Goal: Task Accomplishment & Management: Manage account settings

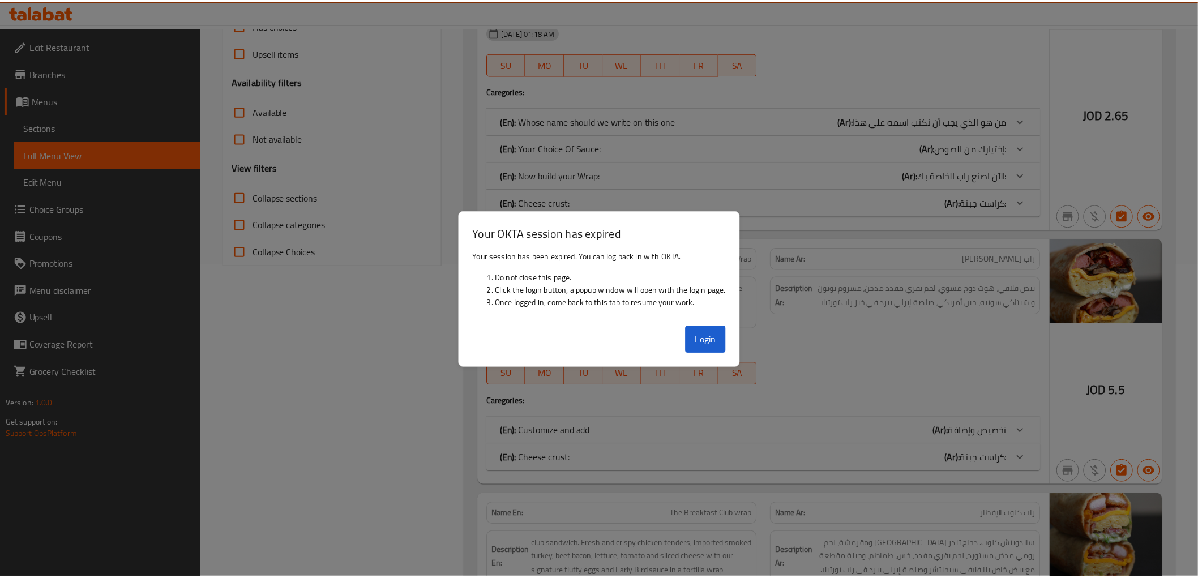
scroll to position [314, 0]
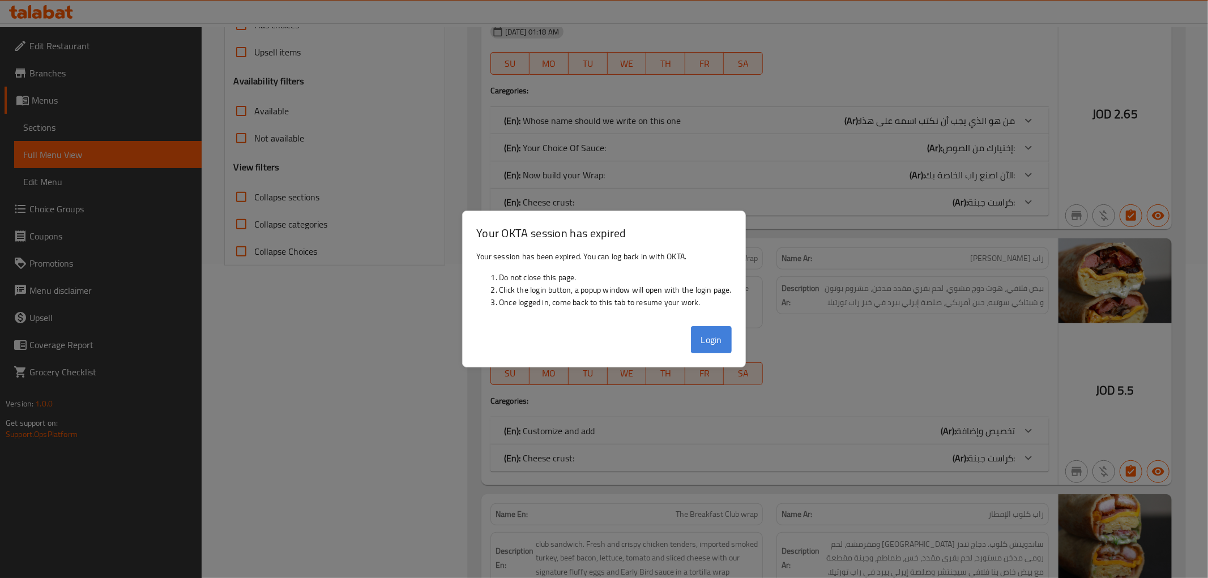
click at [698, 338] on button "Login" at bounding box center [711, 339] width 41 height 27
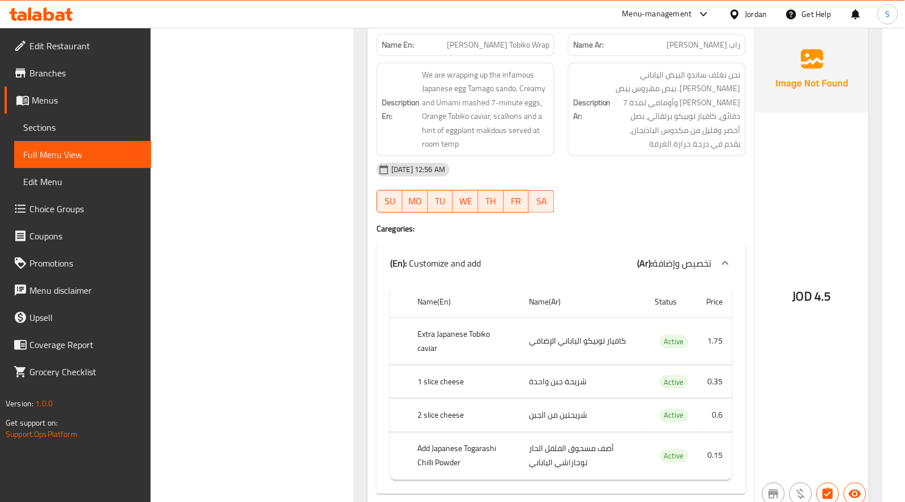
scroll to position [1069, 0]
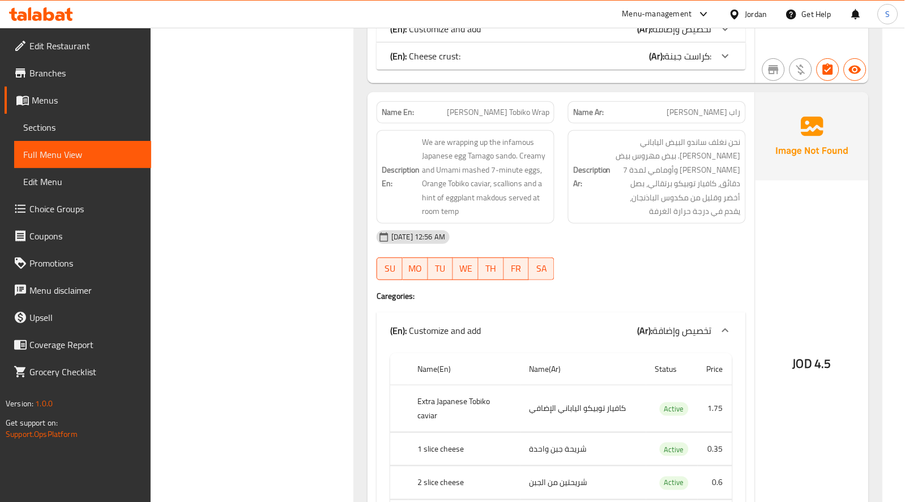
click at [497, 116] on span "Tamago Makdous Tobiko Wrap" at bounding box center [498, 112] width 103 height 12
copy span "Tamago Makdous Tobiko Wrap"
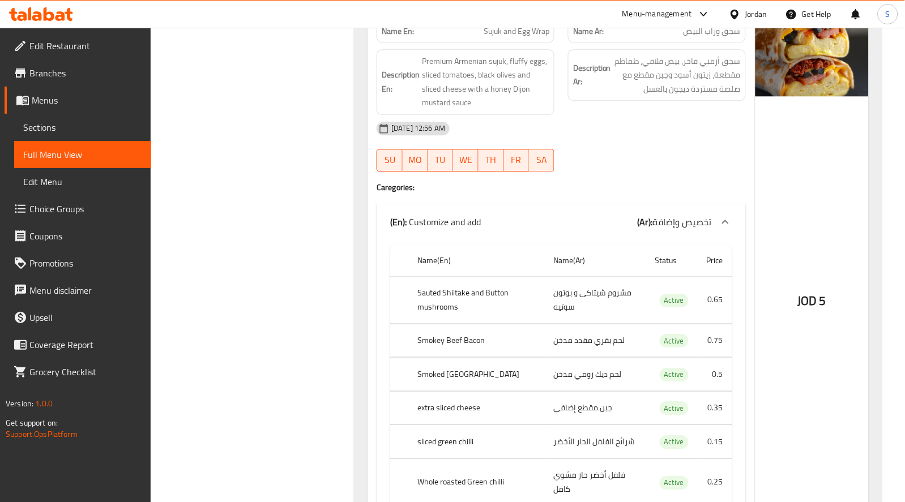
scroll to position [1573, 0]
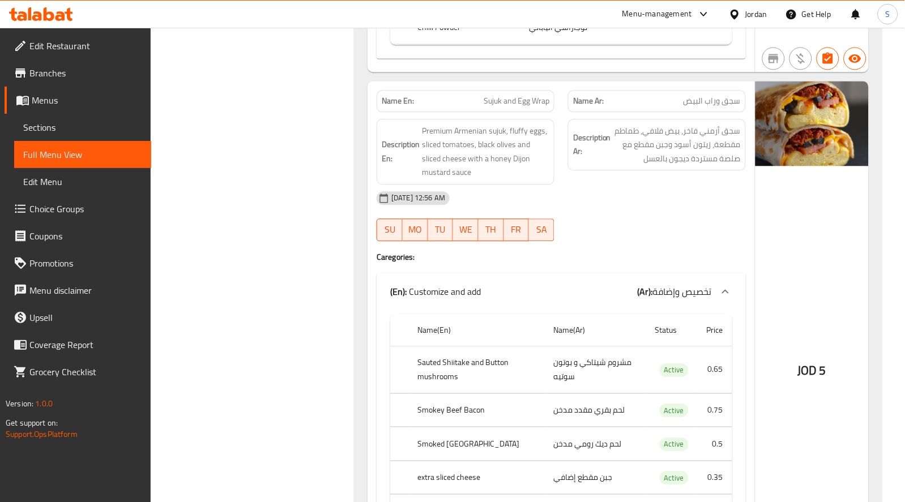
click at [522, 97] on div "Name En: Sujuk and Egg Wrap" at bounding box center [466, 101] width 178 height 22
copy span "Sujuk and Egg Wrap"
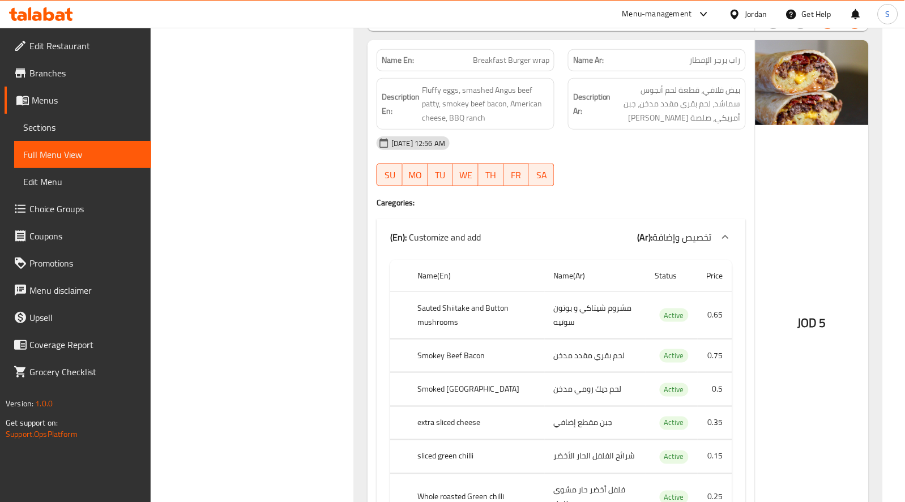
scroll to position [2076, 0]
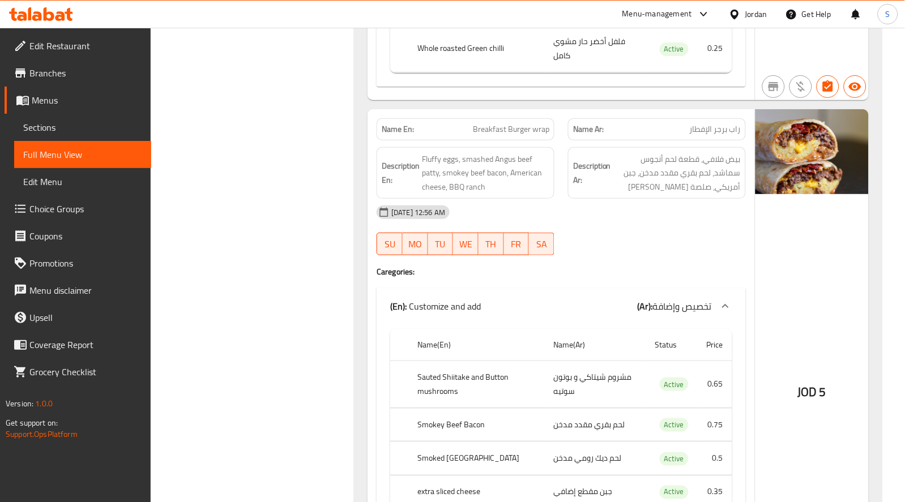
click at [519, 123] on span "Breakfast Burger wrap" at bounding box center [511, 129] width 76 height 12
copy span "Breakfast Burger wrap"
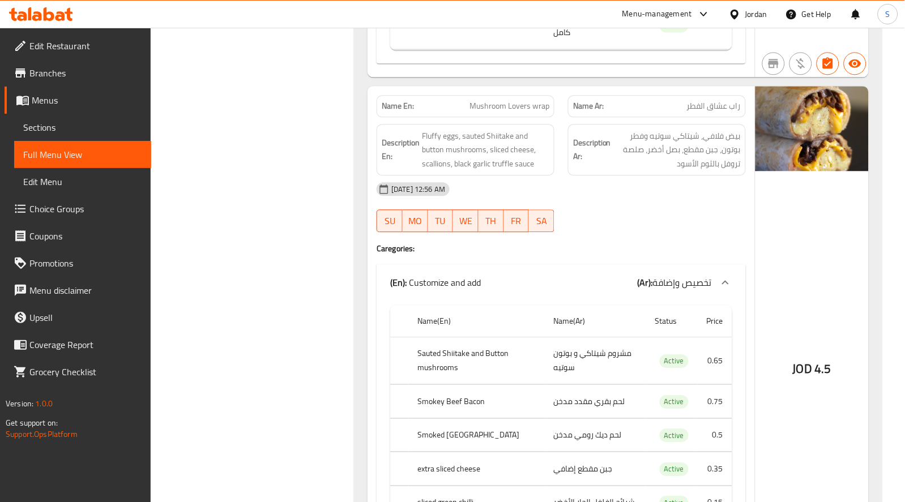
scroll to position [2580, 0]
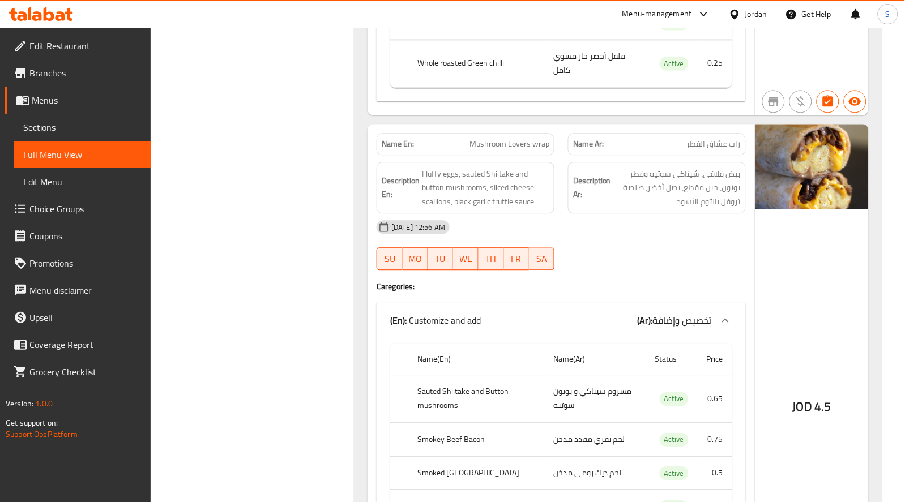
click at [527, 138] on span "Mushroom Lovers wrap" at bounding box center [510, 144] width 80 height 12
copy span "Mushroom Lovers wrap"
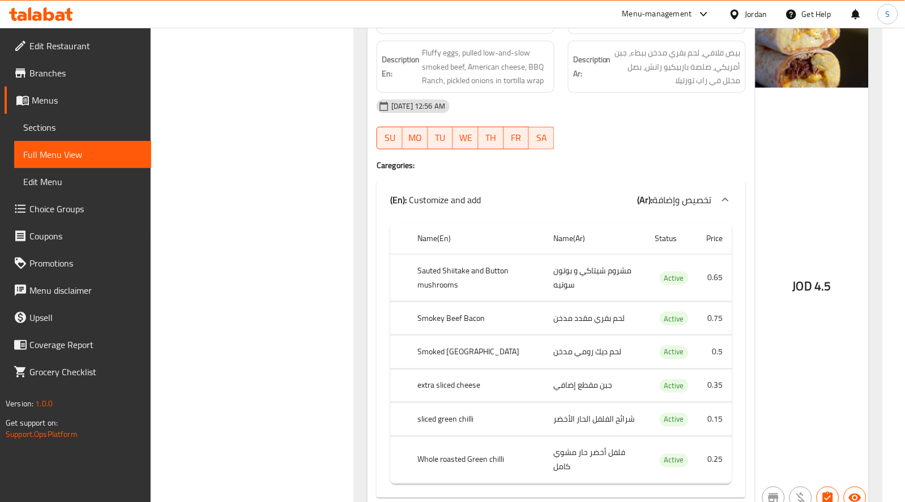
scroll to position [3146, 0]
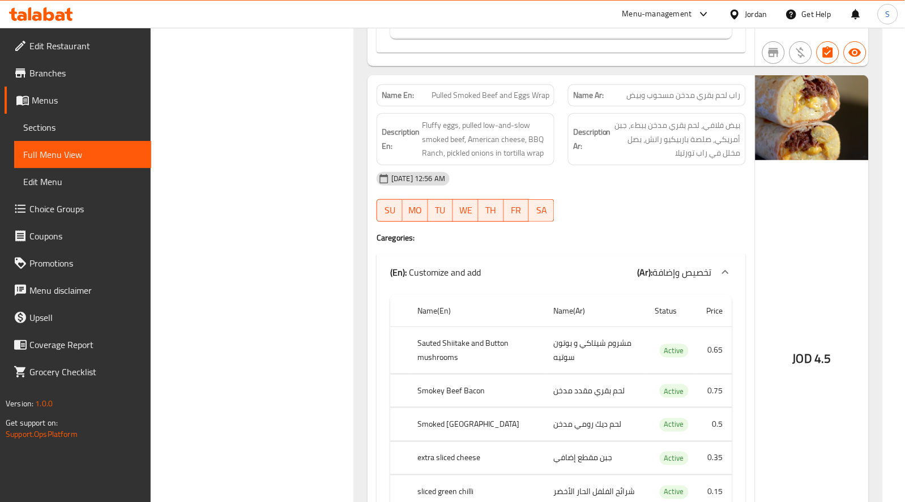
click at [509, 89] on span "Pulled Smoked Beef and Eggs Wrap" at bounding box center [491, 95] width 118 height 12
copy span "Pulled Smoked Beef and Eggs Wrap"
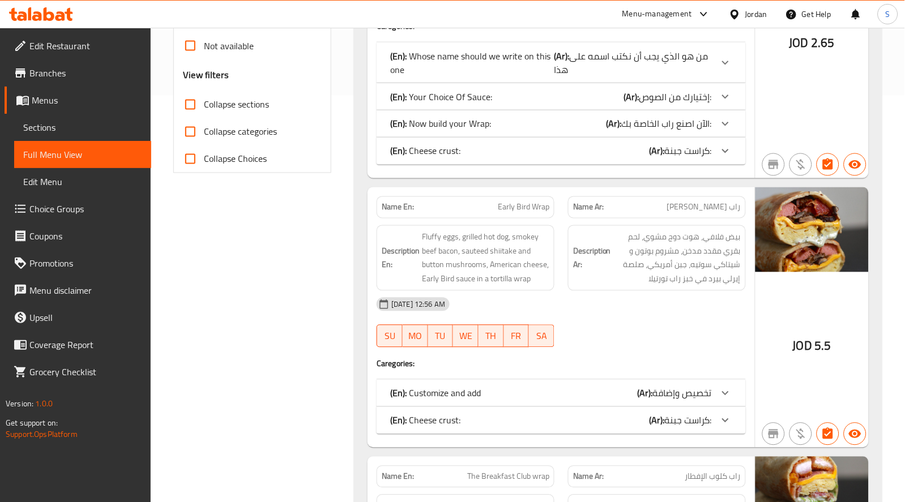
scroll to position [691, 0]
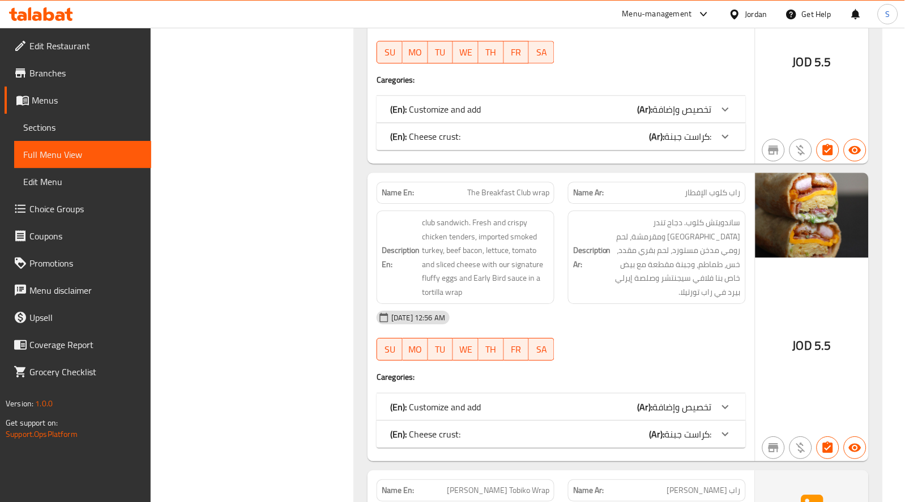
click at [612, 49] on div "12-08-2025 12:56 AM SU MO TU WE TH FR SA" at bounding box center [561, 38] width 383 height 63
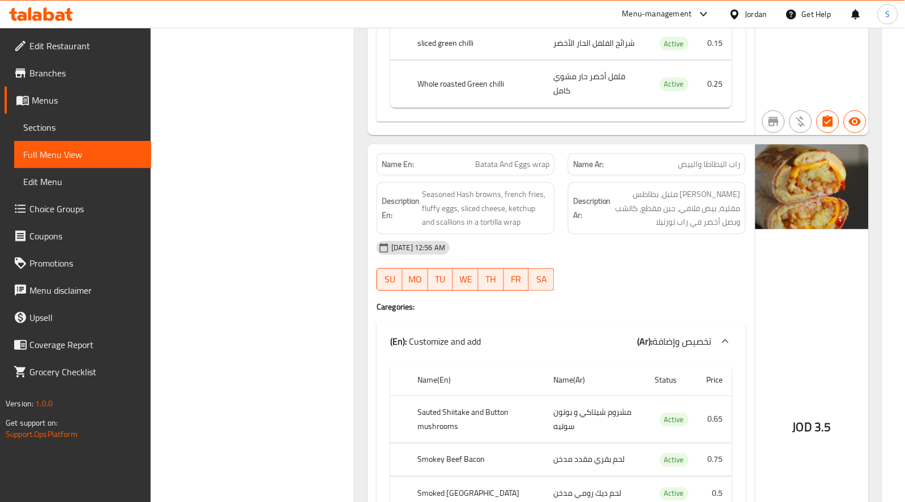
scroll to position [4124, 0]
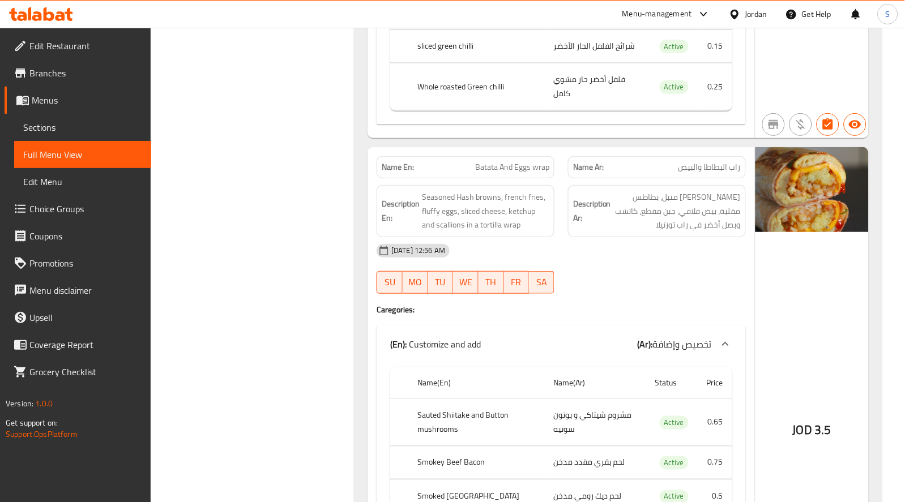
click at [488, 161] on span "Batata And Eggs wrap" at bounding box center [512, 167] width 74 height 12
copy span "Batata And Eggs wrap"
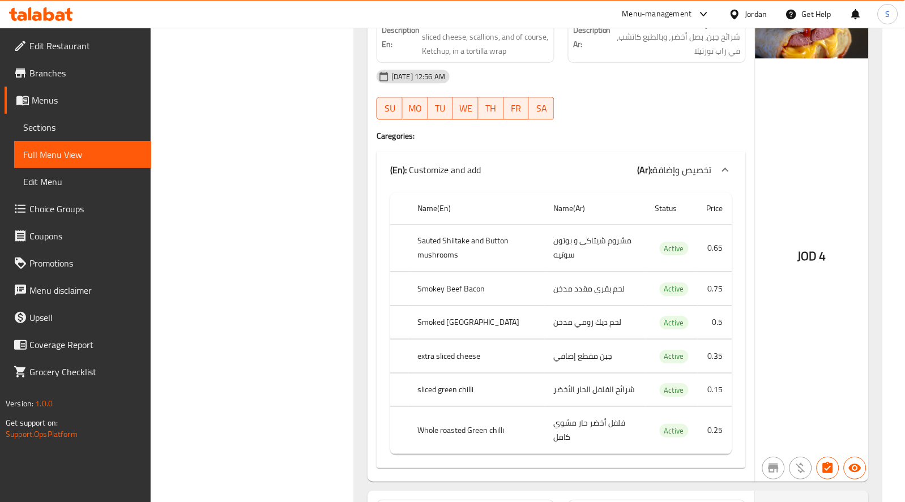
scroll to position [4691, 0]
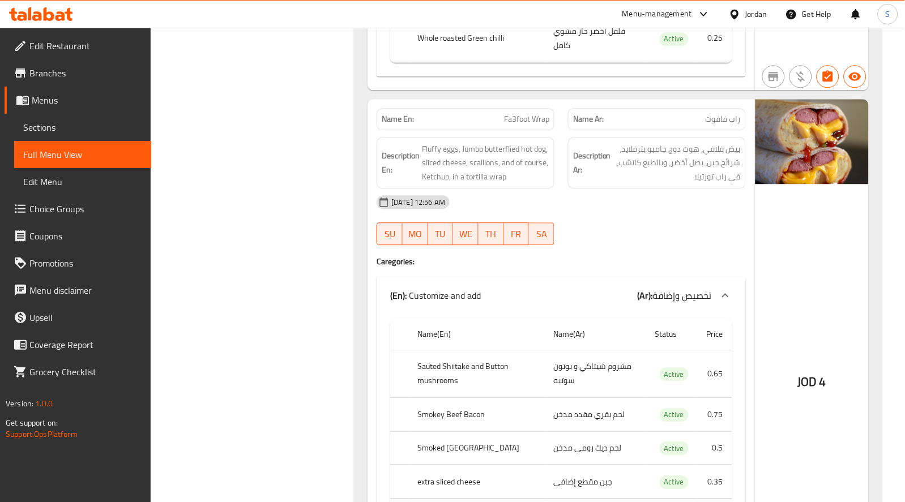
click at [517, 113] on span "Fa3foot Wrap" at bounding box center [526, 119] width 45 height 12
copy span "Fa3foot Wrap"
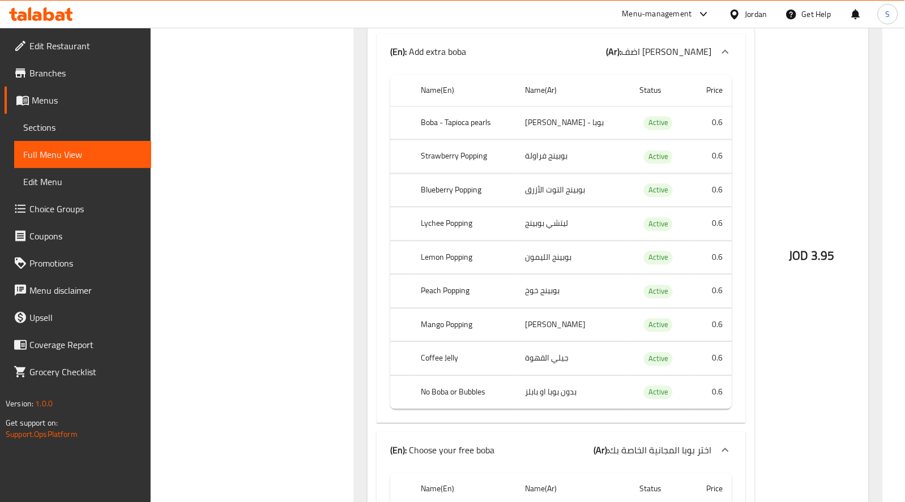
scroll to position [10606, 0]
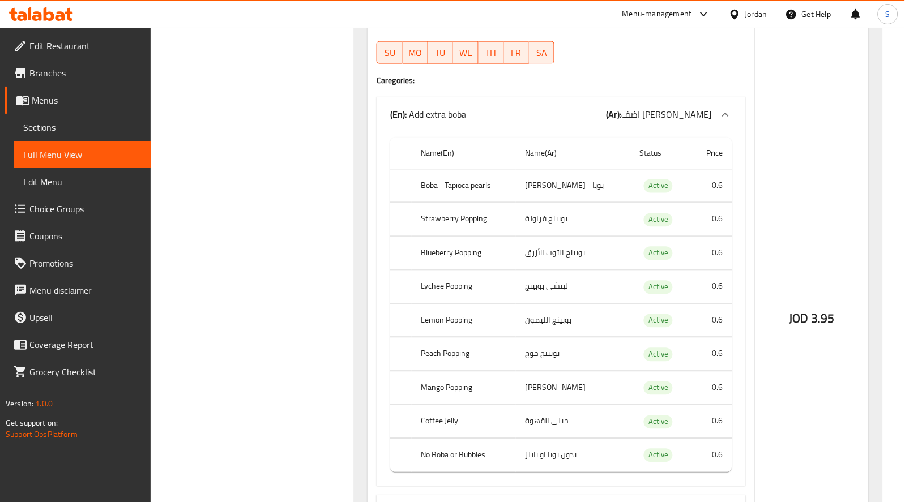
click at [454, 439] on th "No Boba or Bubbles" at bounding box center [464, 455] width 104 height 33
copy th "No Boba or Bubbles"
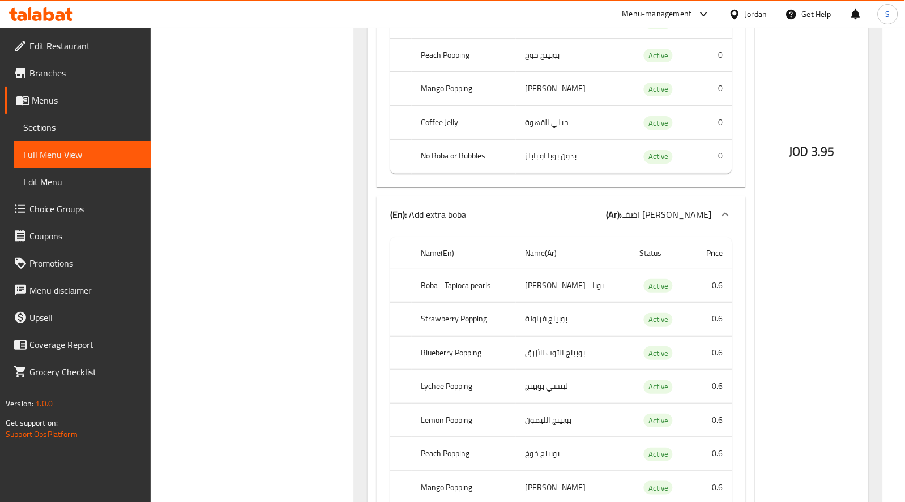
scroll to position [20046, 0]
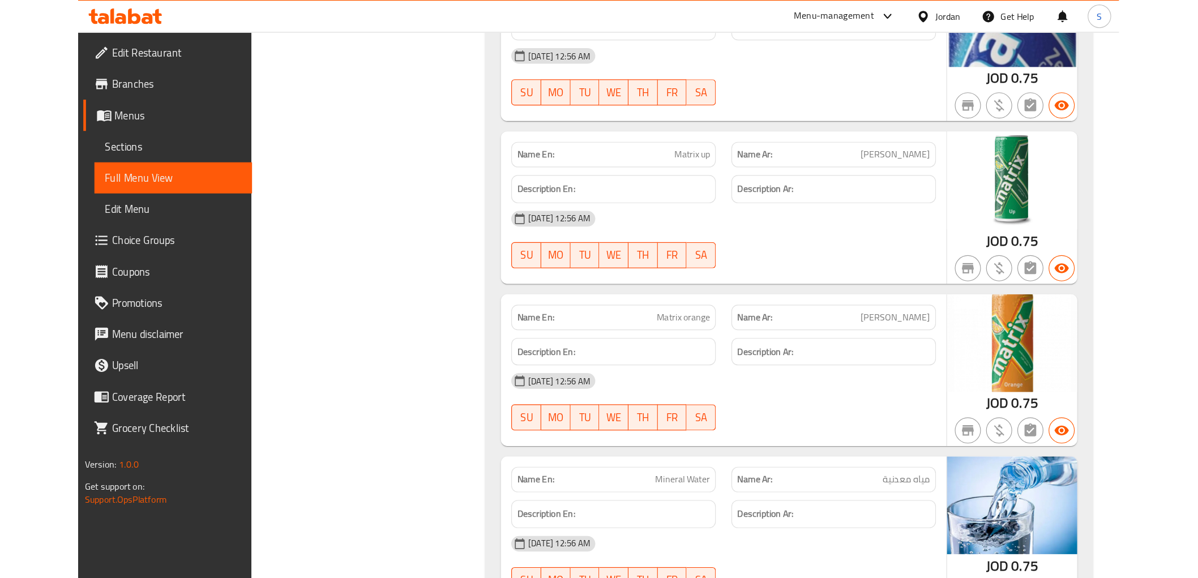
scroll to position [20244, 0]
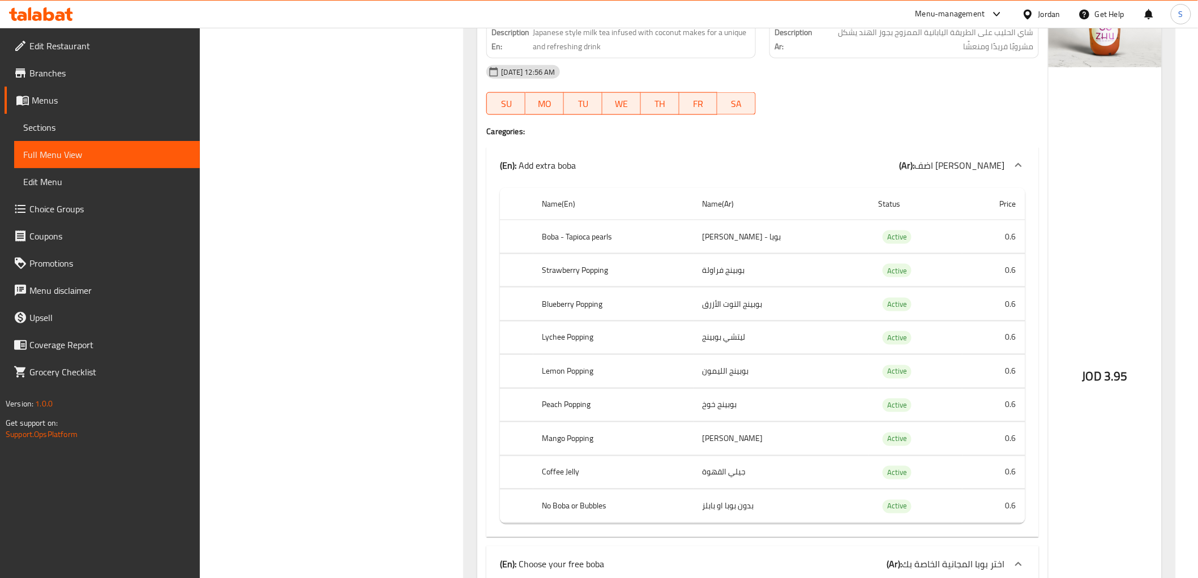
scroll to position [9512, 0]
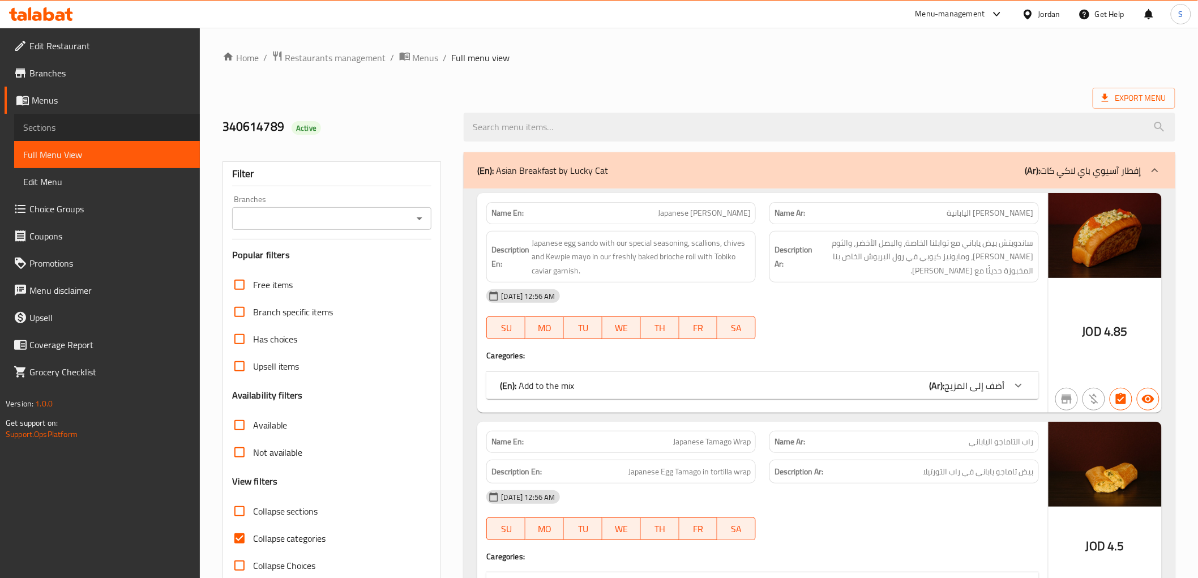
click at [99, 131] on span "Sections" at bounding box center [107, 128] width 168 height 14
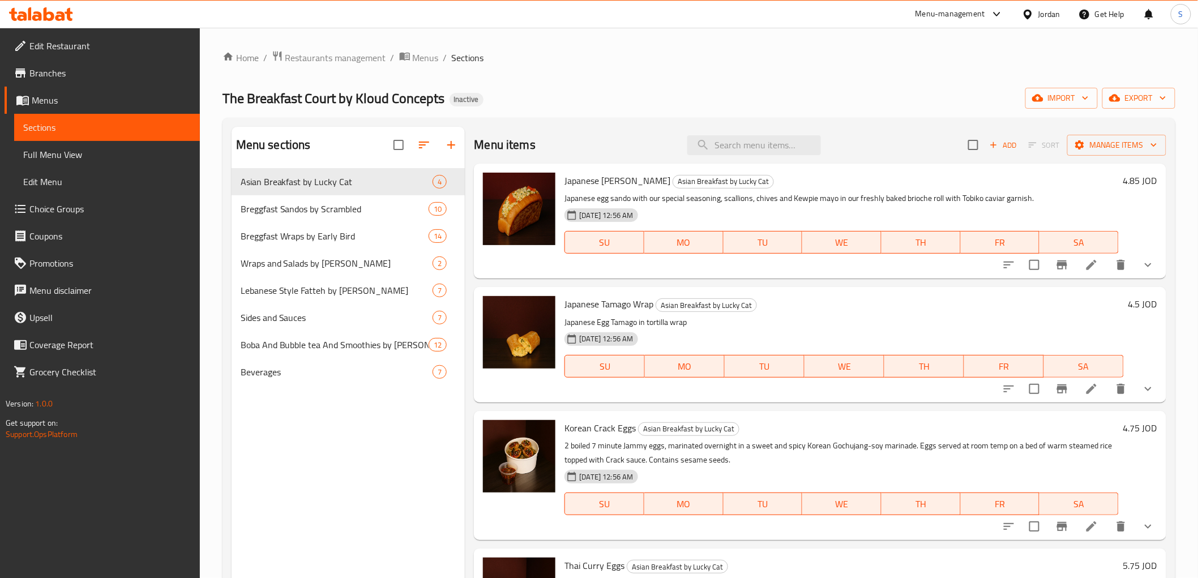
click at [746, 132] on div "Menu items Add Sort Manage items" at bounding box center [820, 145] width 692 height 37
click at [739, 143] on input "search" at bounding box center [755, 145] width 134 height 20
paste input "Eggs n Bacon"
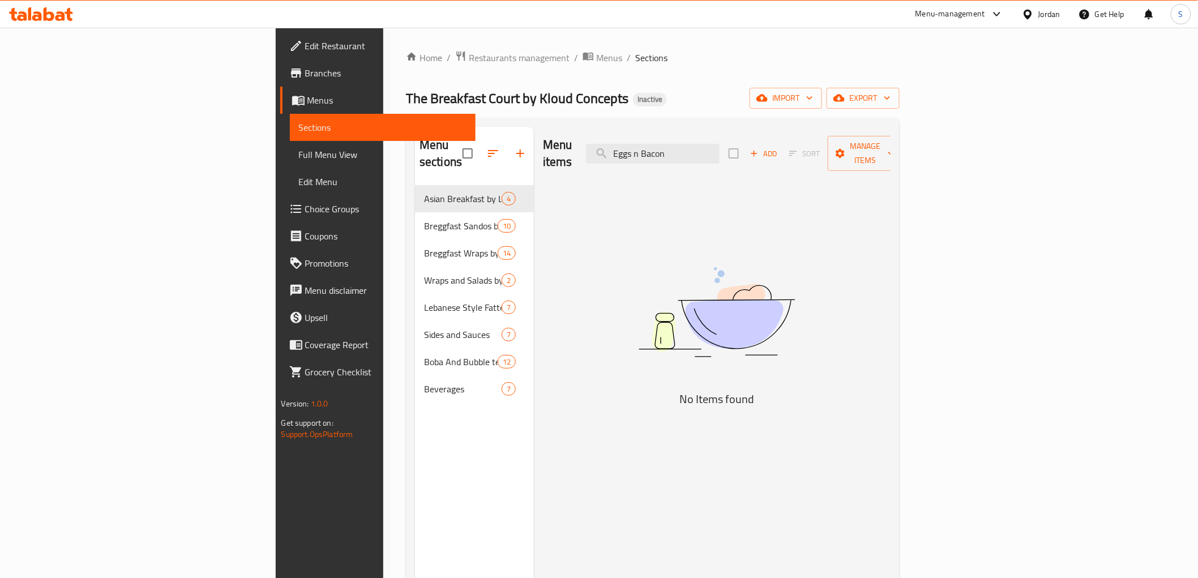
click at [749, 169] on div "Menu items Eggs n Bacon Add Sort Manage items No Items found" at bounding box center [712, 416] width 357 height 578
click at [749, 156] on div "Menu items Eggs n Bacon Add Sort Manage items" at bounding box center [717, 154] width 348 height 54
click at [720, 145] on input "Eggs n Bacon" at bounding box center [653, 154] width 134 height 20
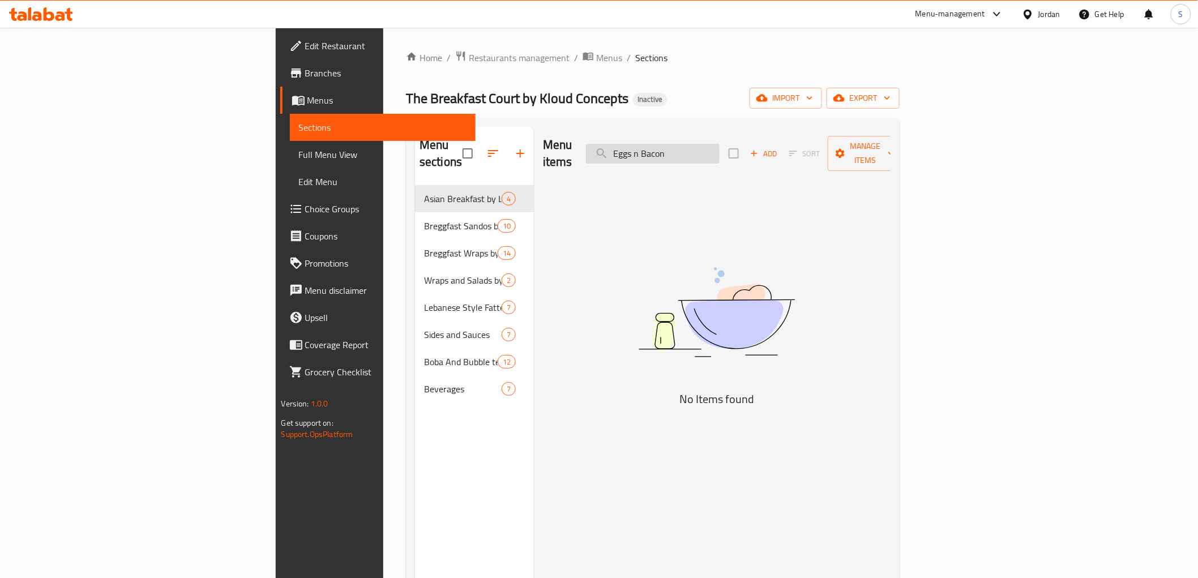
paste input "eef Bac"
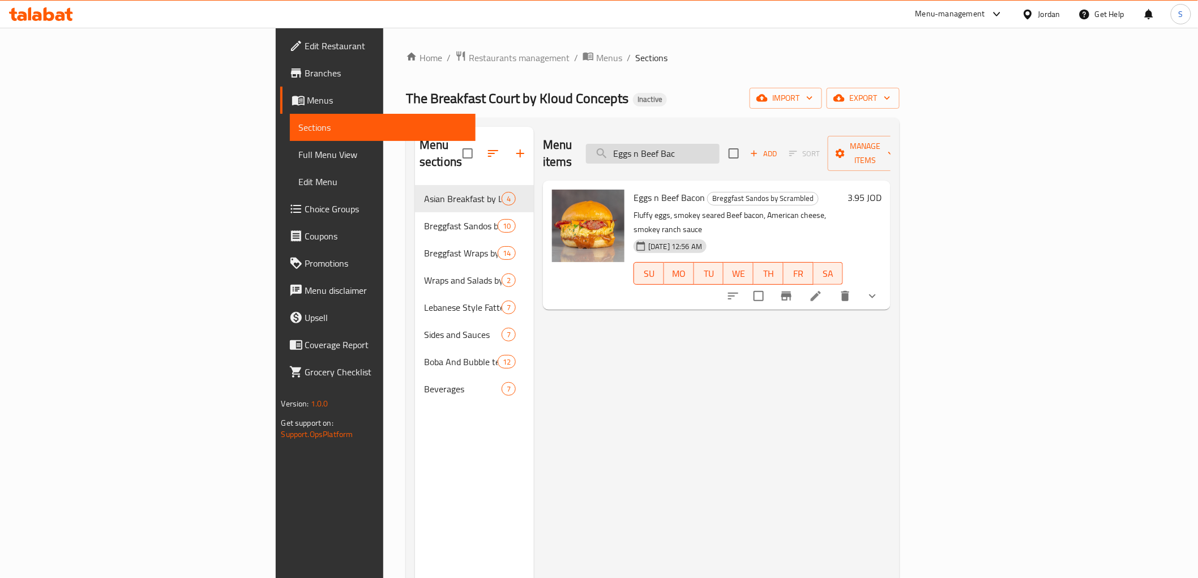
click at [720, 144] on input "Eggs n Beef Bac" at bounding box center [653, 154] width 134 height 20
paste input "Angu"
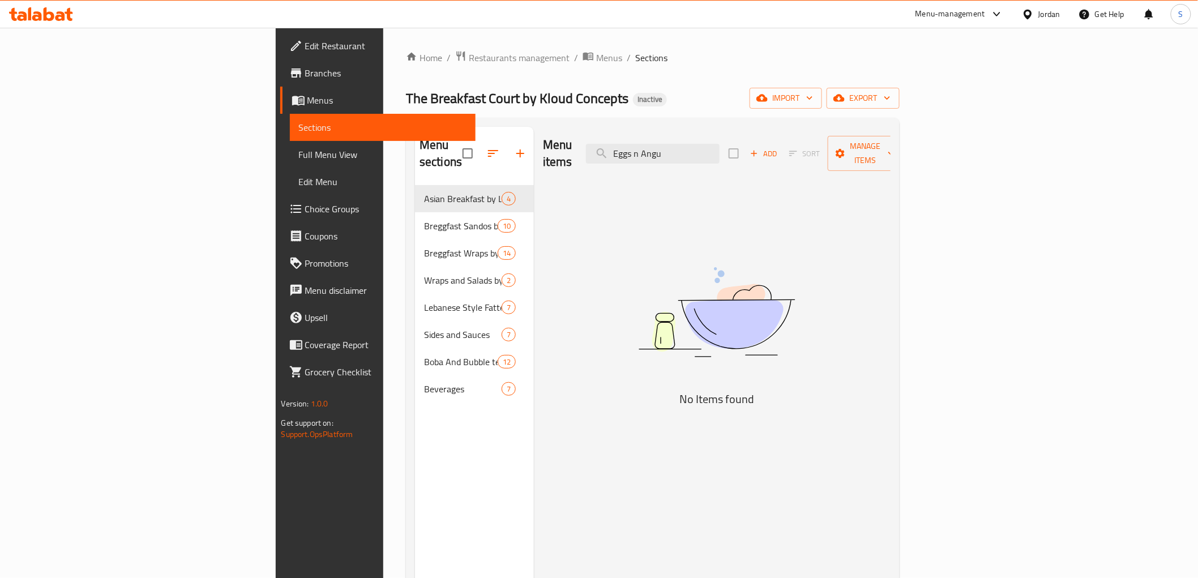
type input "Eggs n Angu"
click at [305, 52] on span "Edit Restaurant" at bounding box center [385, 46] width 161 height 14
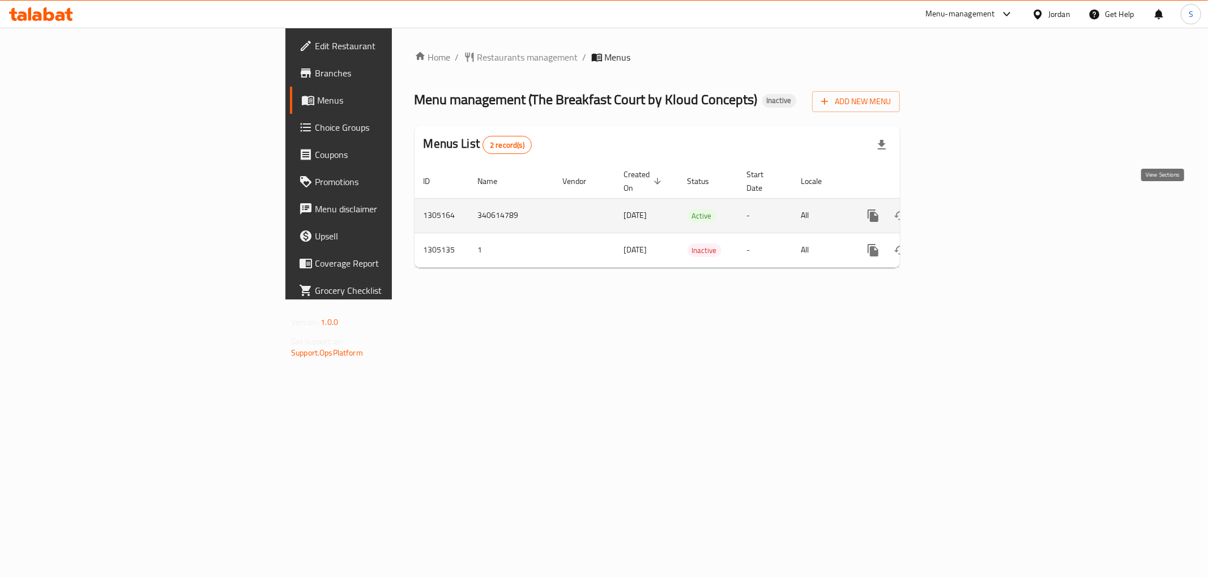
click at [962, 209] on icon "enhanced table" at bounding box center [955, 216] width 14 height 14
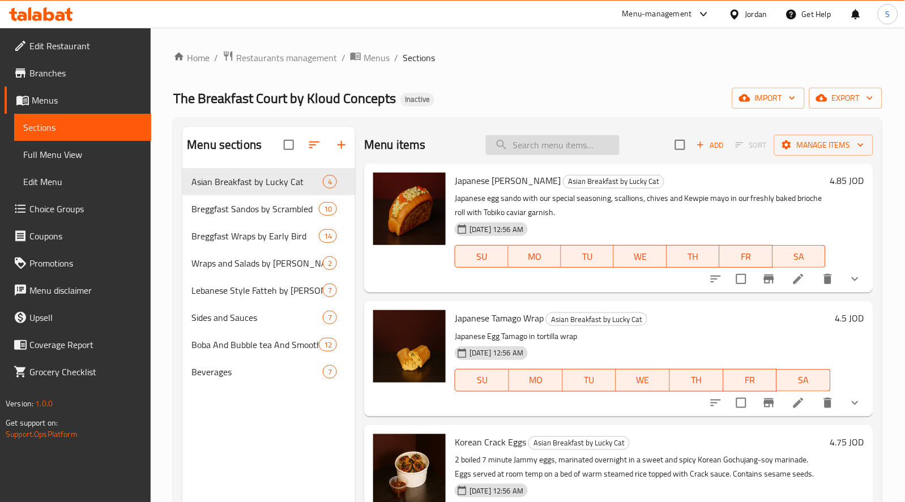
click at [559, 149] on input "search" at bounding box center [553, 145] width 134 height 20
paste input "Tamago Makdous Tobiko Wrap"
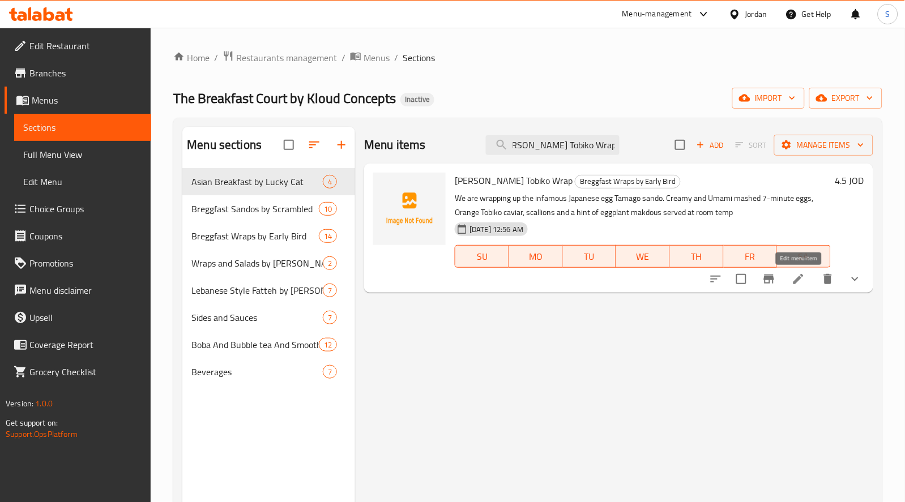
type input "Tamago Makdous Tobiko Wrap"
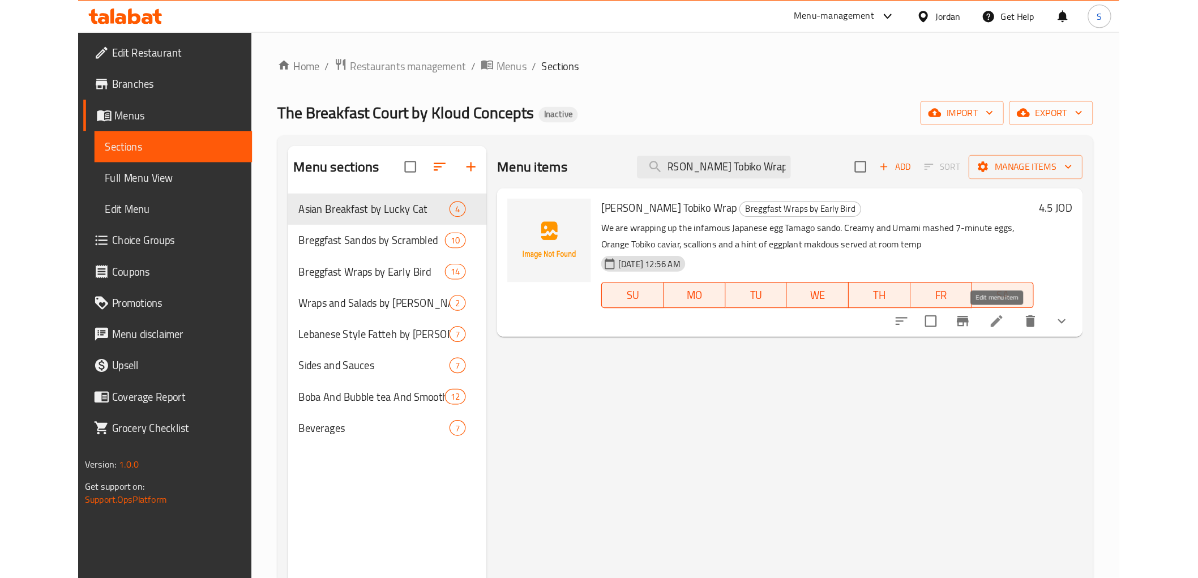
scroll to position [0, 0]
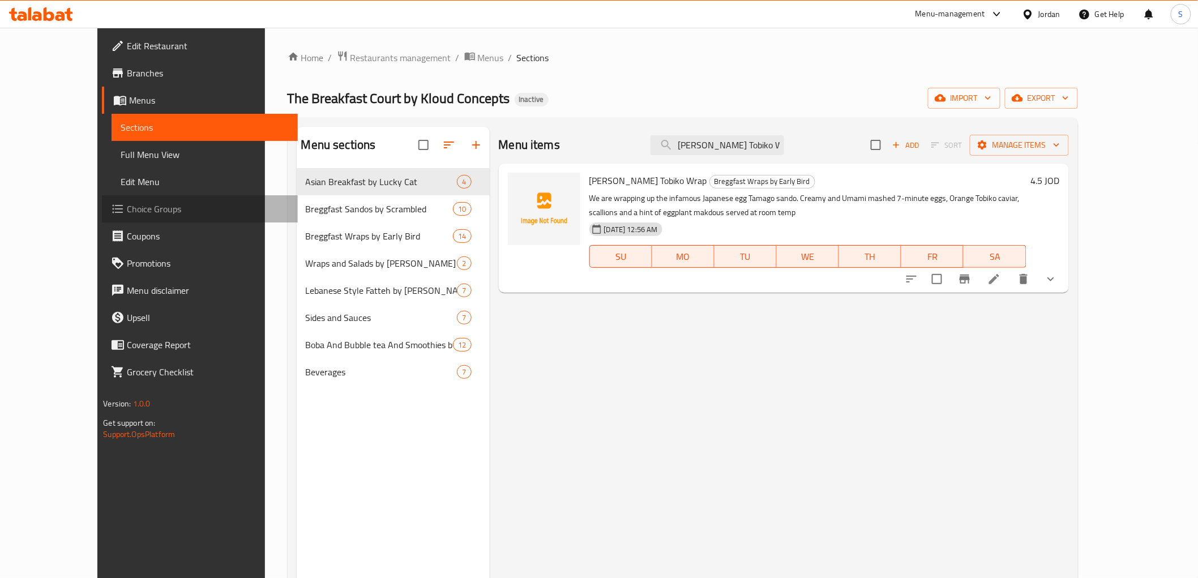
click at [127, 202] on span "Choice Groups" at bounding box center [207, 209] width 161 height 14
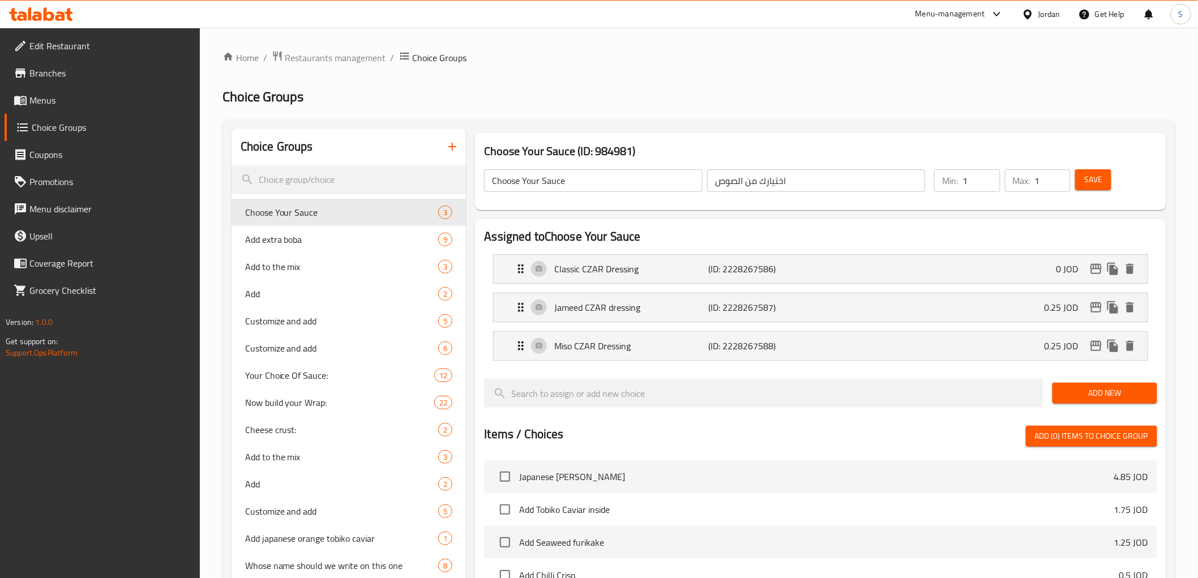
click at [88, 106] on span "Menus" at bounding box center [109, 100] width 161 height 14
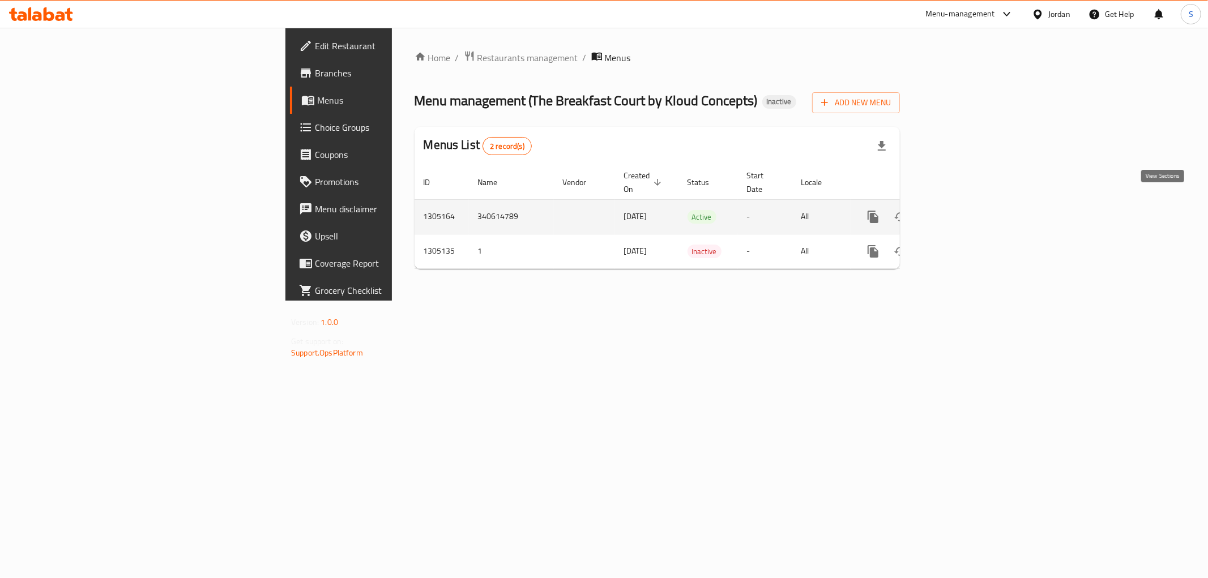
click at [962, 210] on icon "enhanced table" at bounding box center [955, 217] width 14 height 14
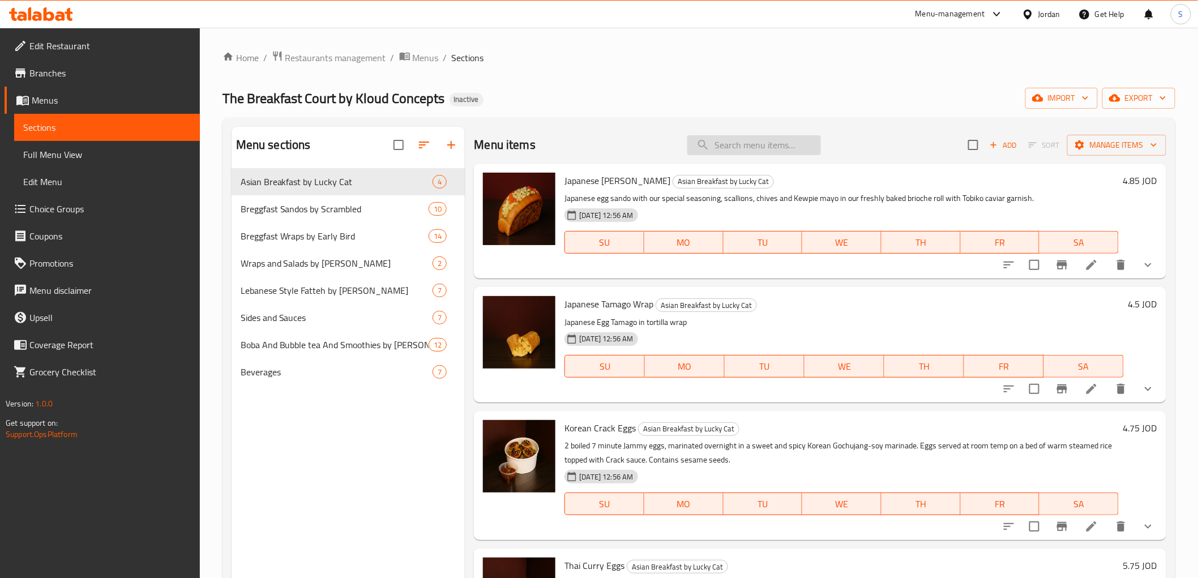
click at [772, 143] on input "search" at bounding box center [755, 145] width 134 height 20
paste input "Sujuk and Egg Wra"
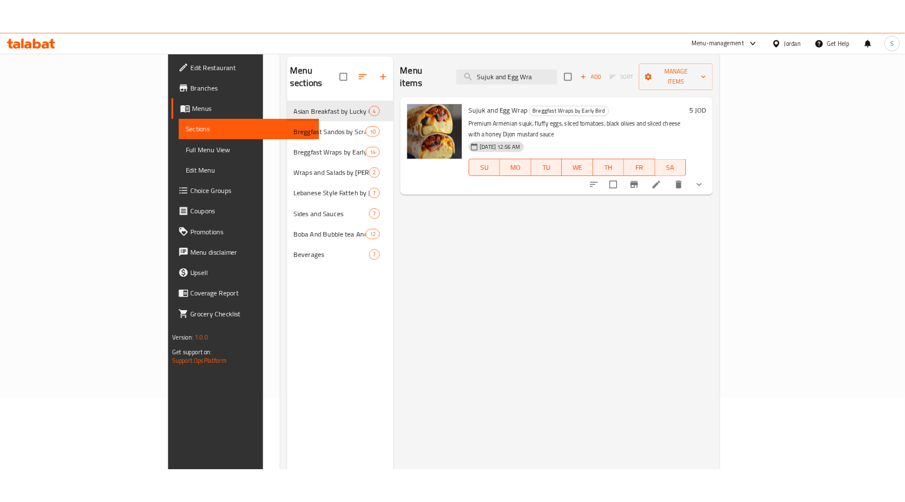
scroll to position [99, 0]
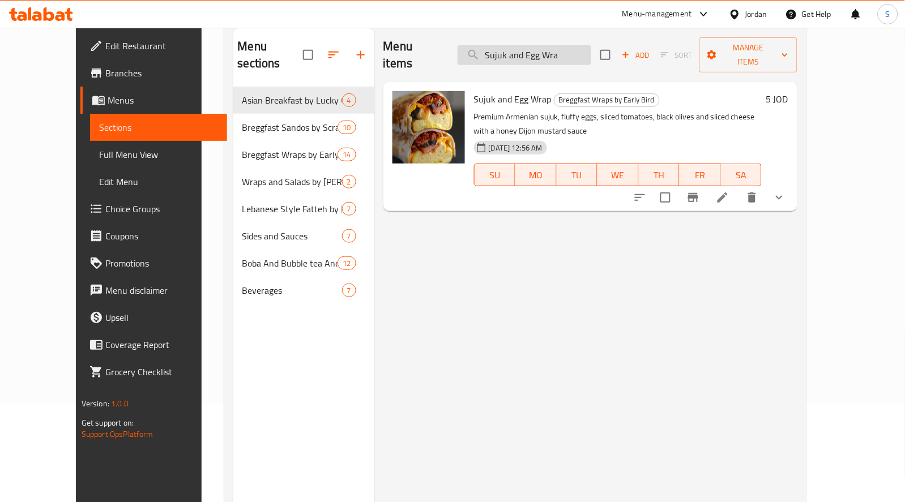
click at [591, 48] on input "Sujuk and Egg Wra" at bounding box center [525, 55] width 134 height 20
paste input "Breakfast Burger w"
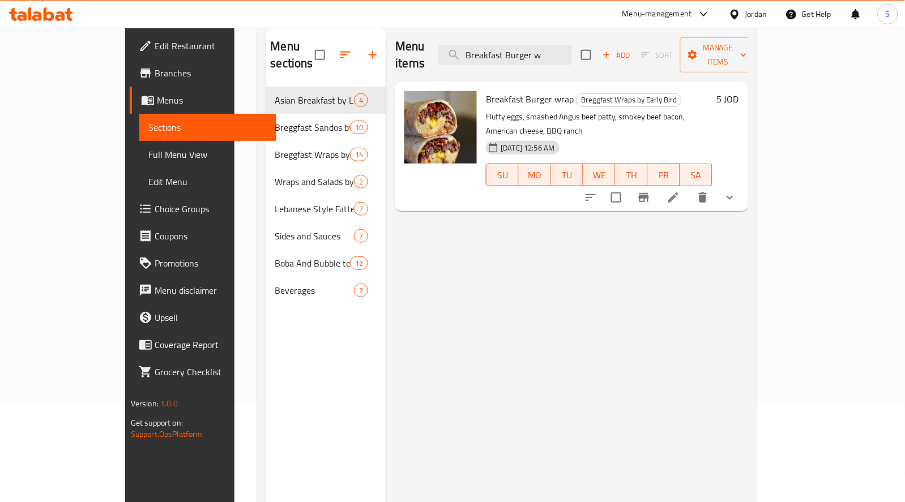
click at [570, 34] on div "Menu items Breakfast Burger w Add Sort Manage items" at bounding box center [571, 55] width 353 height 54
click at [569, 45] on input "Breakfast Burger w" at bounding box center [505, 55] width 134 height 20
paste input "ushroom Lovers wra"
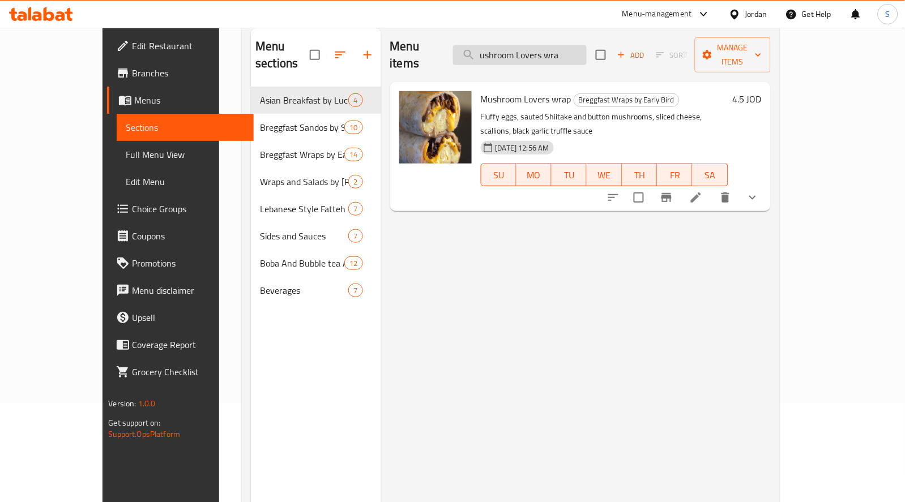
click at [548, 45] on input "ushroom Lovers wra" at bounding box center [520, 55] width 134 height 20
paste input "Smoked Beef and Eggs W"
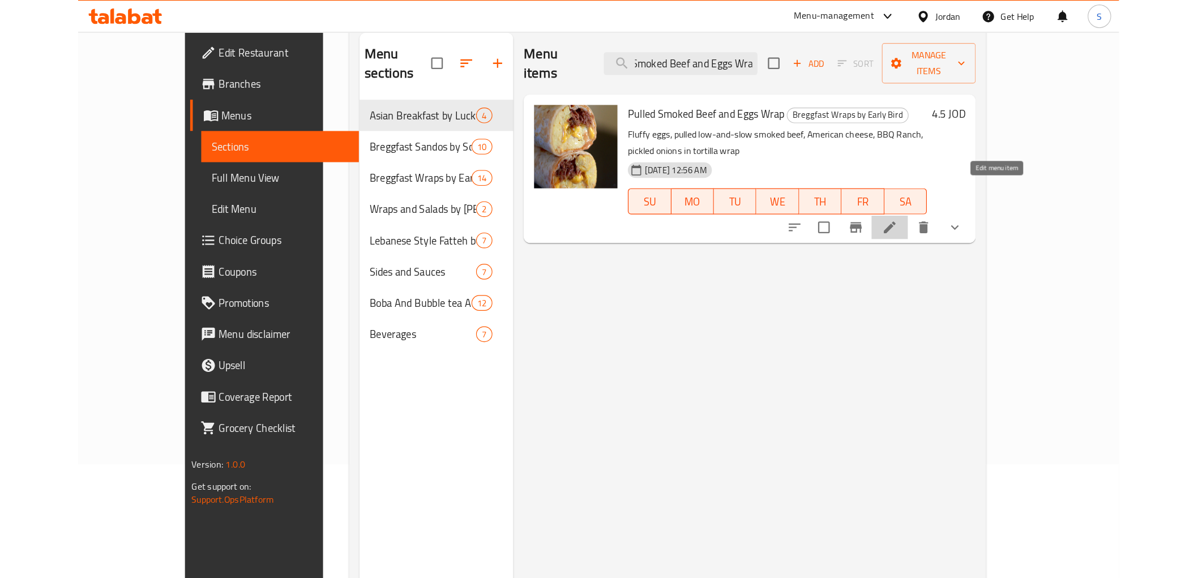
scroll to position [0, 0]
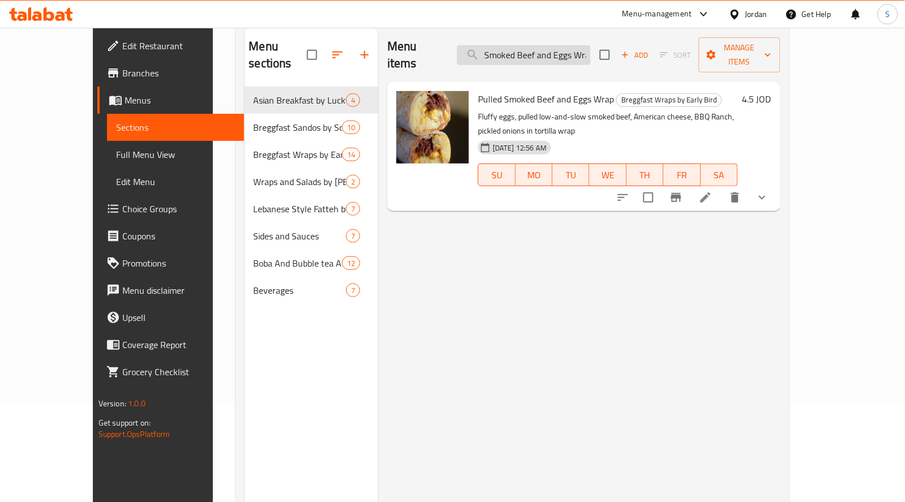
click at [586, 46] on input "Smoked Beef and Eggs Wra" at bounding box center [524, 55] width 134 height 20
paste input "Batata And Eggs wr"
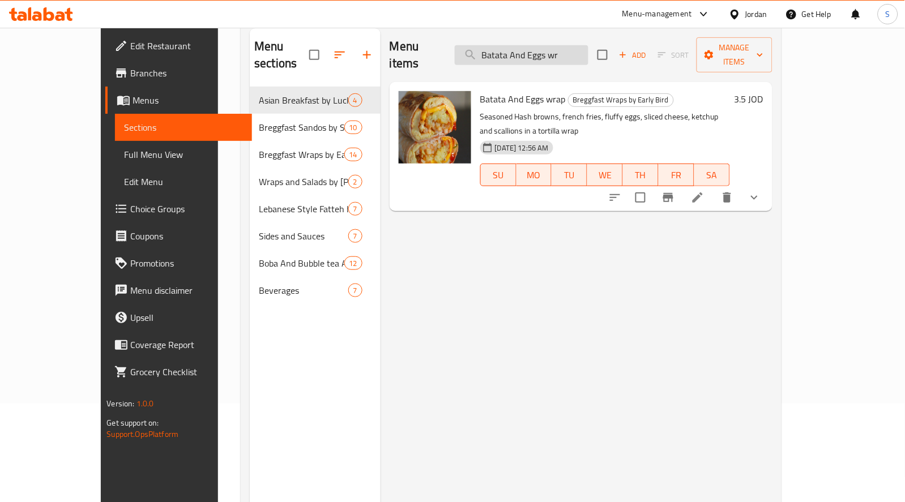
click at [588, 45] on input "Batata And Eggs wr" at bounding box center [522, 55] width 134 height 20
paste input "Fa3foot W"
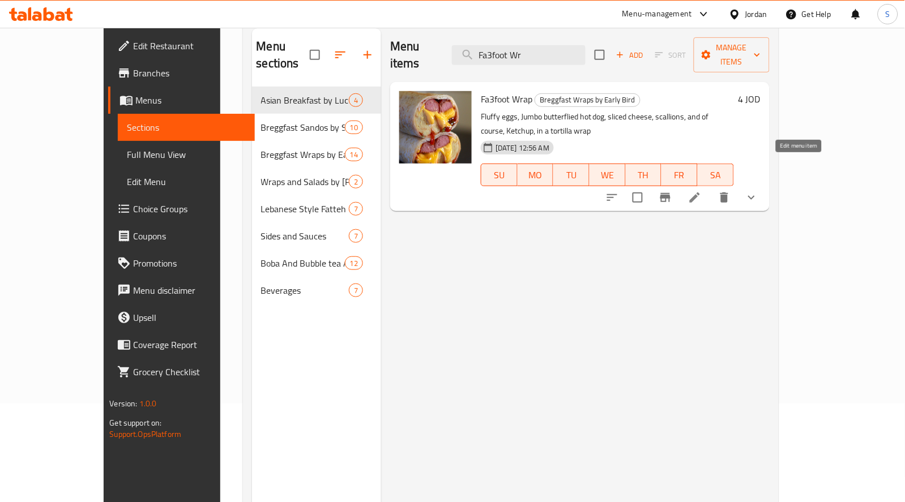
type input "Fa3foot Wr"
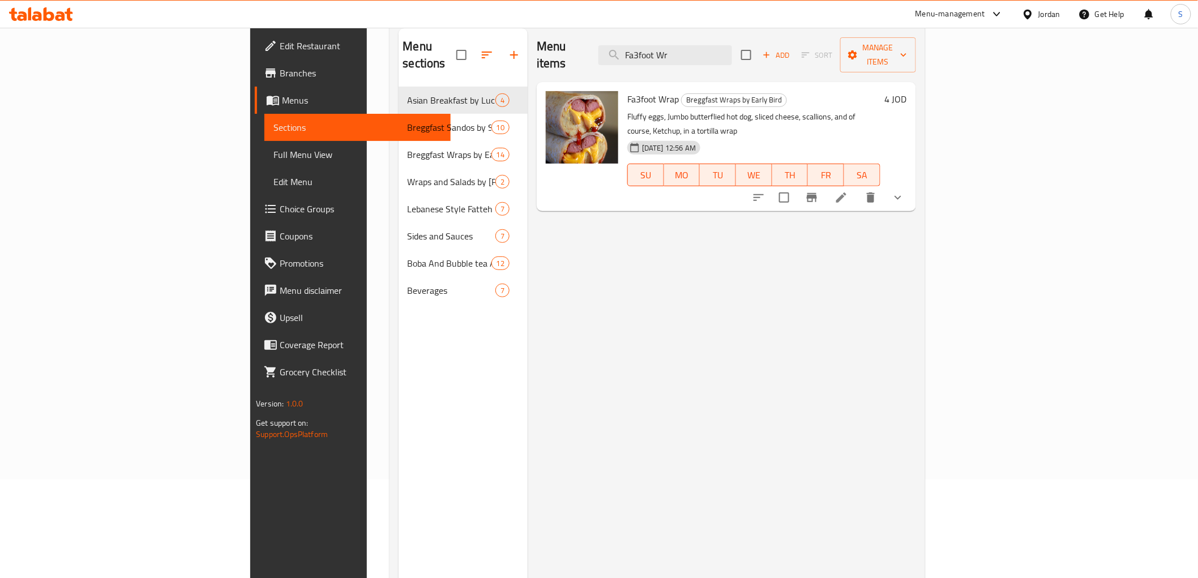
click at [280, 216] on span "Choice Groups" at bounding box center [360, 209] width 161 height 14
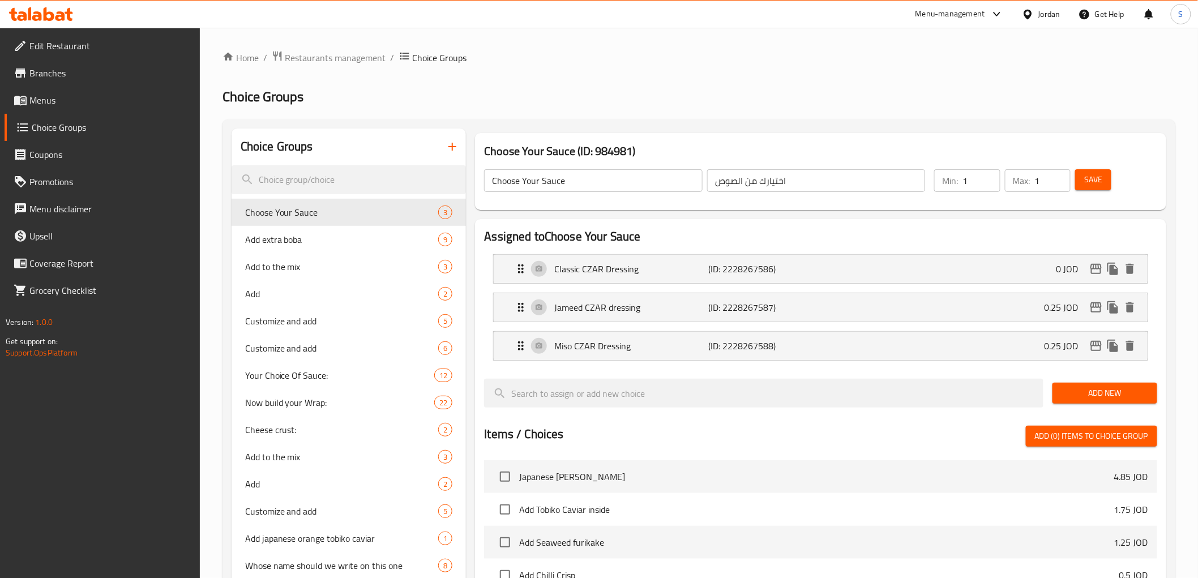
click at [674, 95] on h2 "Choice Groups" at bounding box center [699, 97] width 953 height 18
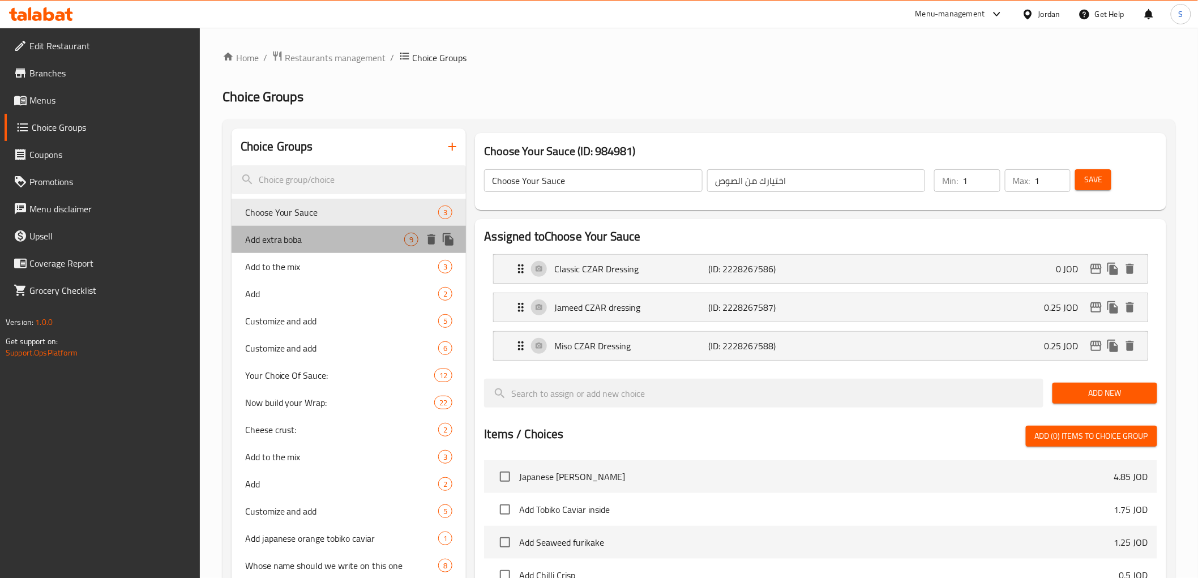
click at [296, 233] on span "Add extra boba" at bounding box center [325, 240] width 160 height 14
type input "Add extra boba"
type input "اضف بوبا اكسترا"
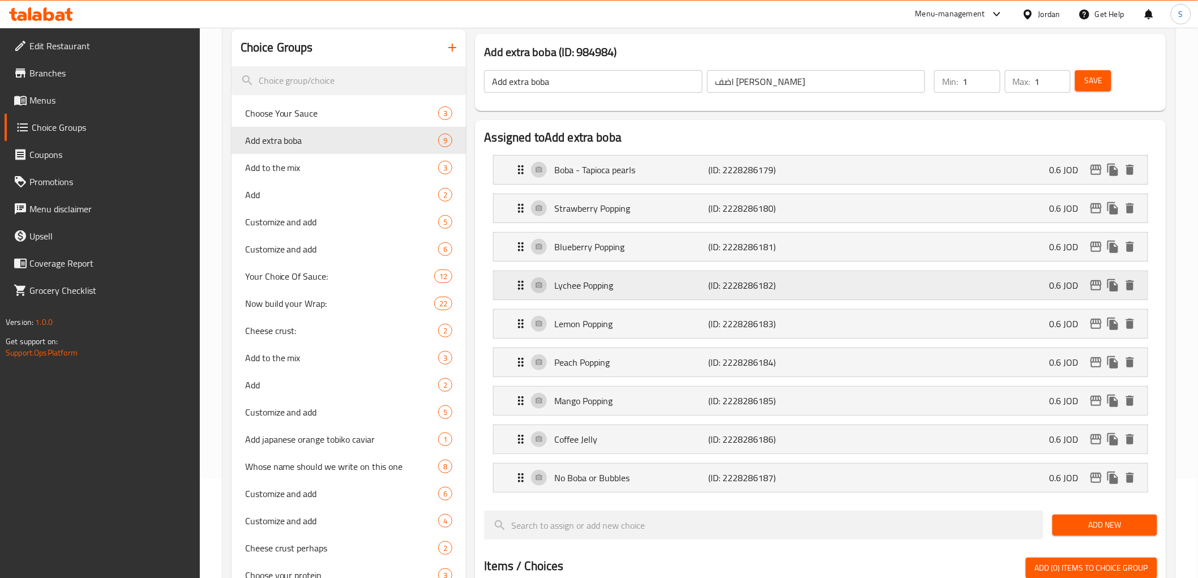
scroll to position [251, 0]
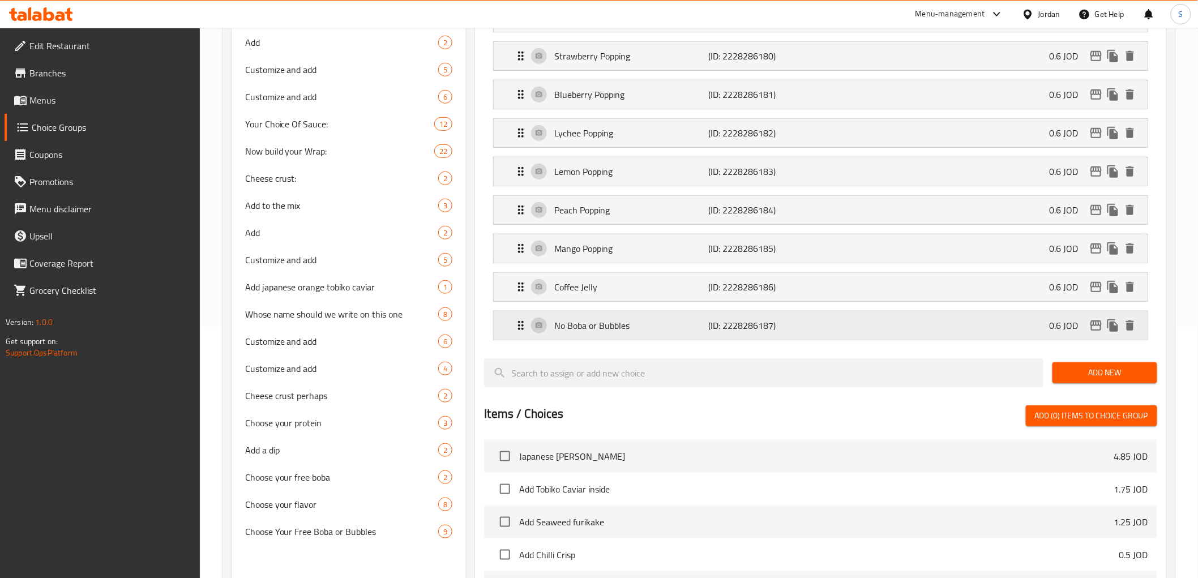
click at [604, 329] on p "No Boba or Bubbles" at bounding box center [631, 326] width 154 height 14
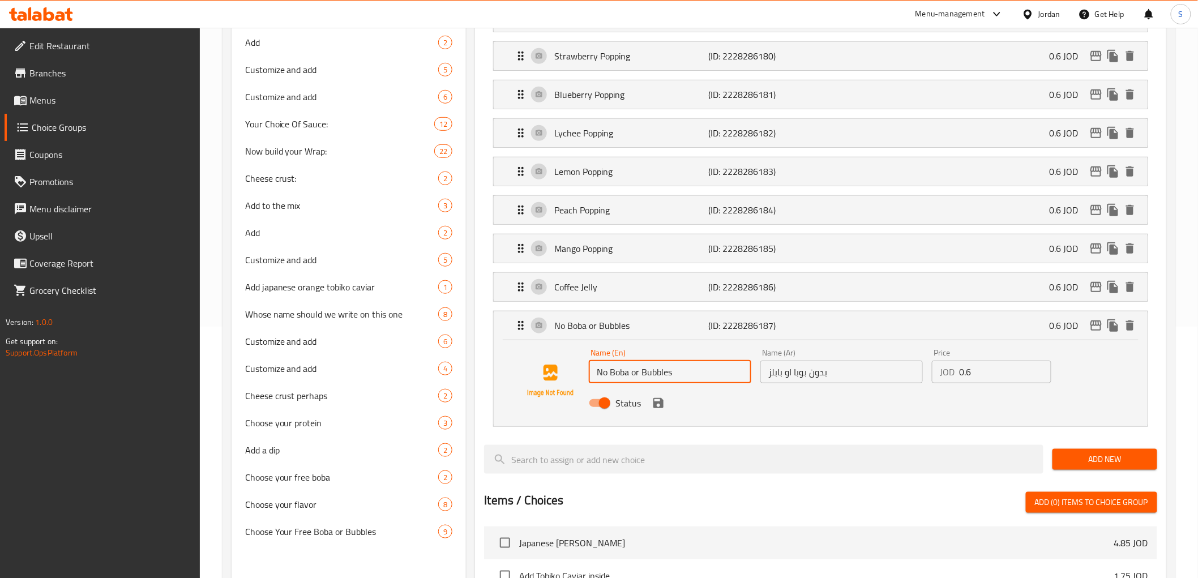
click at [618, 376] on input "No Boba or Bubbles" at bounding box center [670, 372] width 163 height 23
click at [1128, 329] on icon "delete" at bounding box center [1131, 326] width 8 height 10
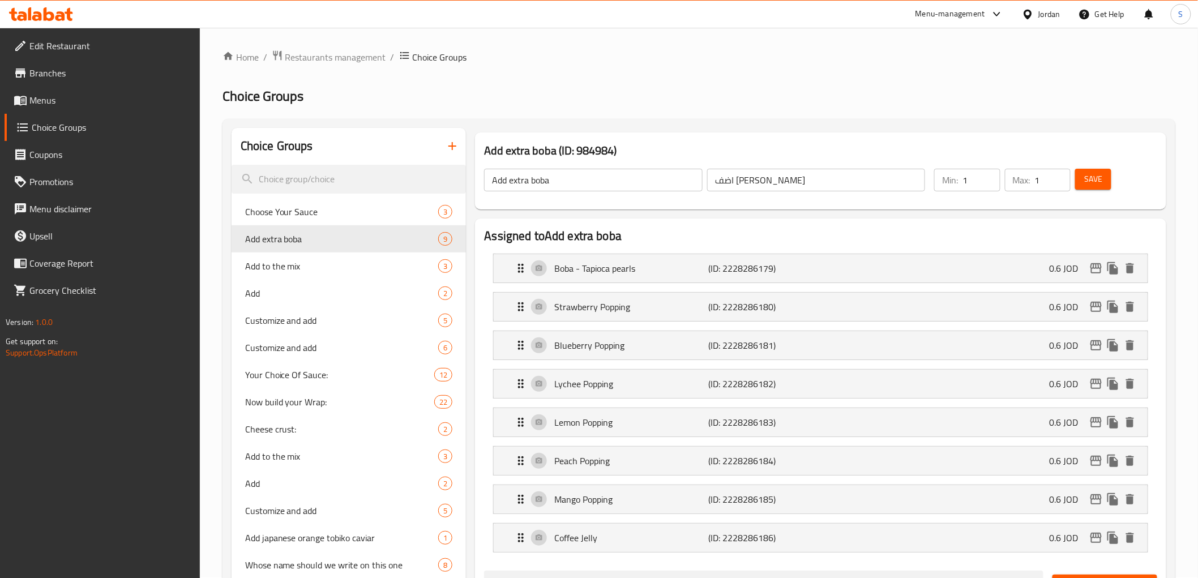
scroll to position [0, 0]
click at [1087, 169] on button "Save" at bounding box center [1094, 179] width 36 height 21
click at [52, 89] on link "Menus" at bounding box center [102, 100] width 195 height 27
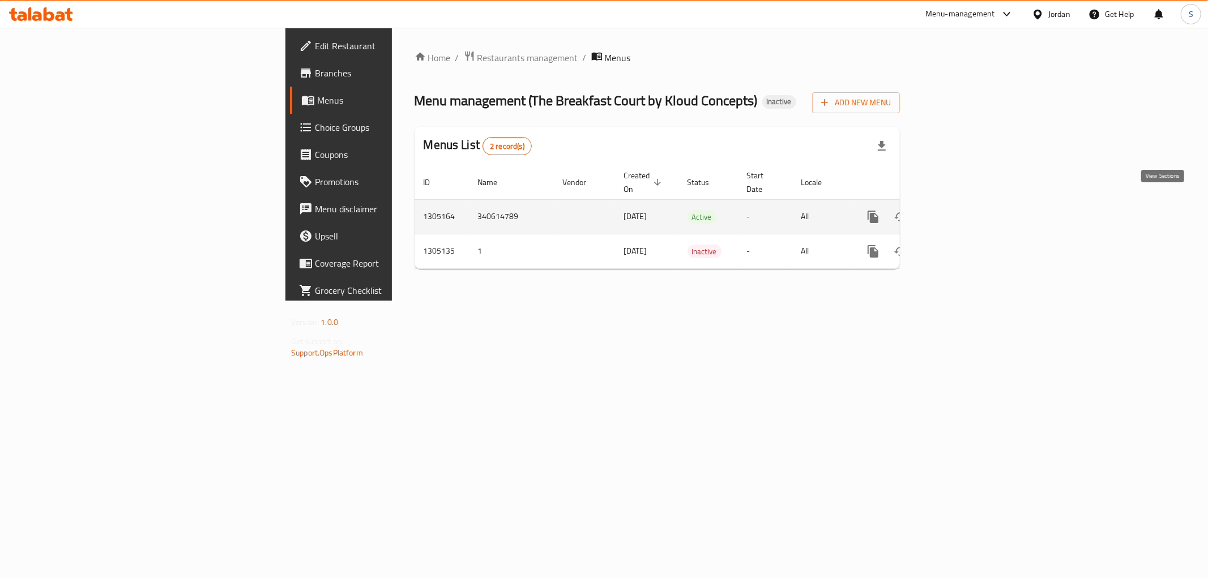
click at [960, 212] on icon "enhanced table" at bounding box center [955, 217] width 10 height 10
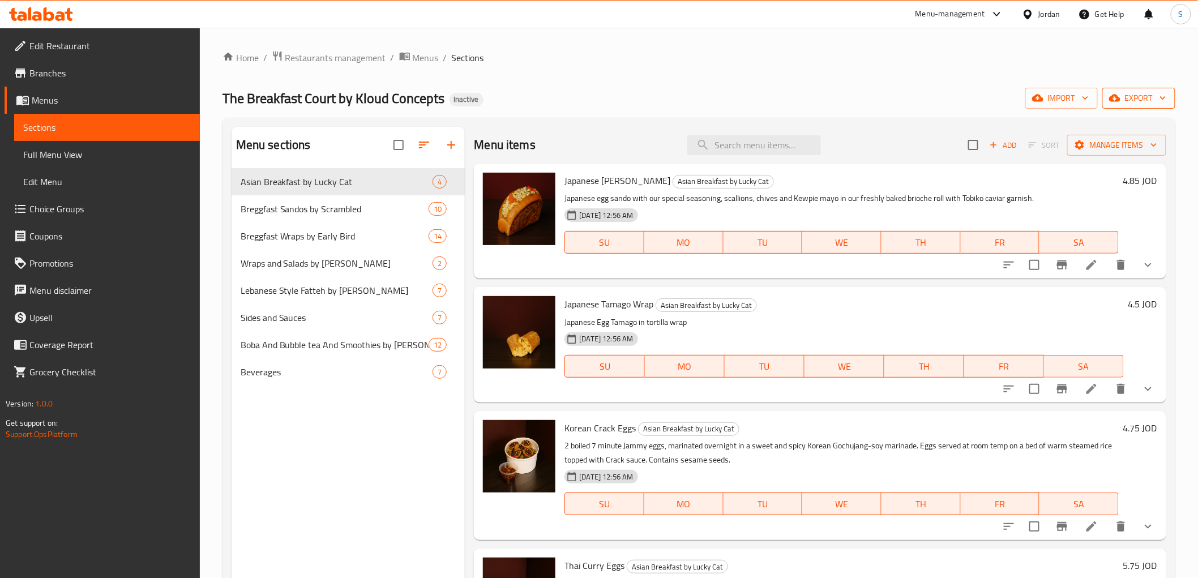
click at [1130, 103] on span "export" at bounding box center [1139, 98] width 55 height 14
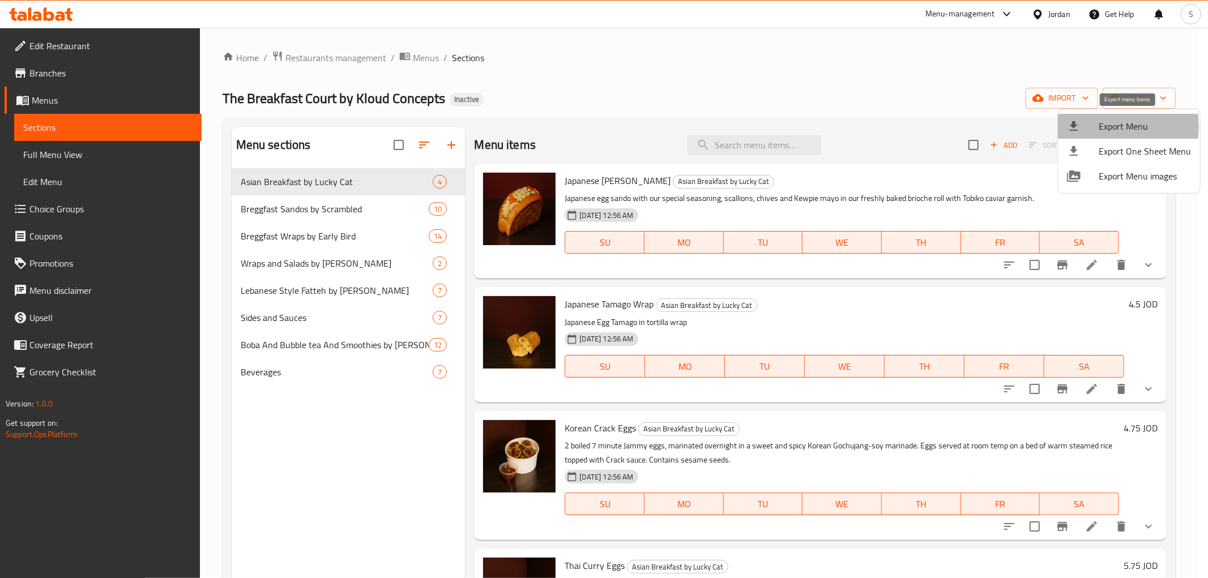
click at [1080, 126] on icon at bounding box center [1074, 127] width 14 height 14
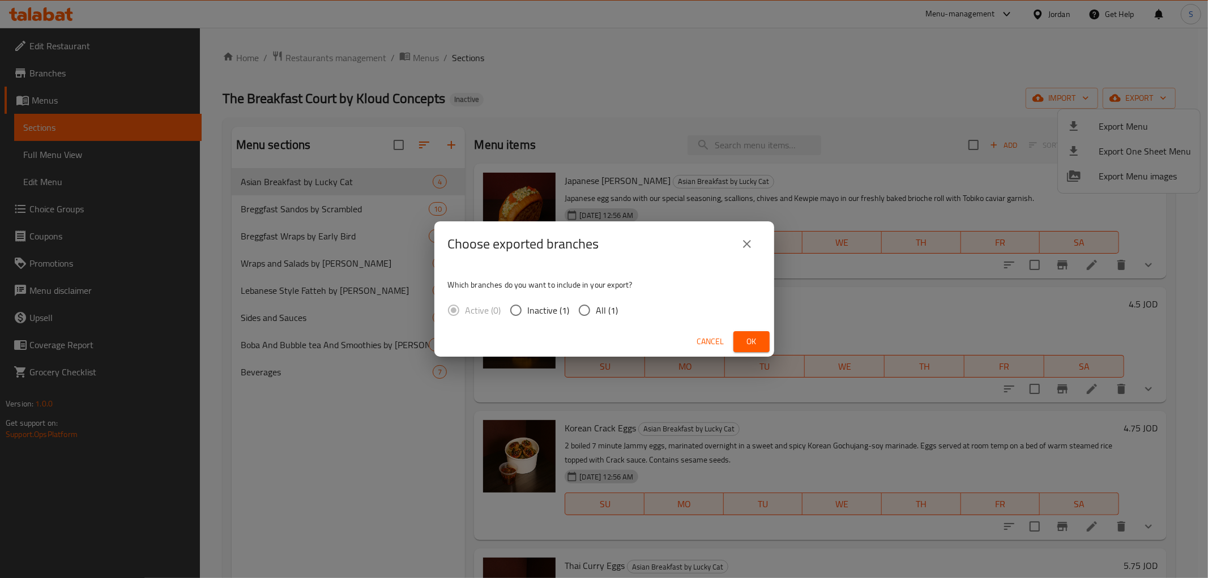
click at [603, 310] on span "All (1)" at bounding box center [607, 311] width 22 height 14
click at [596, 310] on input "All (1)" at bounding box center [585, 310] width 24 height 24
radio input "true"
click at [750, 337] on span "Ok" at bounding box center [752, 342] width 18 height 14
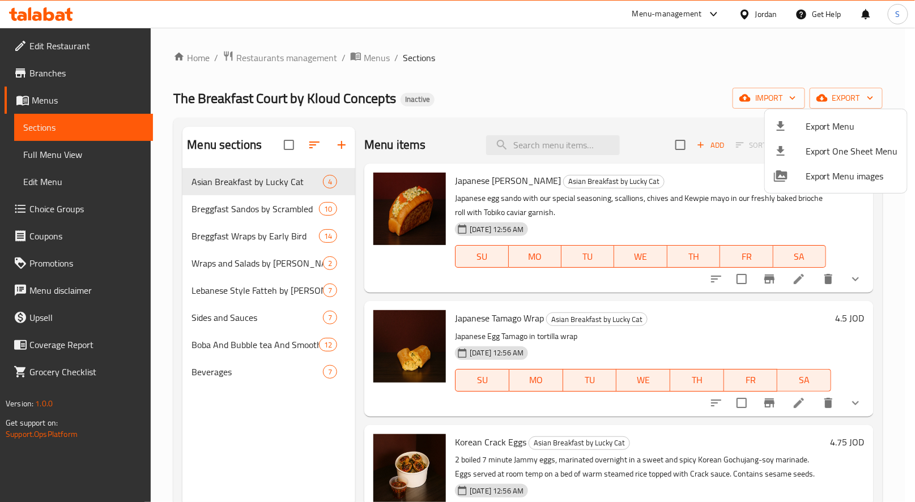
click at [590, 144] on div at bounding box center [457, 251] width 915 height 502
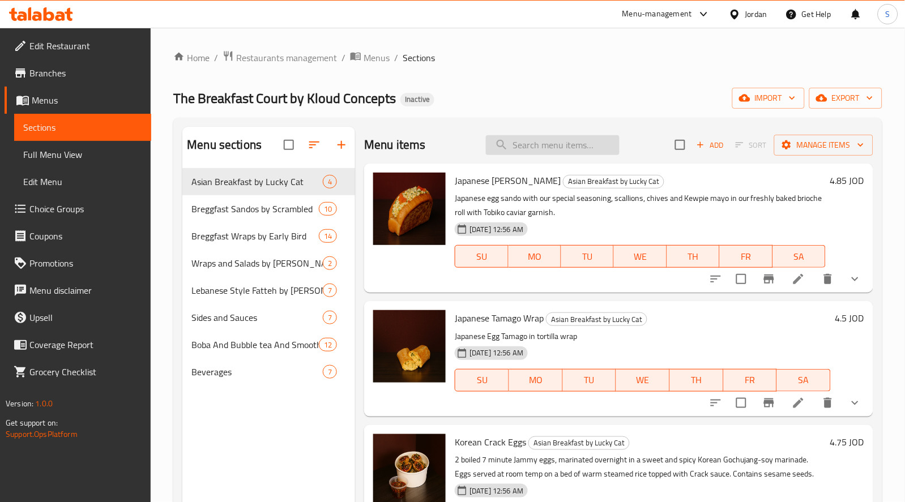
click at [588, 144] on input "search" at bounding box center [553, 145] width 134 height 20
paste input "Sujuk & Egg Wrap"
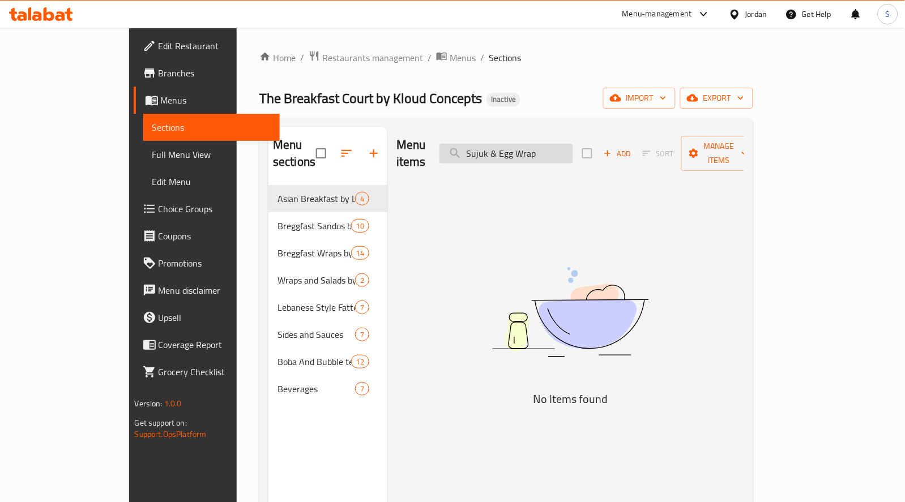
click at [515, 145] on input "Sujuk & Egg Wrap" at bounding box center [507, 154] width 134 height 20
click at [573, 147] on input "Sujuk & Egg Wrap" at bounding box center [507, 154] width 134 height 20
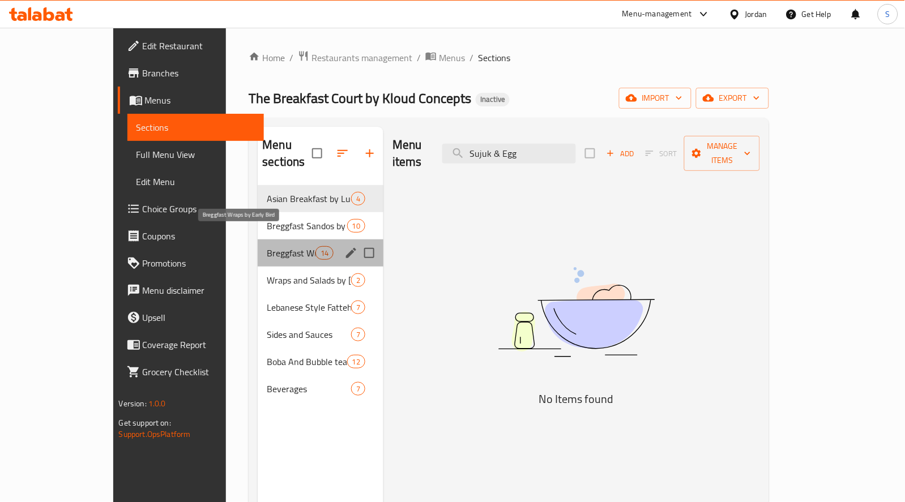
click at [267, 246] on span "Breggfast Wraps by Early Bird" at bounding box center [291, 253] width 48 height 14
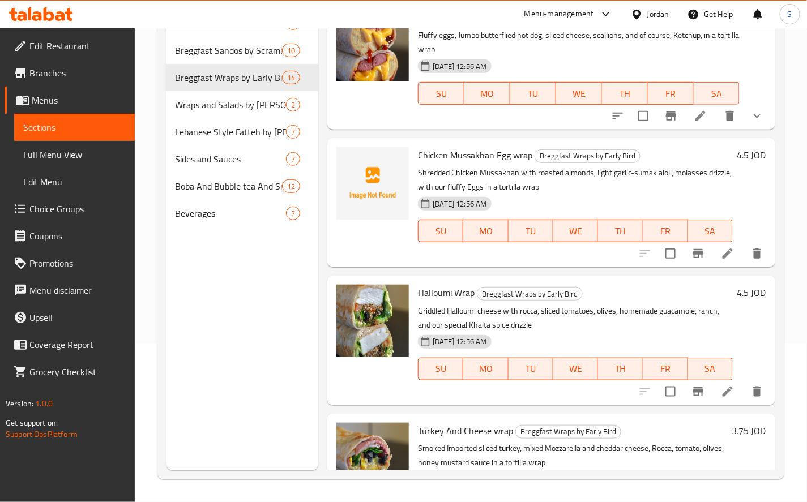
scroll to position [1454, 0]
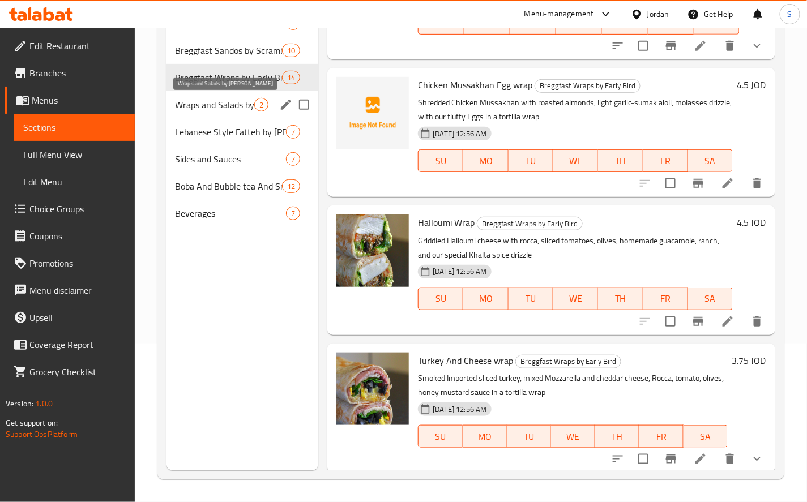
click at [246, 108] on span "Wraps and Salads by [PERSON_NAME]" at bounding box center [215, 105] width 79 height 14
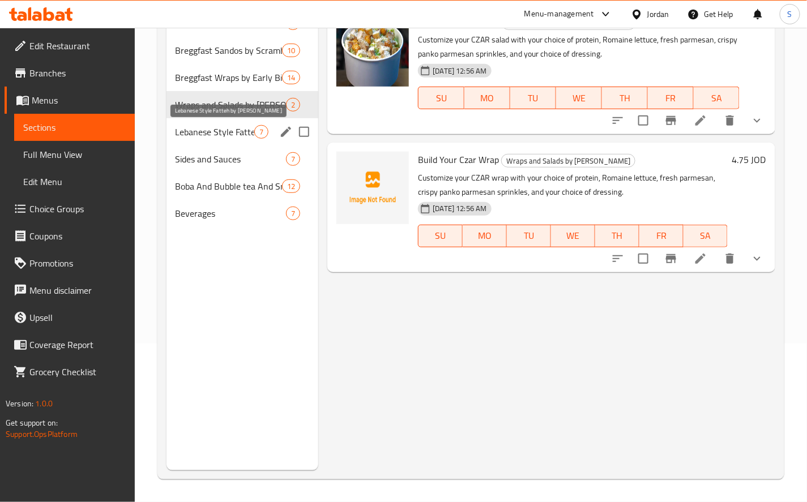
click at [236, 134] on span "Lebanese Style Fatteh by [PERSON_NAME]" at bounding box center [215, 132] width 79 height 14
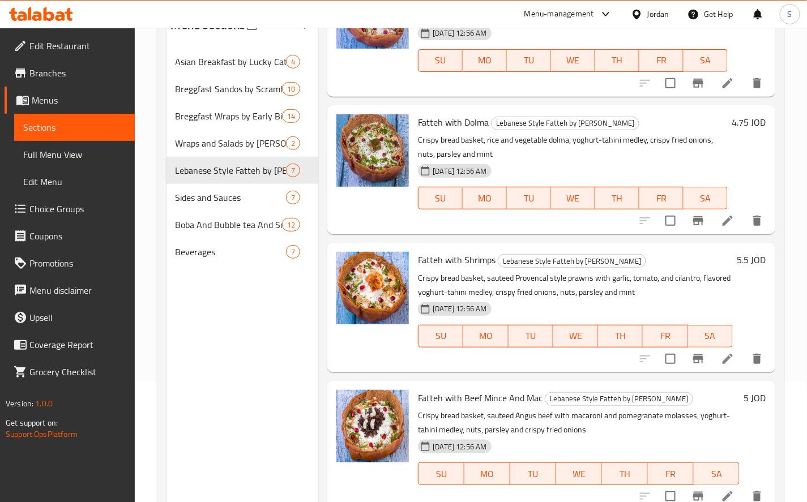
scroll to position [159, 0]
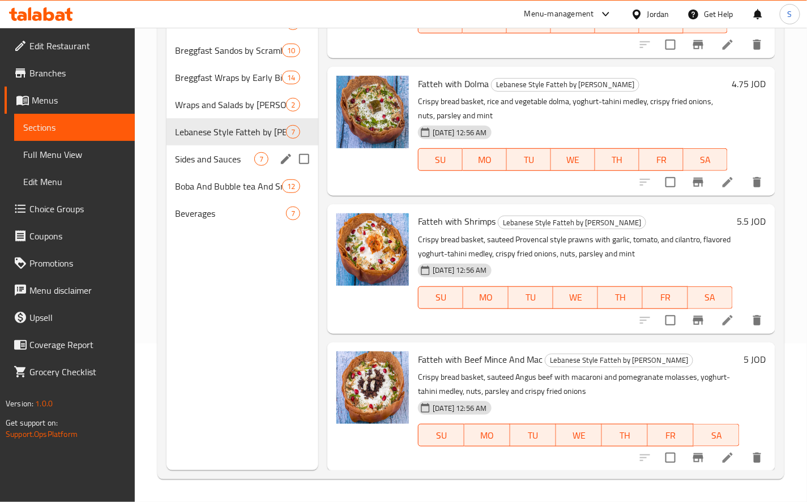
click at [202, 170] on div "Sides and Sauces 7" at bounding box center [243, 159] width 152 height 27
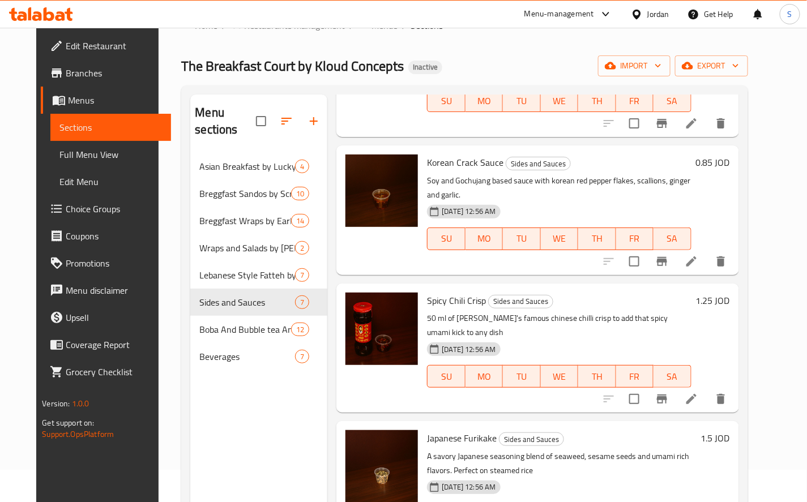
scroll to position [159, 0]
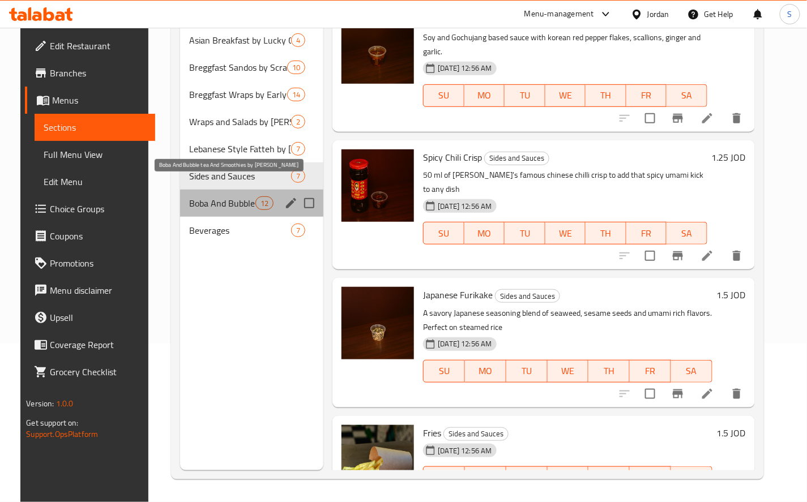
click at [225, 197] on span "Boba And Bubble tea And Smoothies by [PERSON_NAME]" at bounding box center [222, 204] width 66 height 14
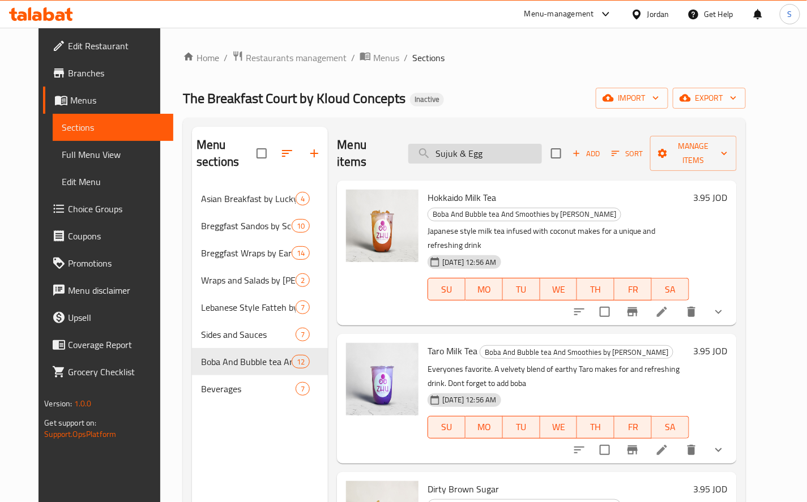
click at [502, 144] on input "Sujuk & Egg" at bounding box center [475, 154] width 134 height 20
paste input "Zhu Milkshakes"
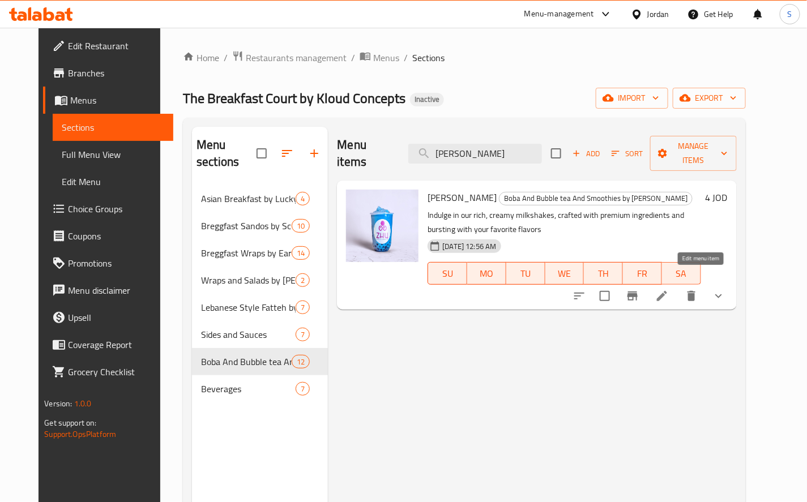
type input "Zhu Milkshakes"
click at [77, 223] on link "Coupons" at bounding box center [108, 236] width 130 height 27
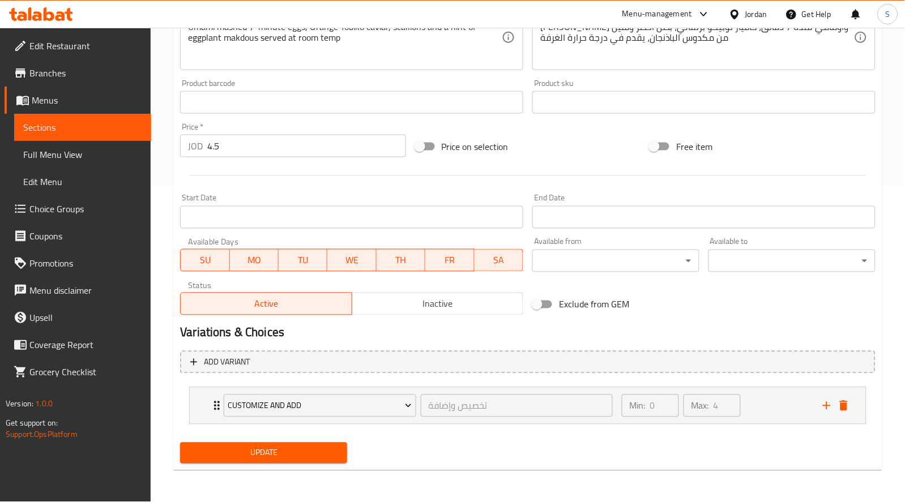
scroll to position [315, 0]
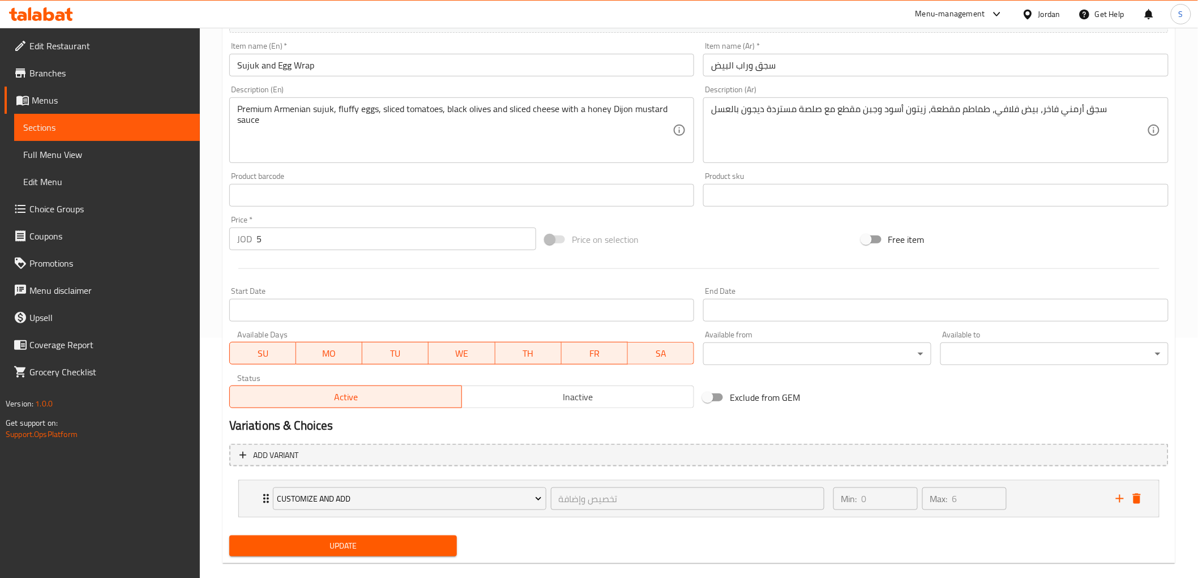
scroll to position [256, 0]
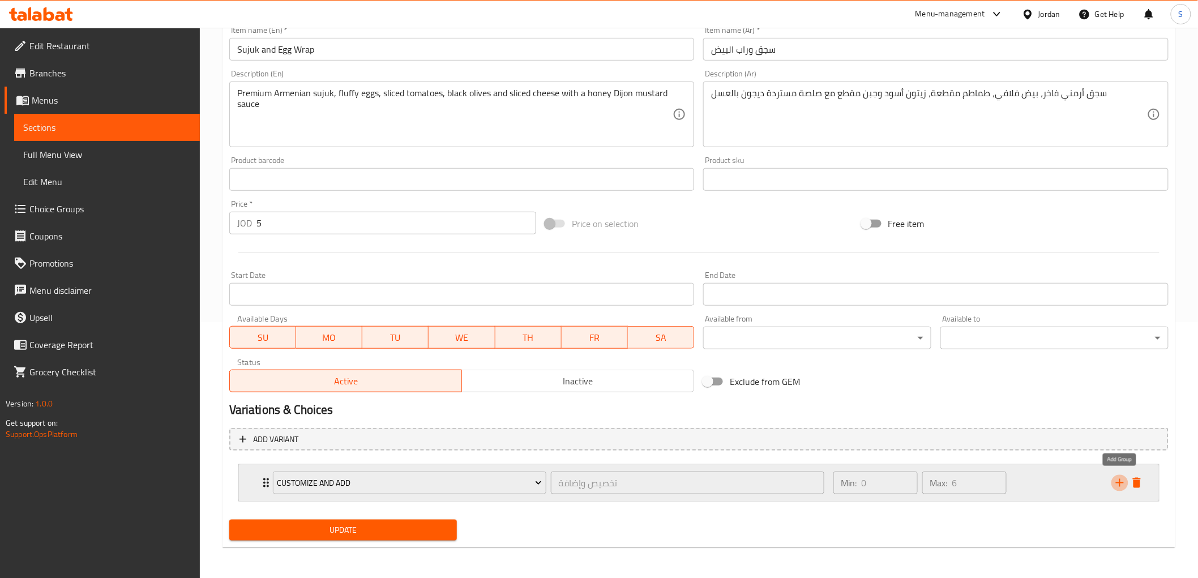
click at [1120, 479] on icon "add" at bounding box center [1120, 483] width 8 height 8
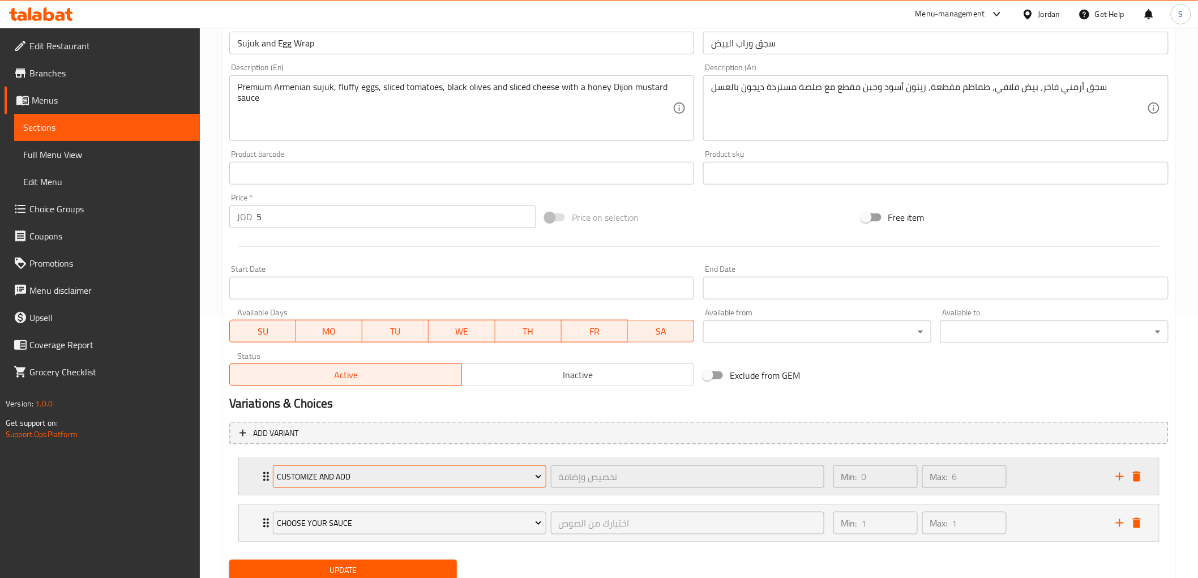
scroll to position [302, 0]
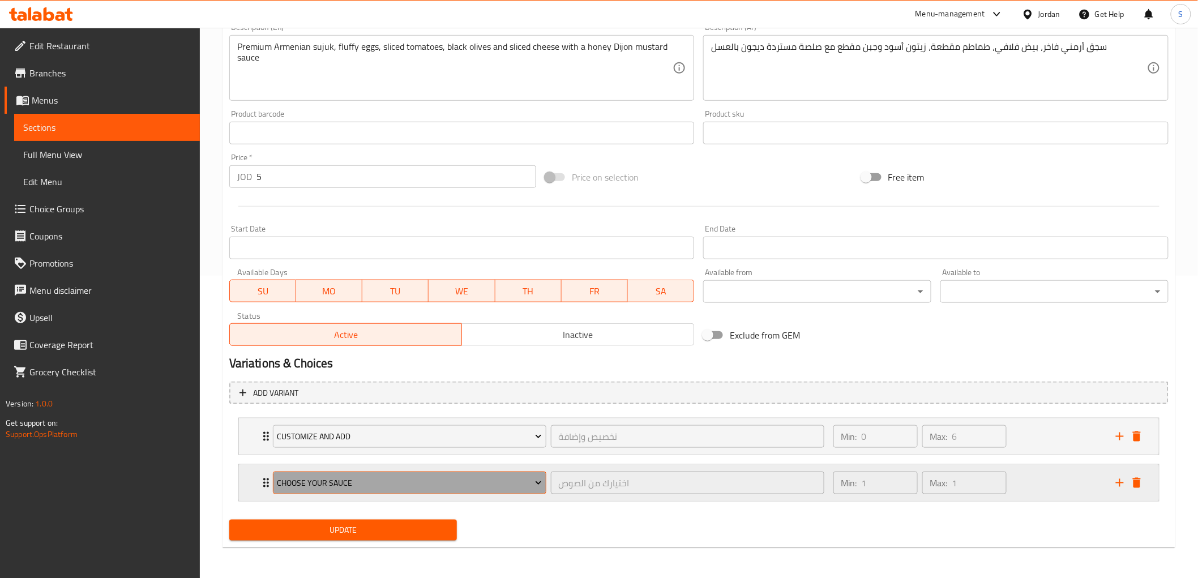
click at [293, 485] on span "Choose Your Sauce" at bounding box center [409, 483] width 265 height 14
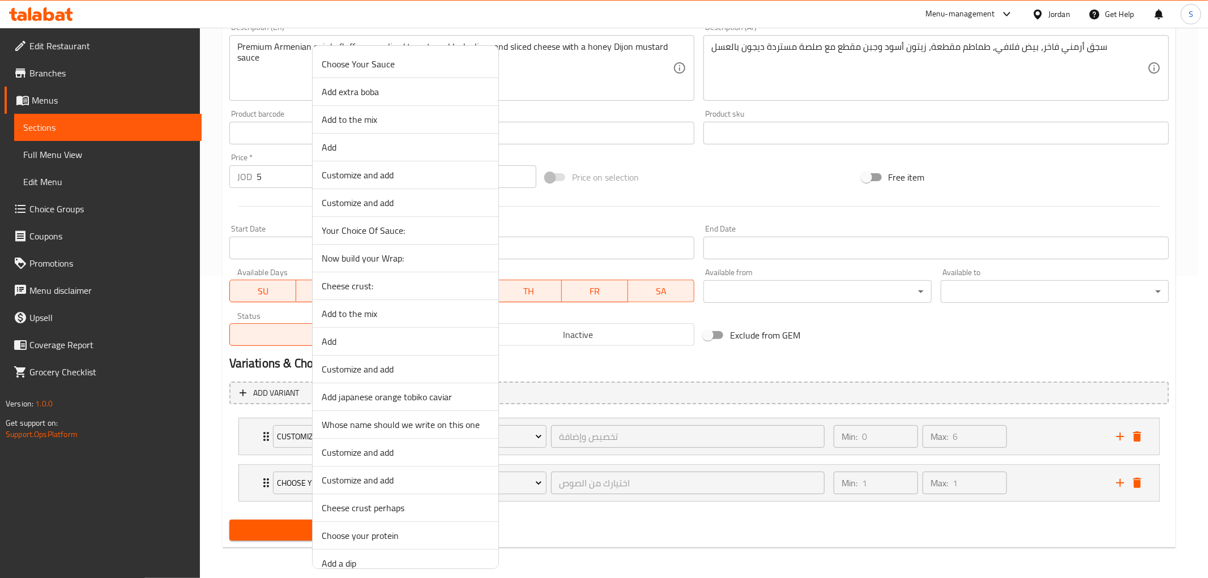
click at [340, 506] on span "Cheese crust perhaps" at bounding box center [406, 508] width 168 height 14
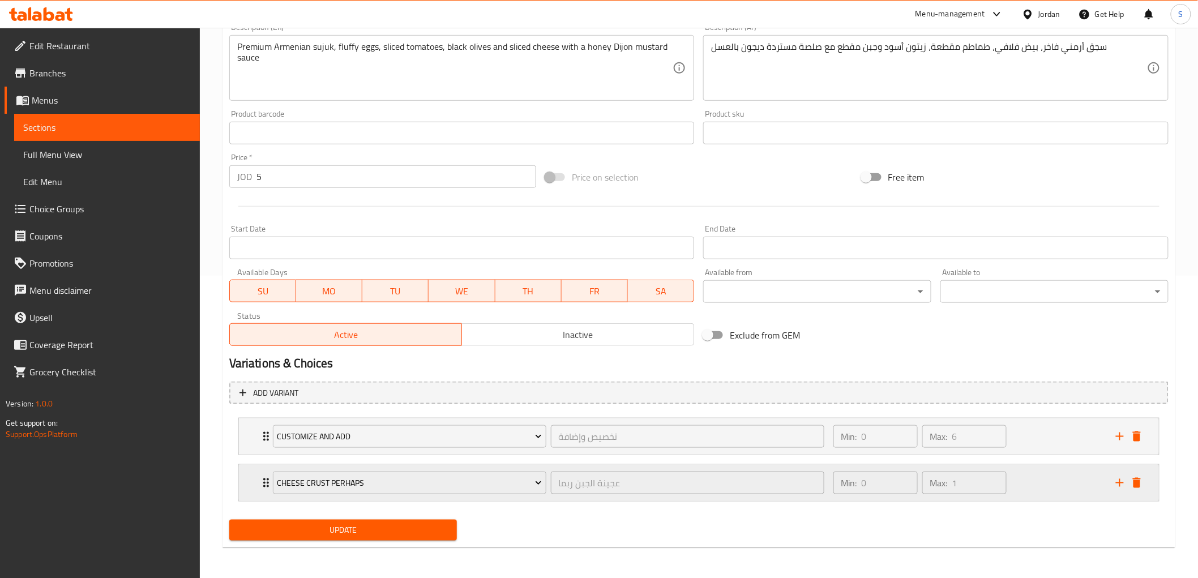
click at [266, 480] on div "Cheese crust perhaps عجينة الجبن ربما ​" at bounding box center [548, 483] width 565 height 36
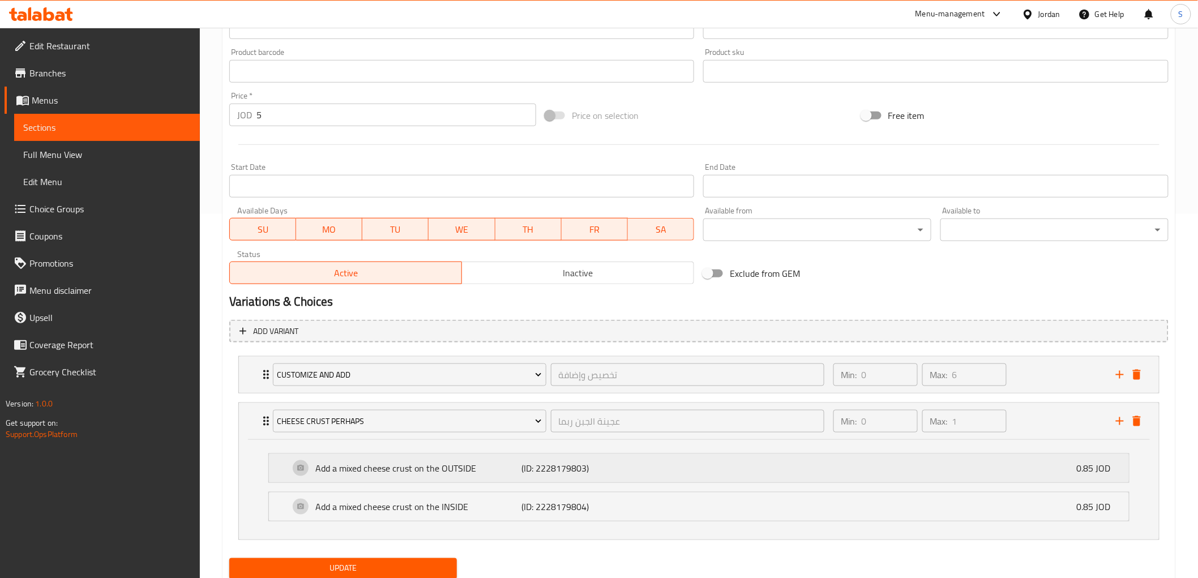
scroll to position [403, 0]
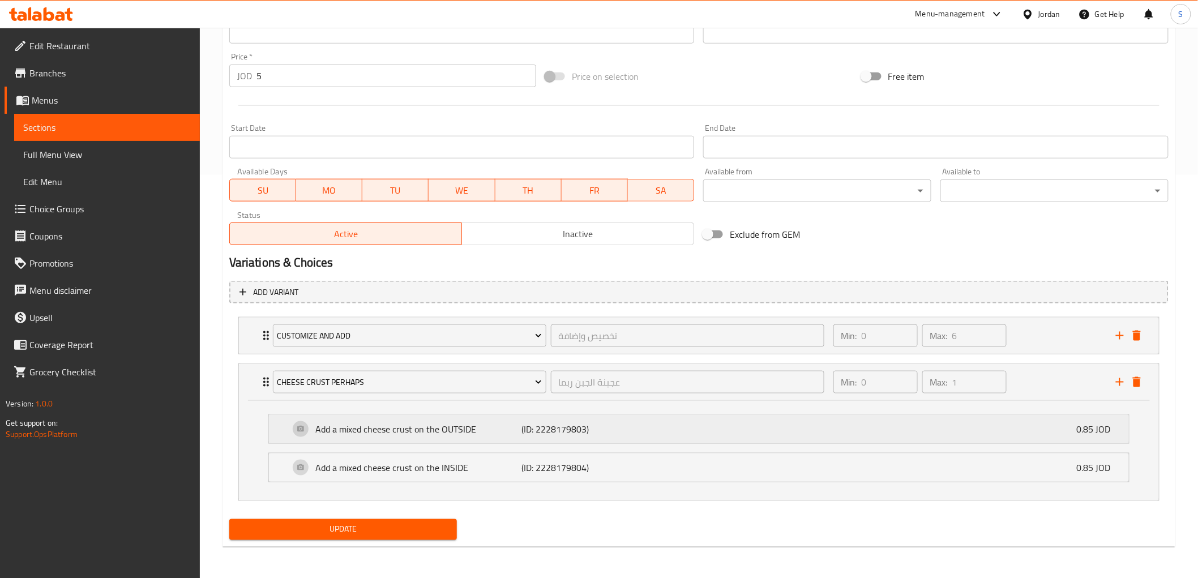
click at [423, 433] on p "Add a mixed cheese crust on the OUTSIDE" at bounding box center [419, 430] width 206 height 14
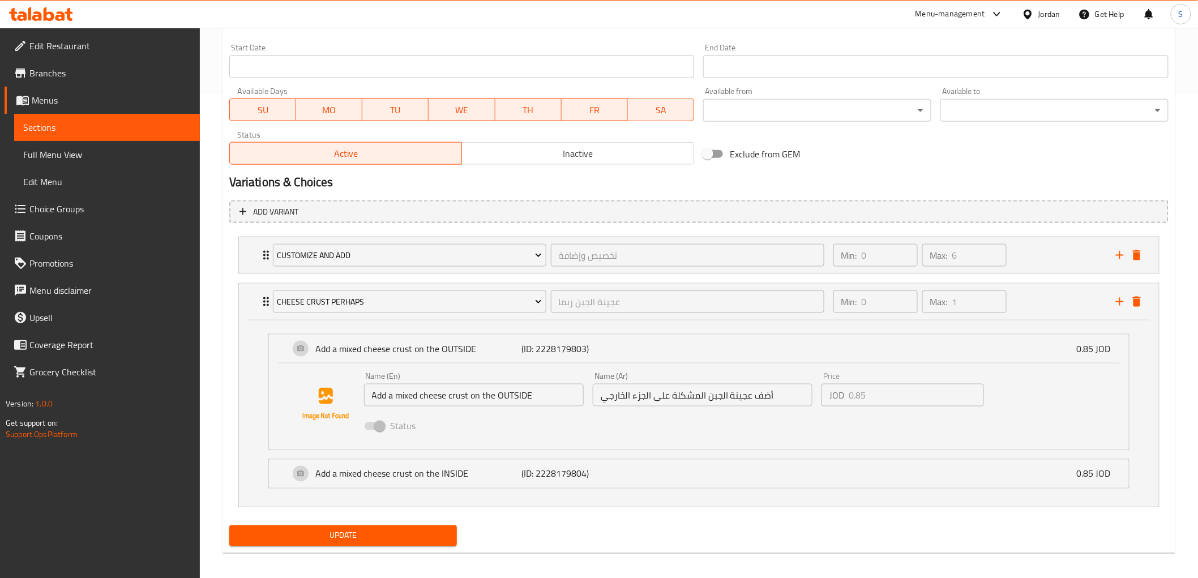
scroll to position [489, 0]
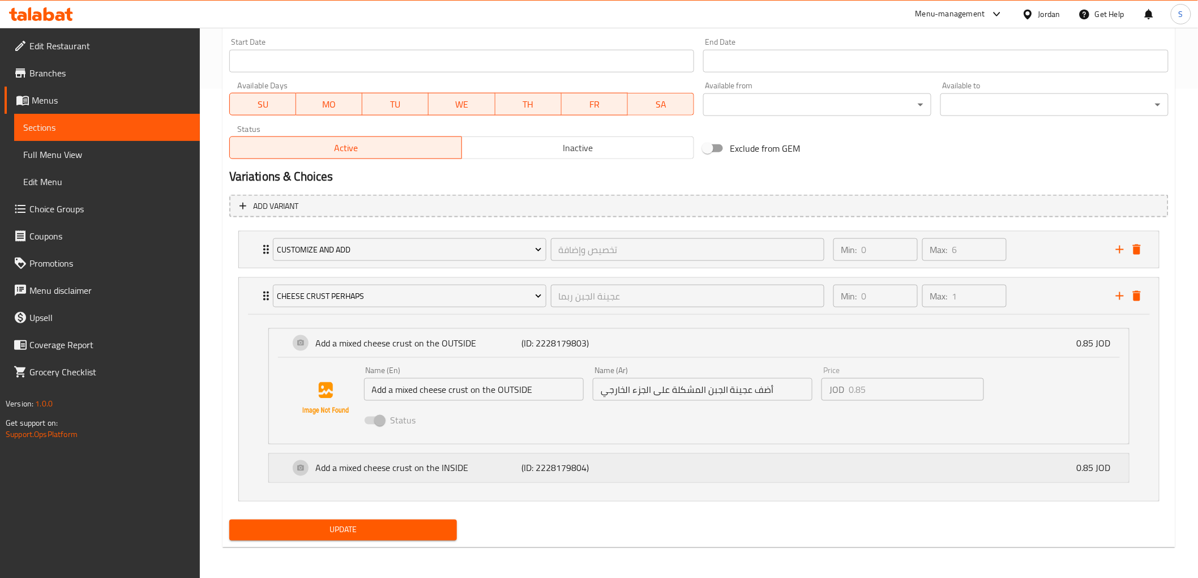
click at [394, 478] on div "Add a mixed cheese crust on the INSIDE (ID: 2228179804) 0.85 JOD" at bounding box center [702, 468] width 826 height 28
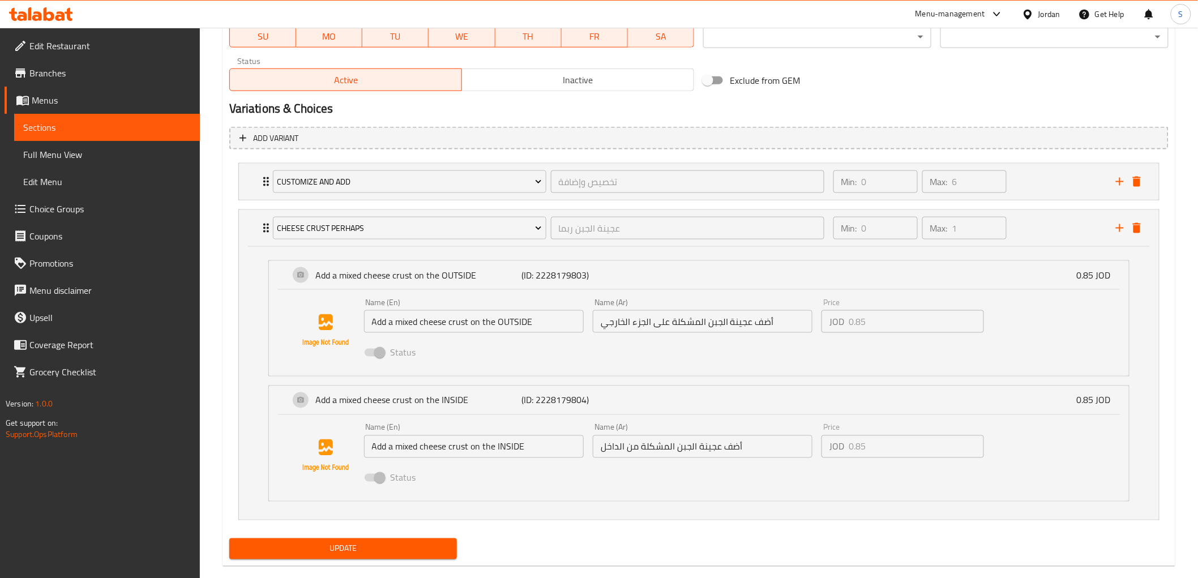
scroll to position [576, 0]
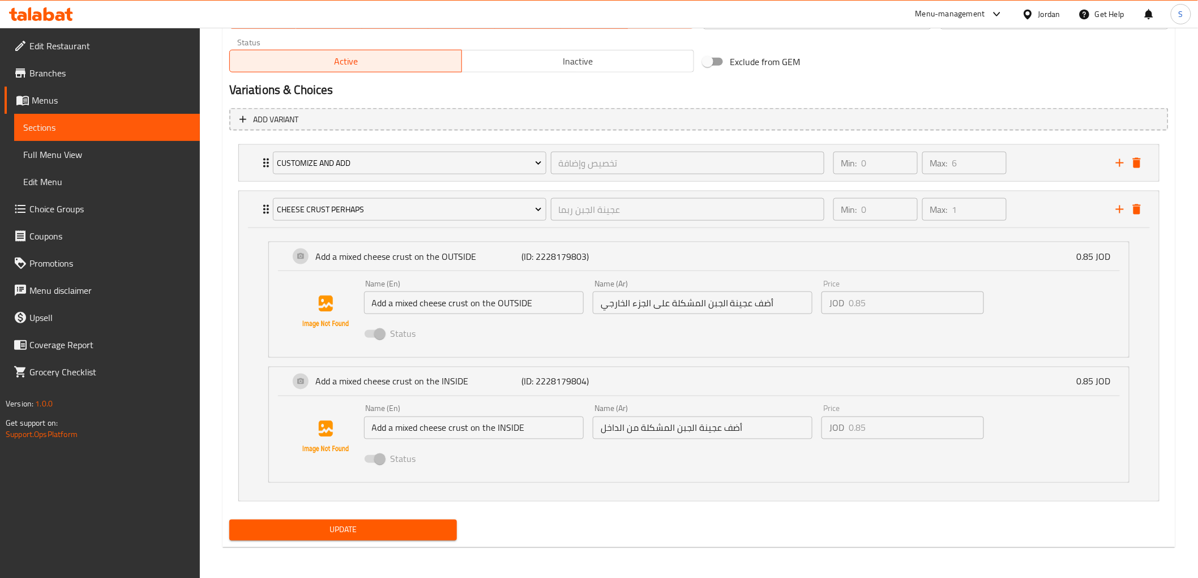
click at [214, 326] on div "Home / Restaurants management / Menus / Sections / item / update Breggfast Wrap…" at bounding box center [699, 16] width 999 height 1128
click at [261, 517] on div "Update" at bounding box center [343, 530] width 237 height 30
click at [257, 530] on span "Update" at bounding box center [343, 530] width 210 height 14
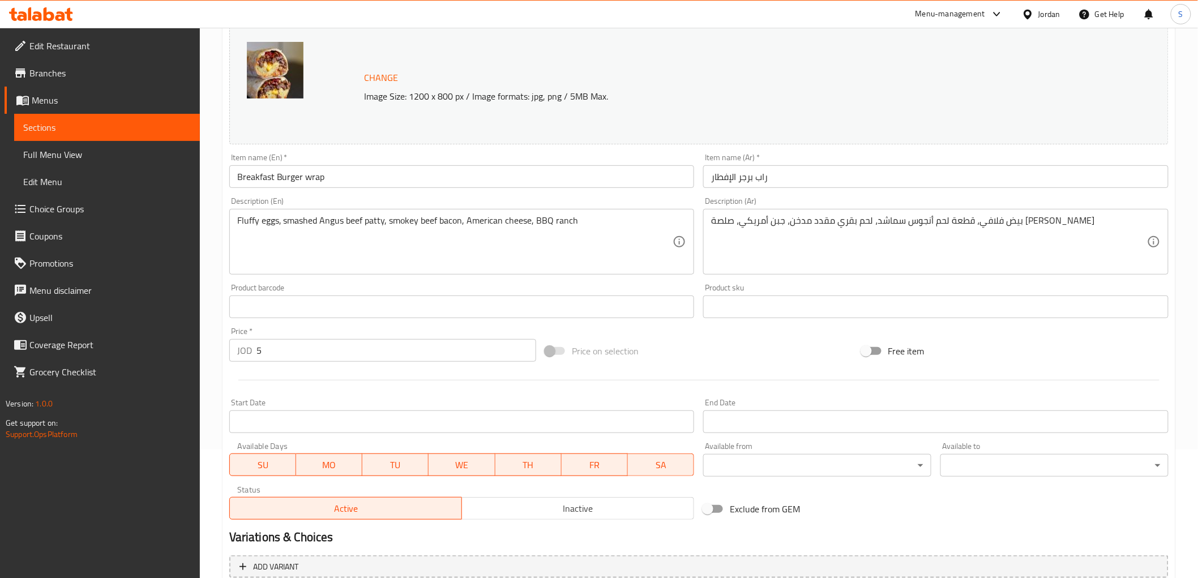
scroll to position [256, 0]
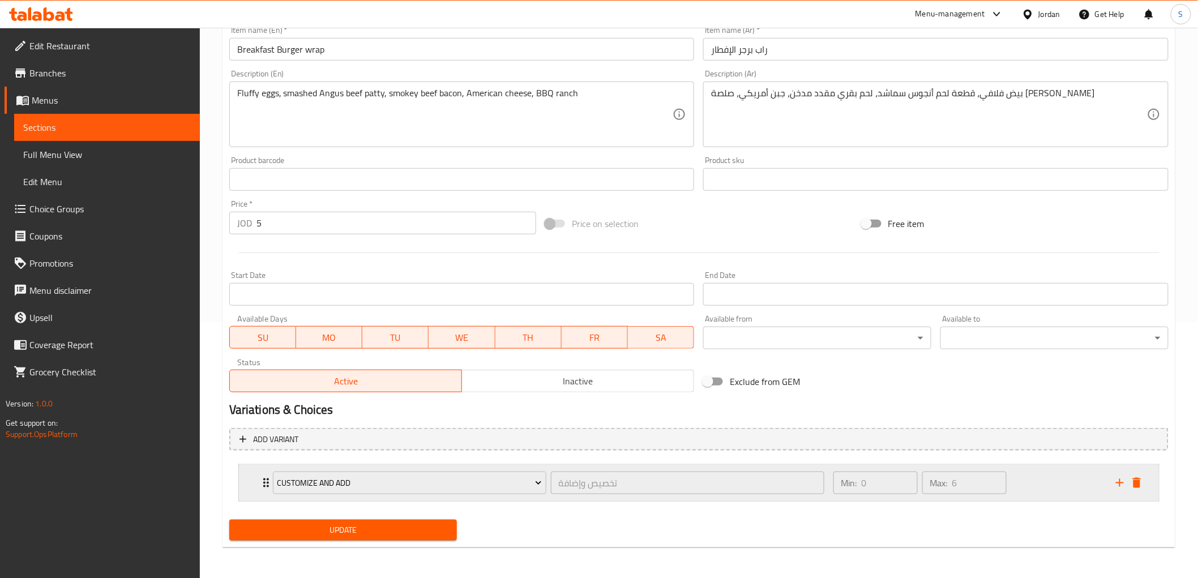
click at [905, 472] on div "Customize and add تخصيص وإضافة ​ Min: 0 ​ Max: 6 ​" at bounding box center [702, 483] width 886 height 36
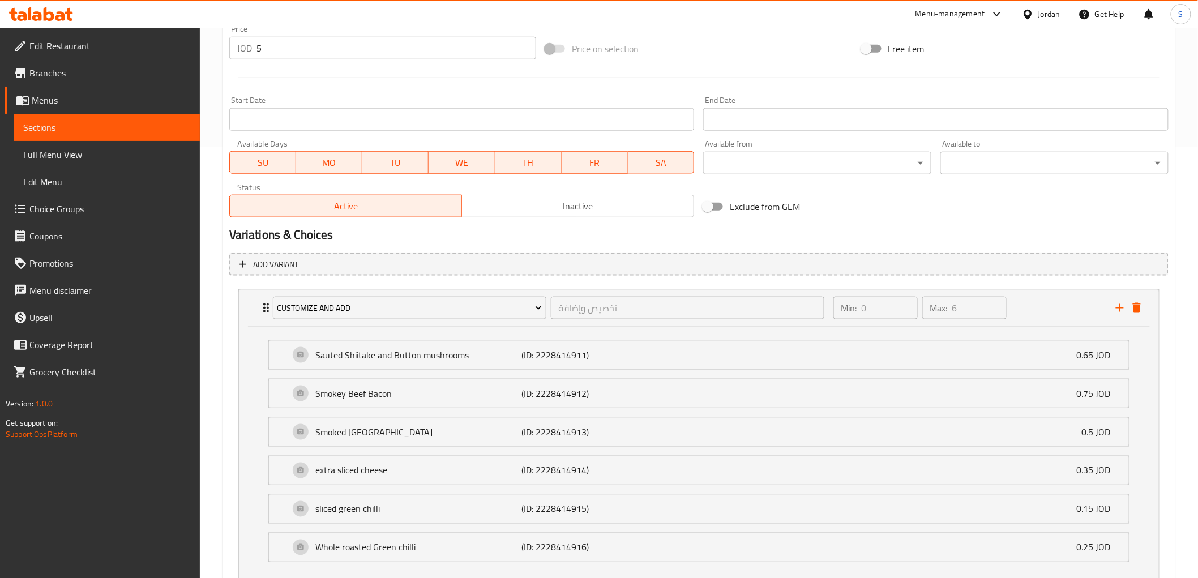
scroll to position [511, 0]
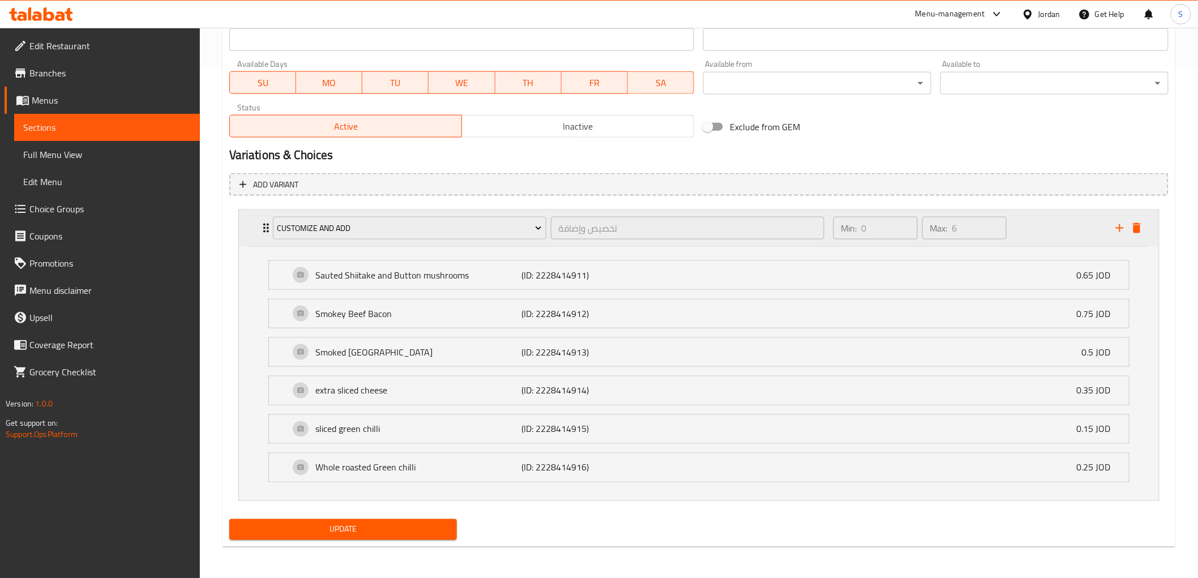
click at [905, 227] on div "Min: 0 ​ Max: 6 ​" at bounding box center [968, 228] width 283 height 36
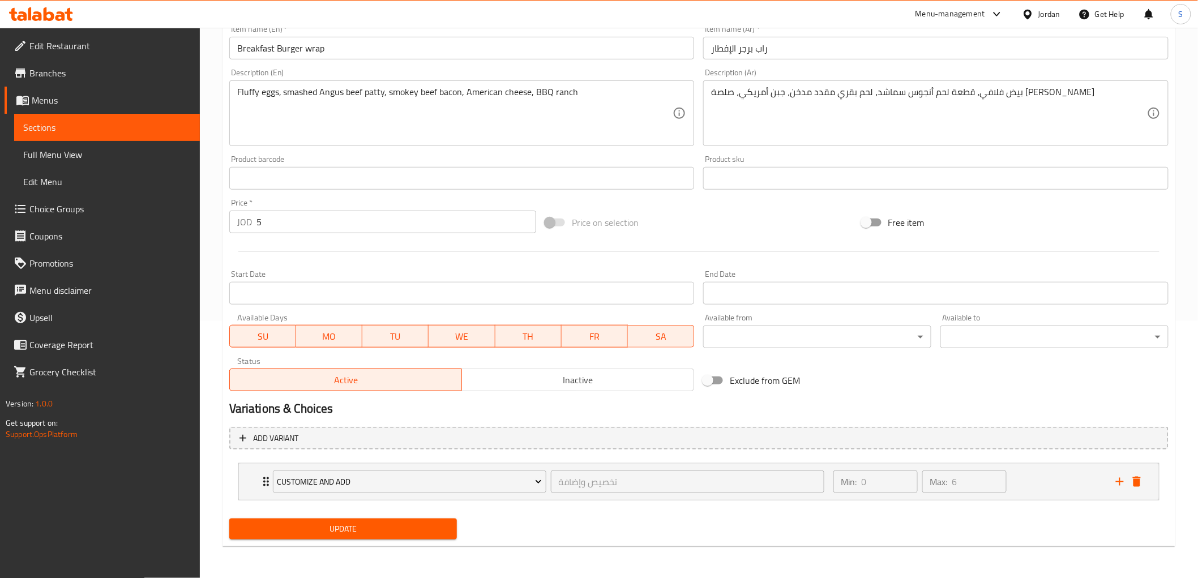
scroll to position [256, 0]
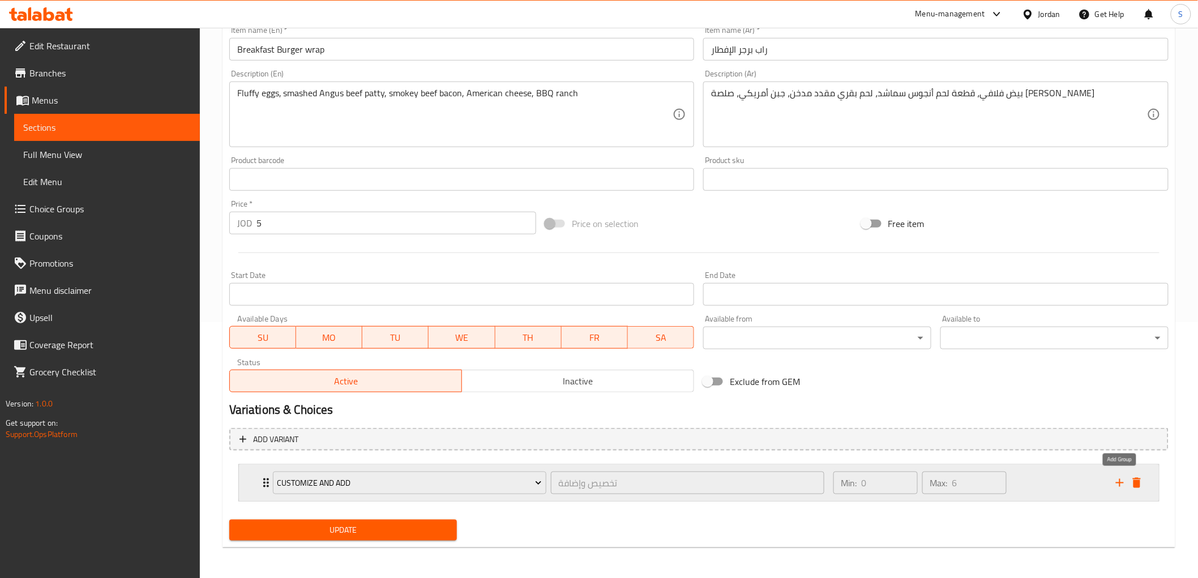
click at [905, 481] on icon "add" at bounding box center [1121, 483] width 14 height 14
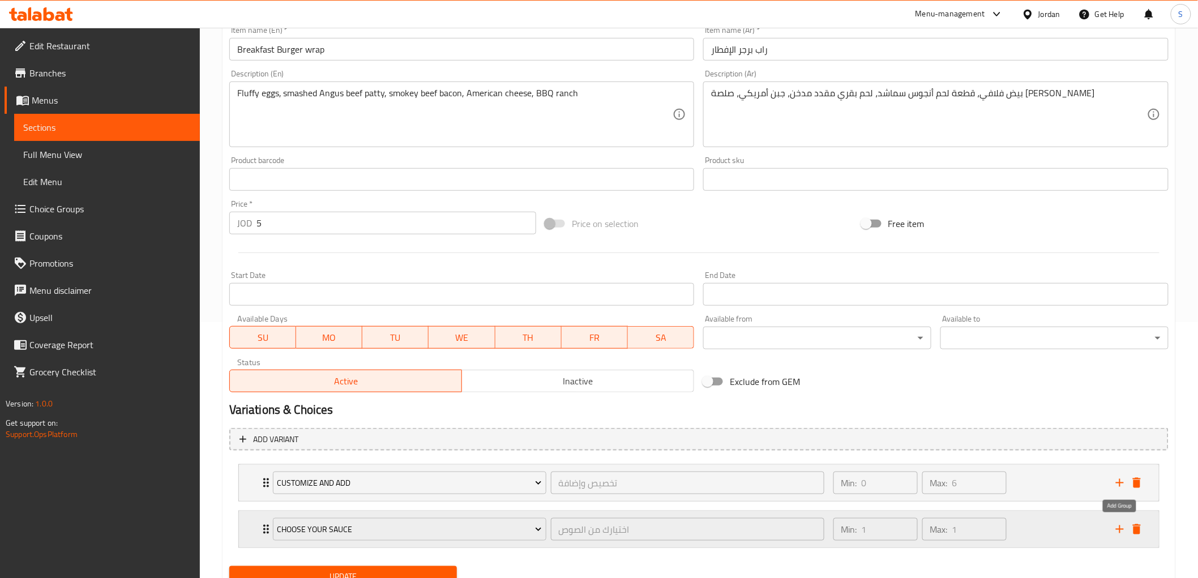
scroll to position [302, 0]
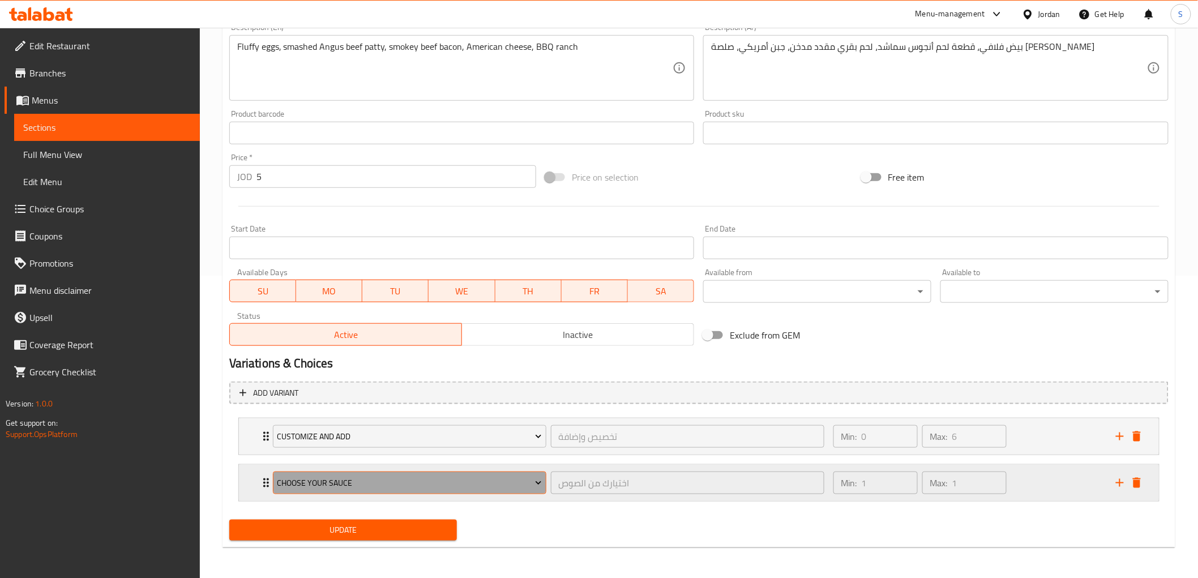
click at [338, 480] on span "Choose Your Sauce" at bounding box center [409, 483] width 265 height 14
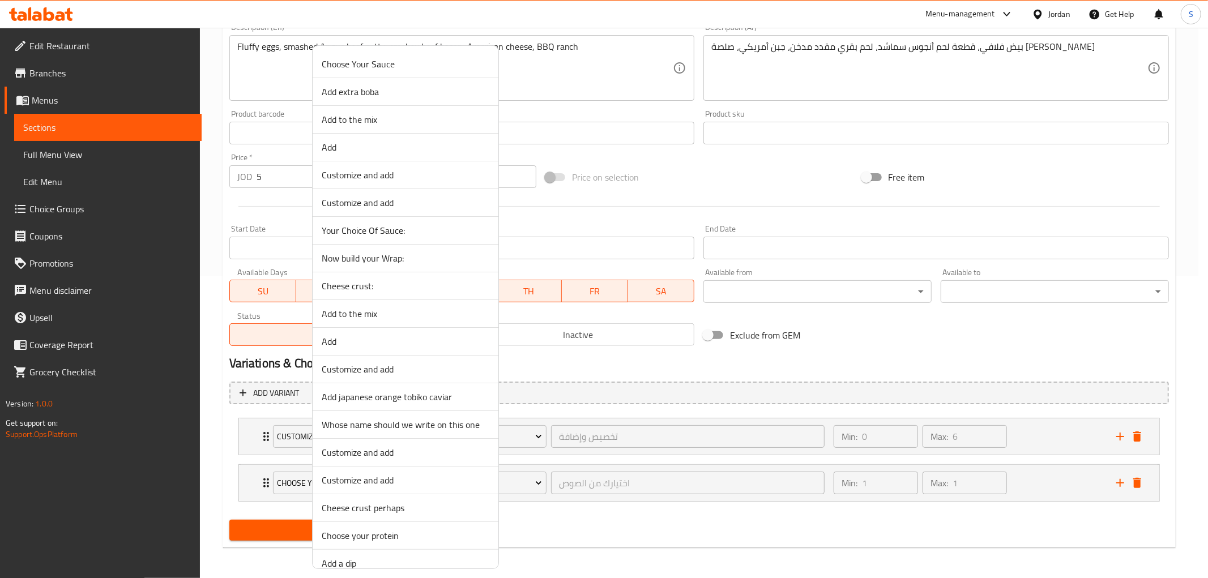
click at [344, 502] on span "Cheese crust perhaps" at bounding box center [406, 508] width 168 height 14
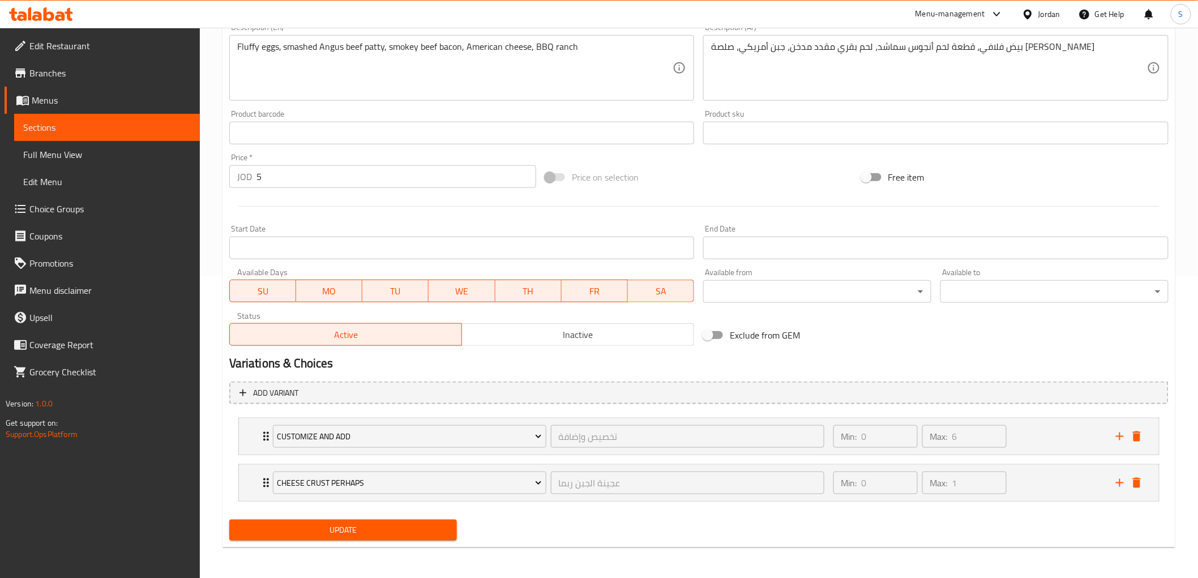
click at [308, 502] on span "Update" at bounding box center [343, 530] width 210 height 14
click at [210, 335] on div "Home / Restaurants management / Menus / Sections / item / update Breggfast Wrap…" at bounding box center [699, 152] width 999 height 854
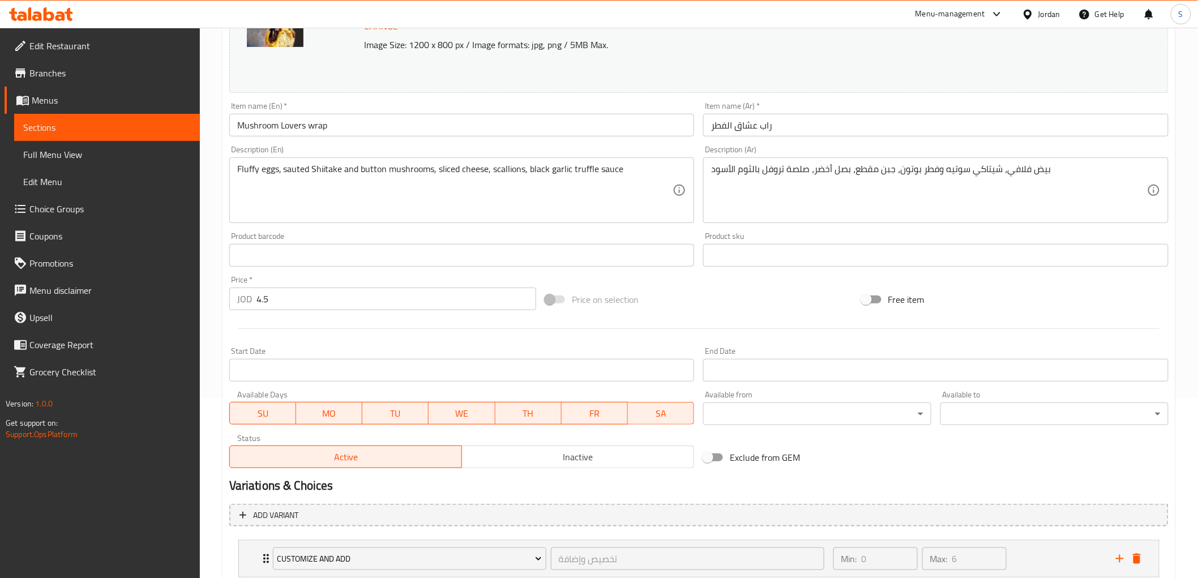
scroll to position [256, 0]
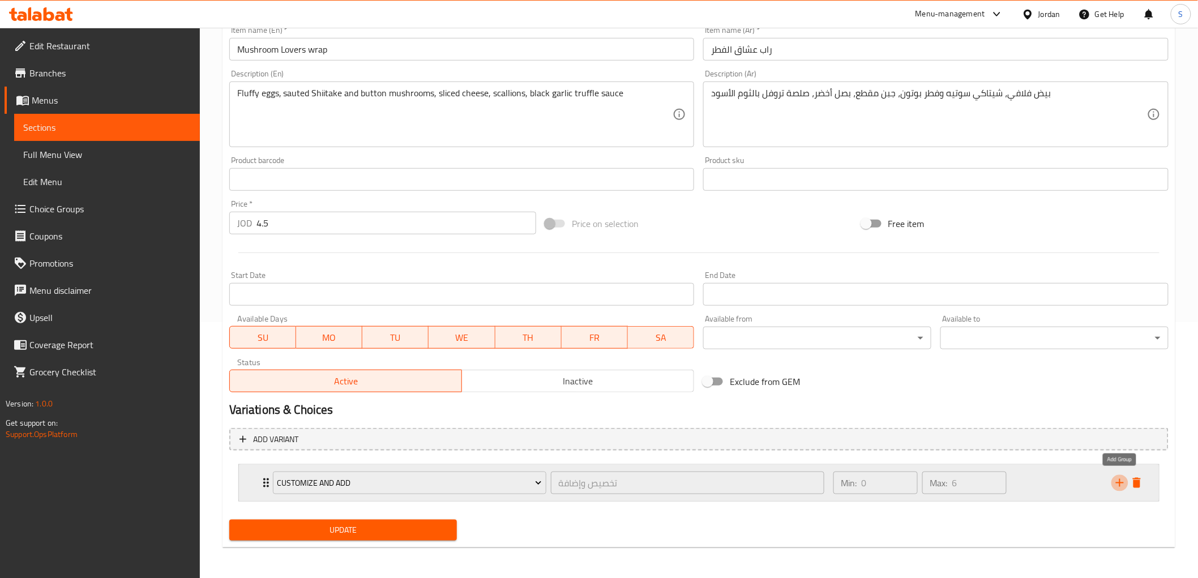
click at [905, 485] on icon "add" at bounding box center [1120, 483] width 8 height 8
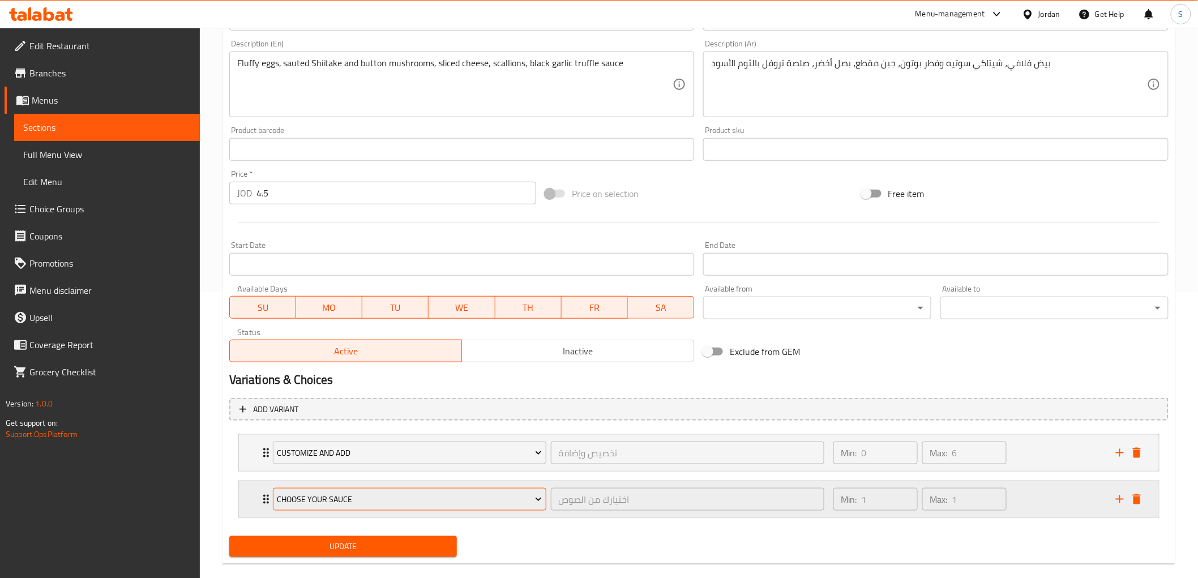
scroll to position [302, 0]
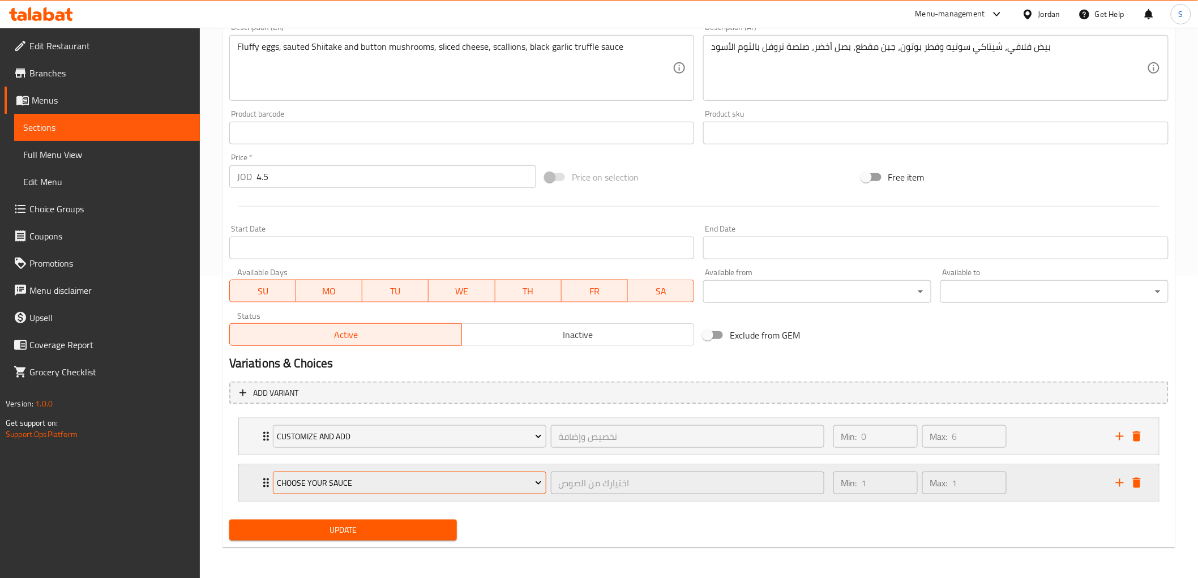
click at [325, 488] on span "Choose Your Sauce" at bounding box center [409, 483] width 265 height 14
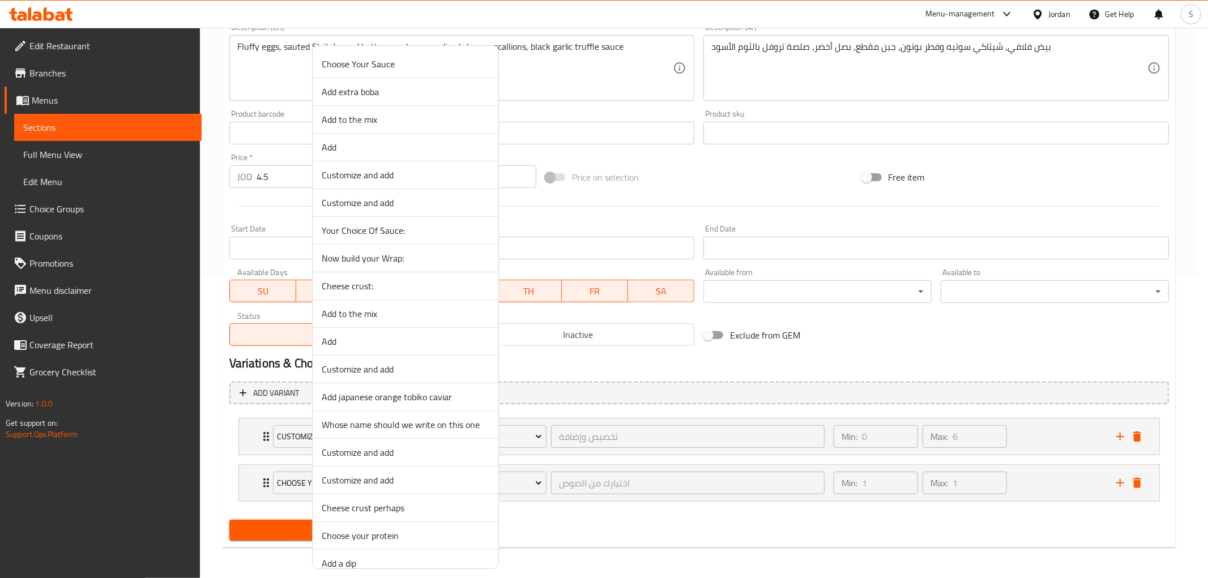
click at [340, 502] on span "Cheese crust perhaps" at bounding box center [406, 508] width 168 height 14
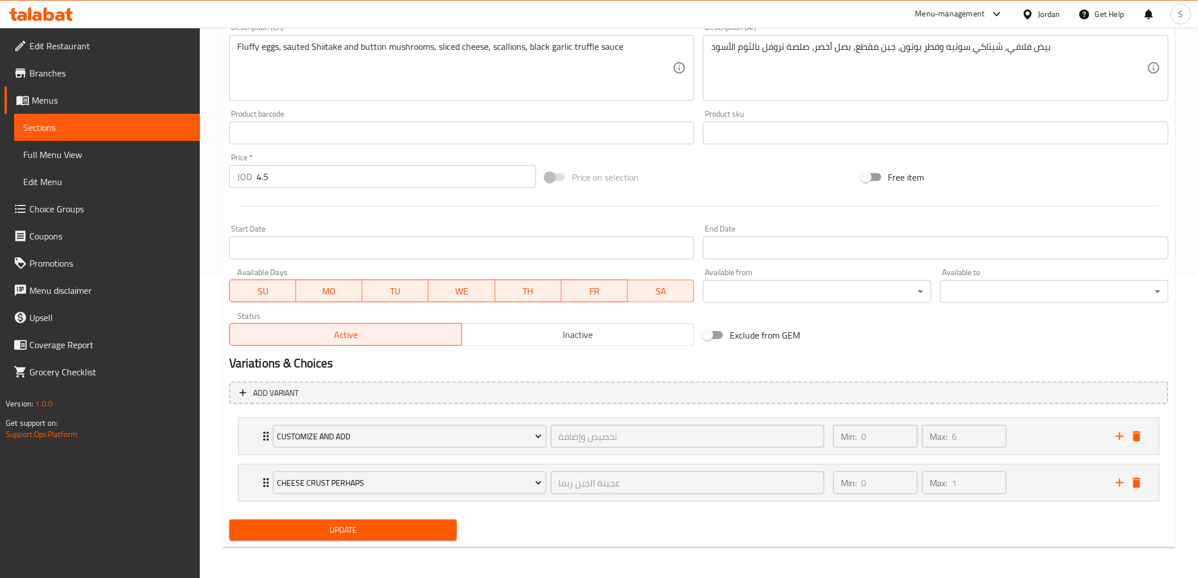
click at [289, 502] on span "Update" at bounding box center [343, 530] width 210 height 14
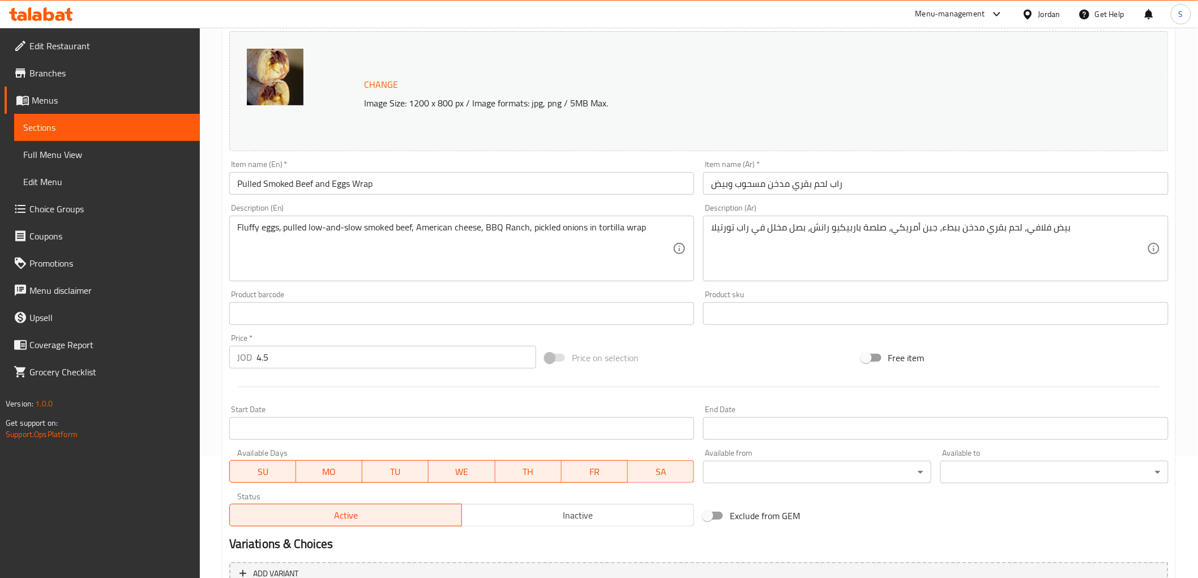
scroll to position [256, 0]
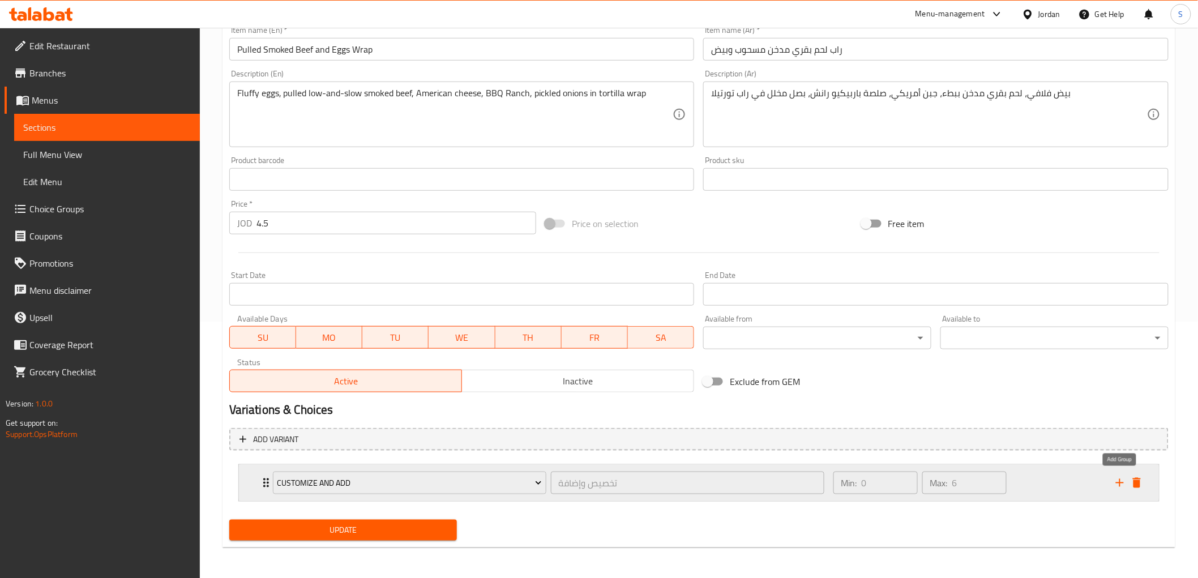
click at [905, 479] on icon "add" at bounding box center [1121, 483] width 14 height 14
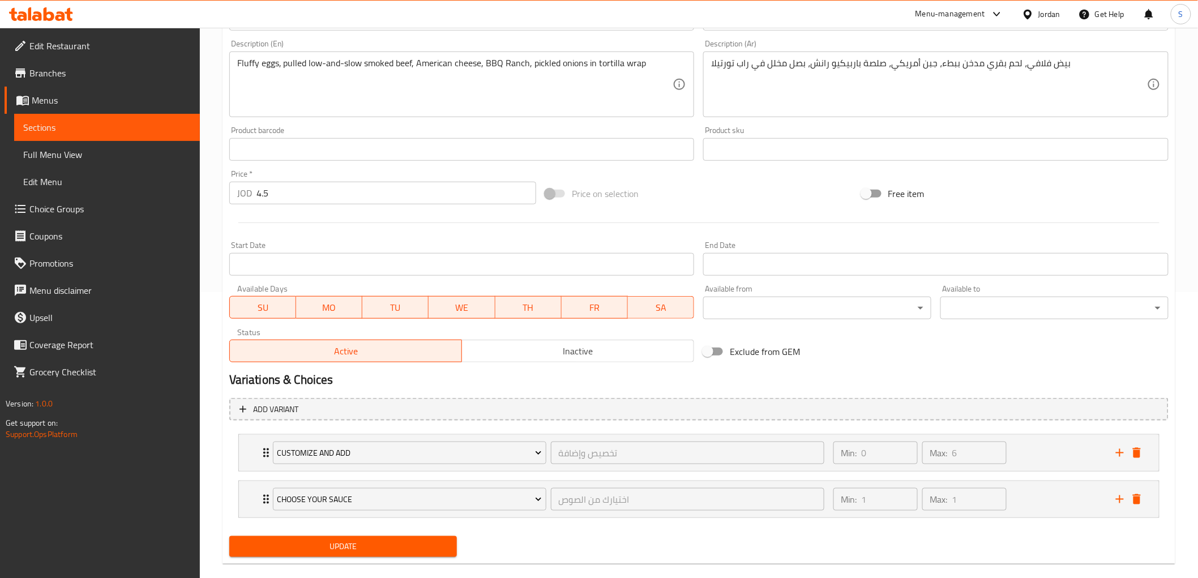
scroll to position [302, 0]
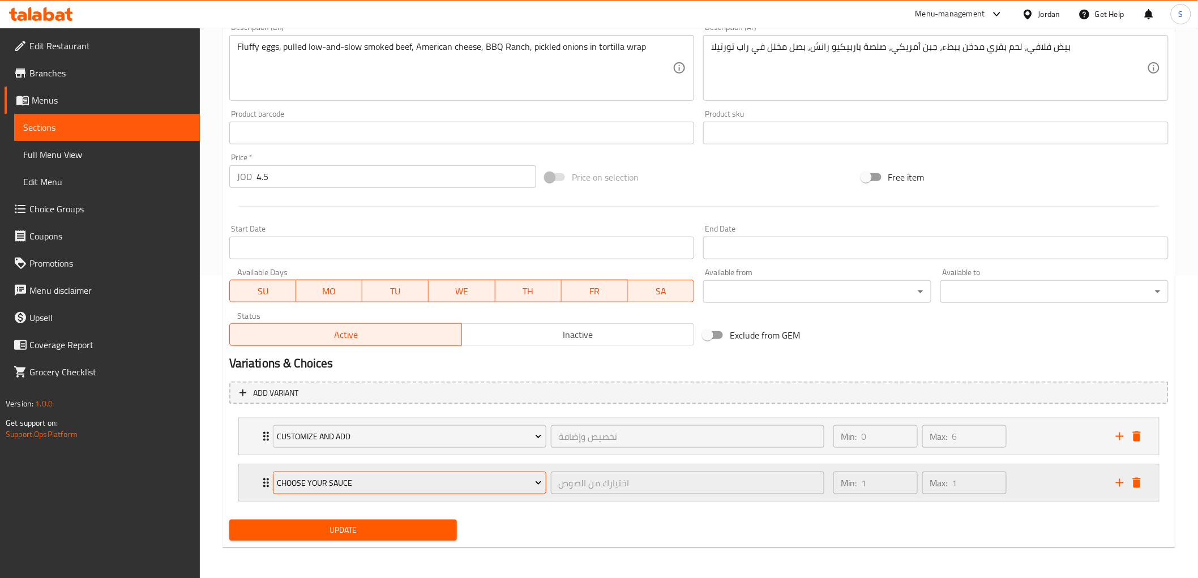
click at [319, 483] on span "Choose Your Sauce" at bounding box center [409, 483] width 265 height 14
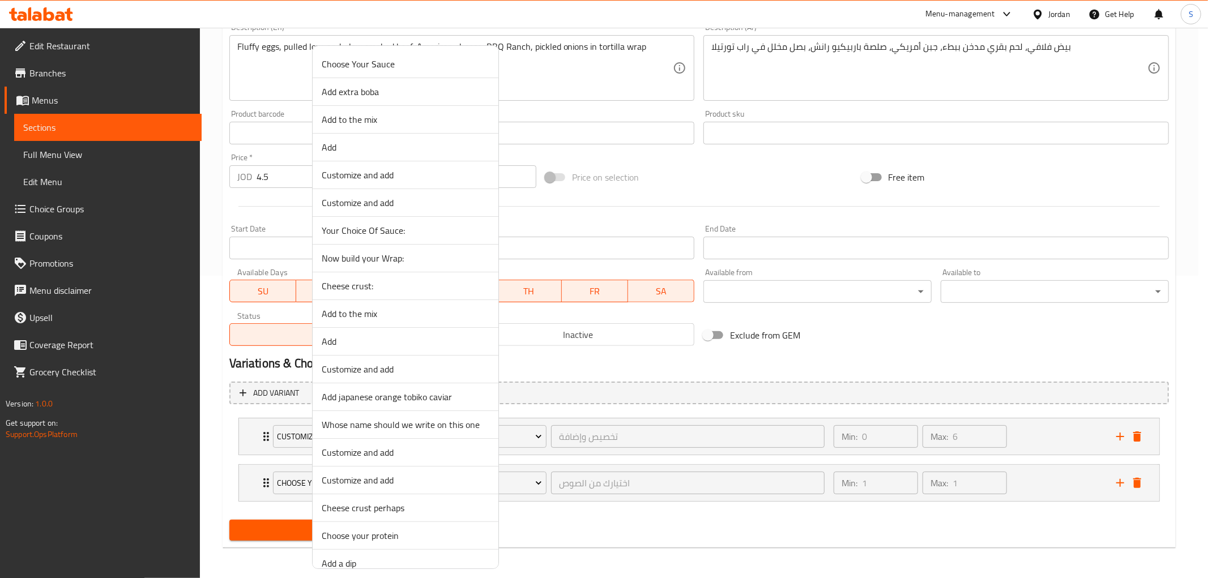
click at [353, 502] on span "Cheese crust perhaps" at bounding box center [406, 508] width 168 height 14
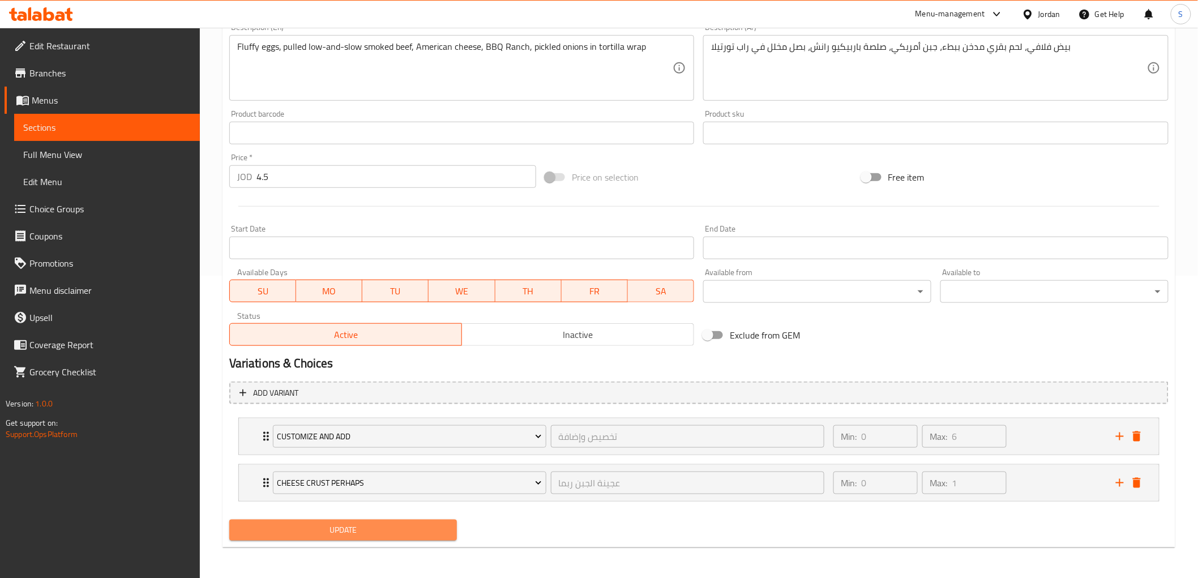
click at [293, 502] on span "Update" at bounding box center [343, 530] width 210 height 14
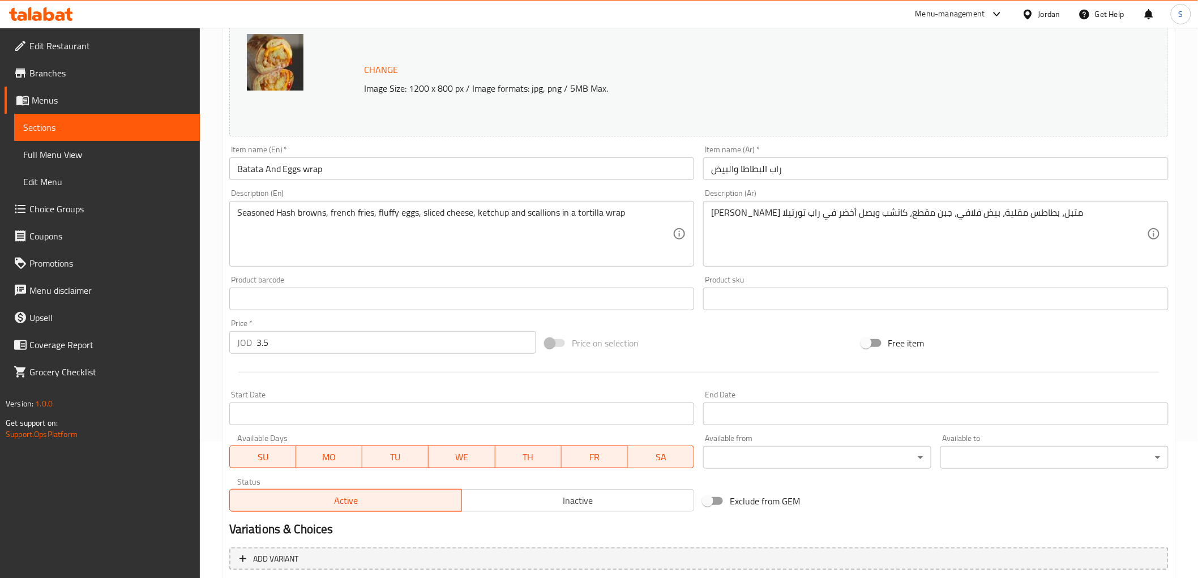
scroll to position [256, 0]
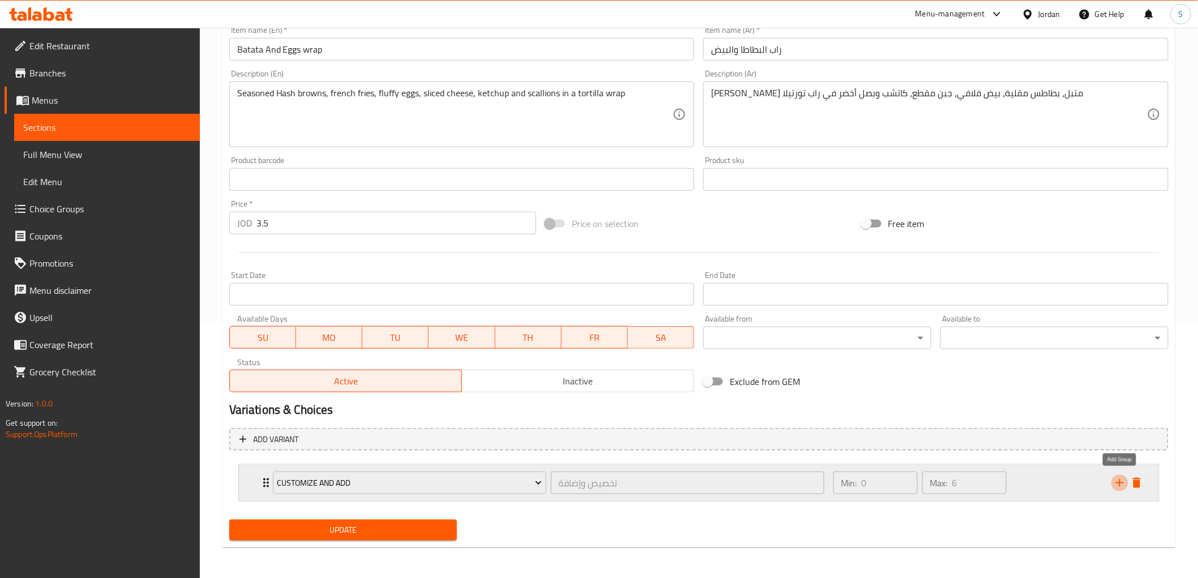
click at [905, 488] on icon "add" at bounding box center [1121, 483] width 14 height 14
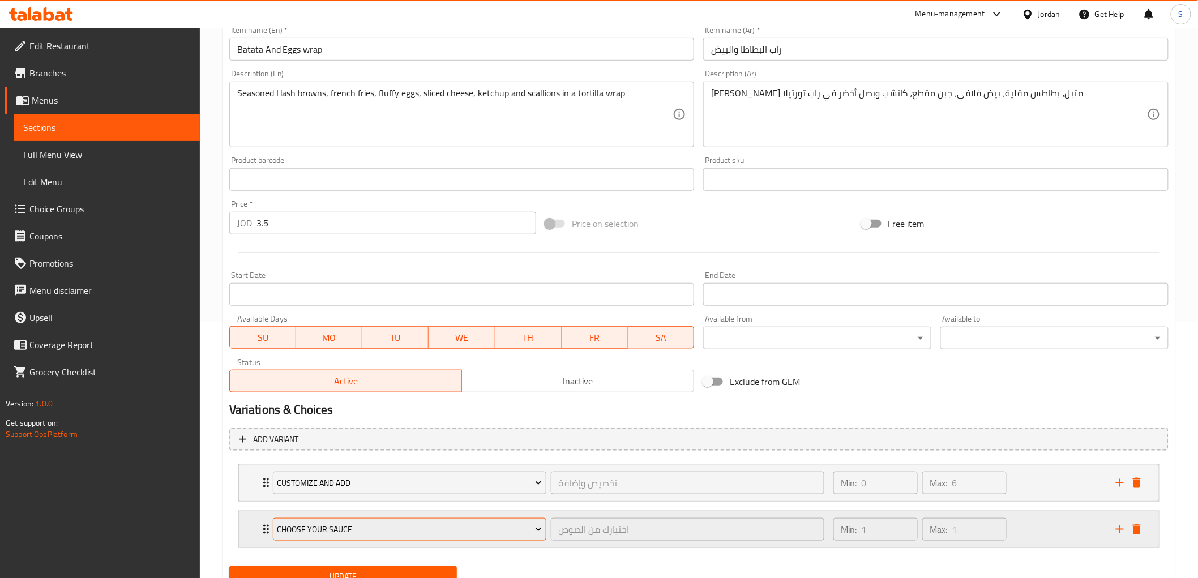
scroll to position [302, 0]
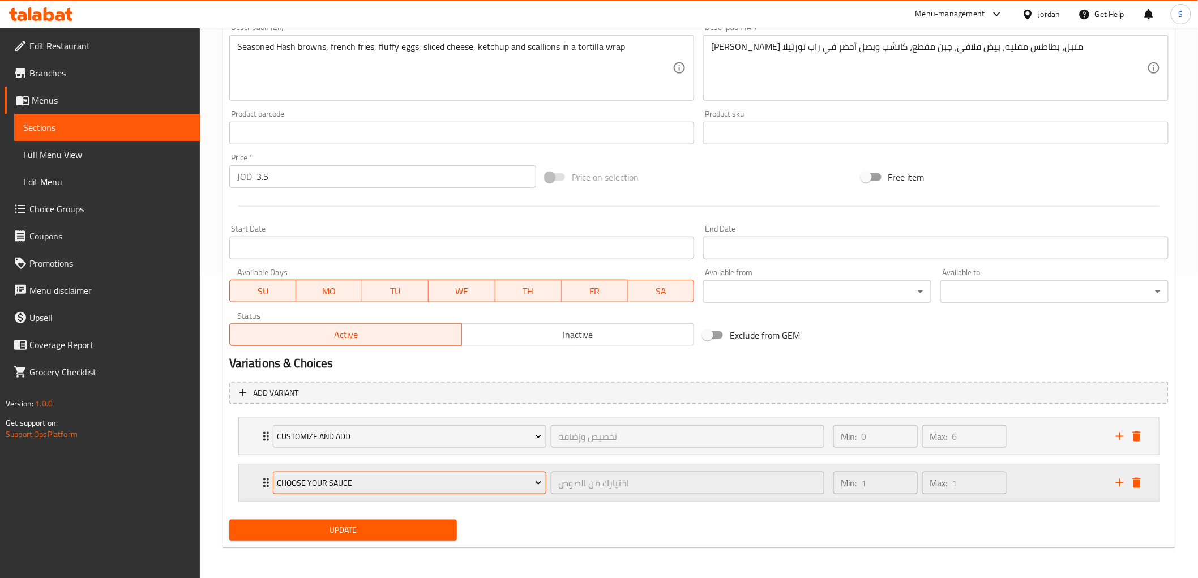
click at [411, 477] on span "Choose Your Sauce" at bounding box center [409, 483] width 265 height 14
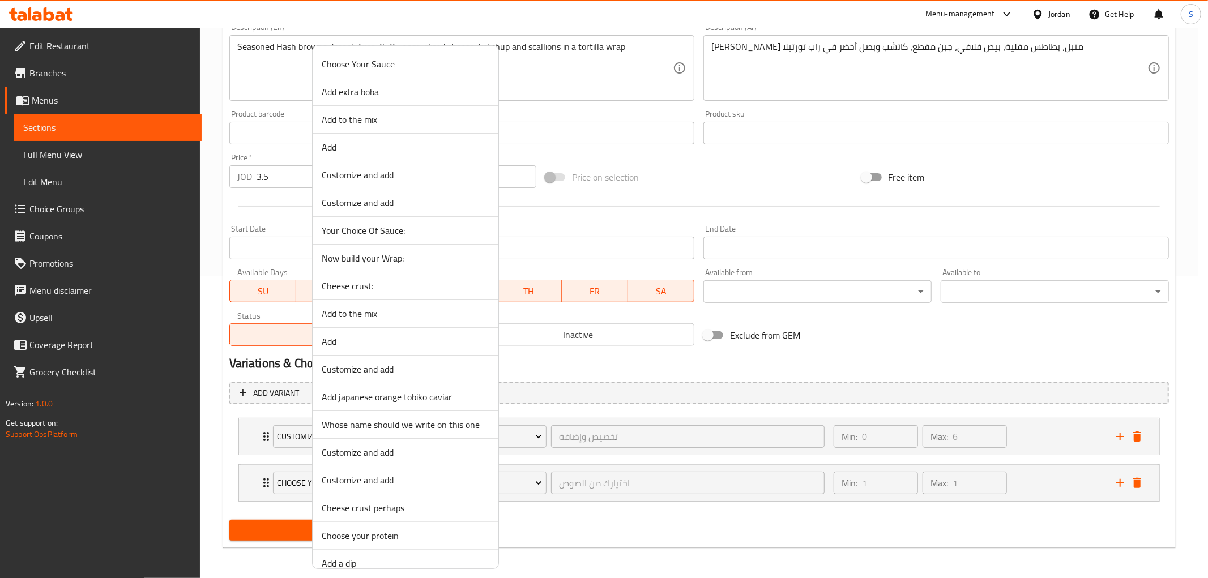
click at [372, 502] on span "Cheese crust perhaps" at bounding box center [406, 508] width 168 height 14
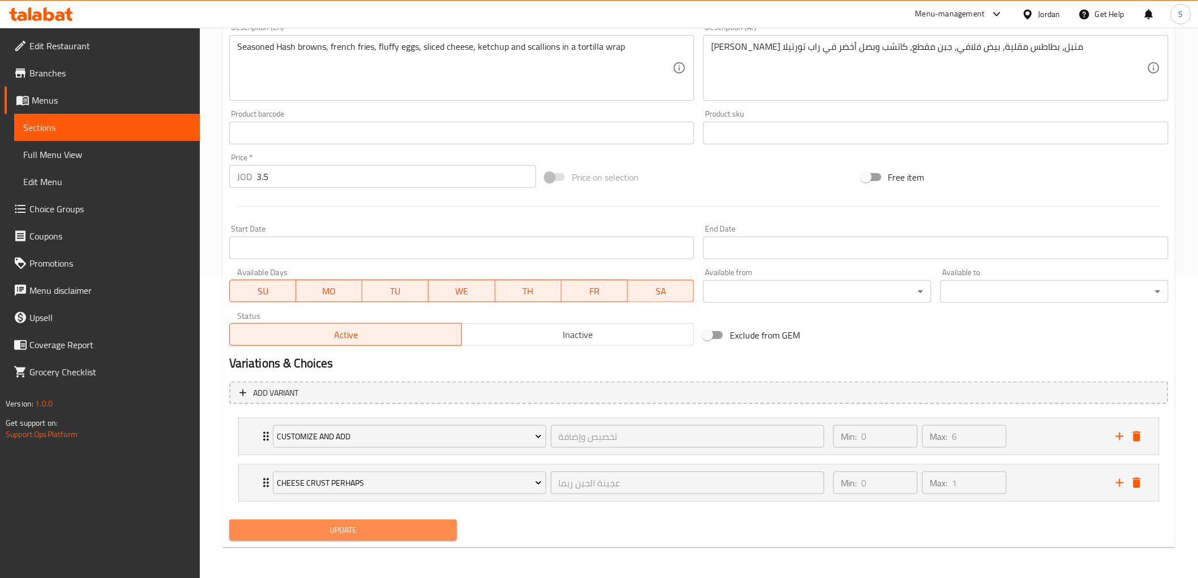
click at [301, 502] on span "Update" at bounding box center [343, 530] width 210 height 14
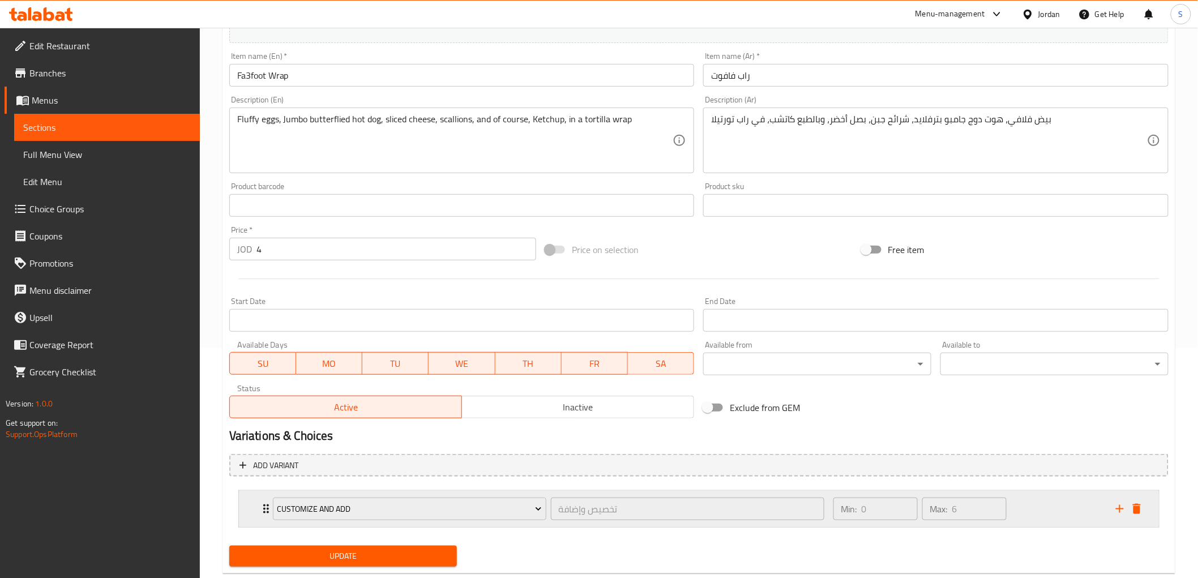
scroll to position [256, 0]
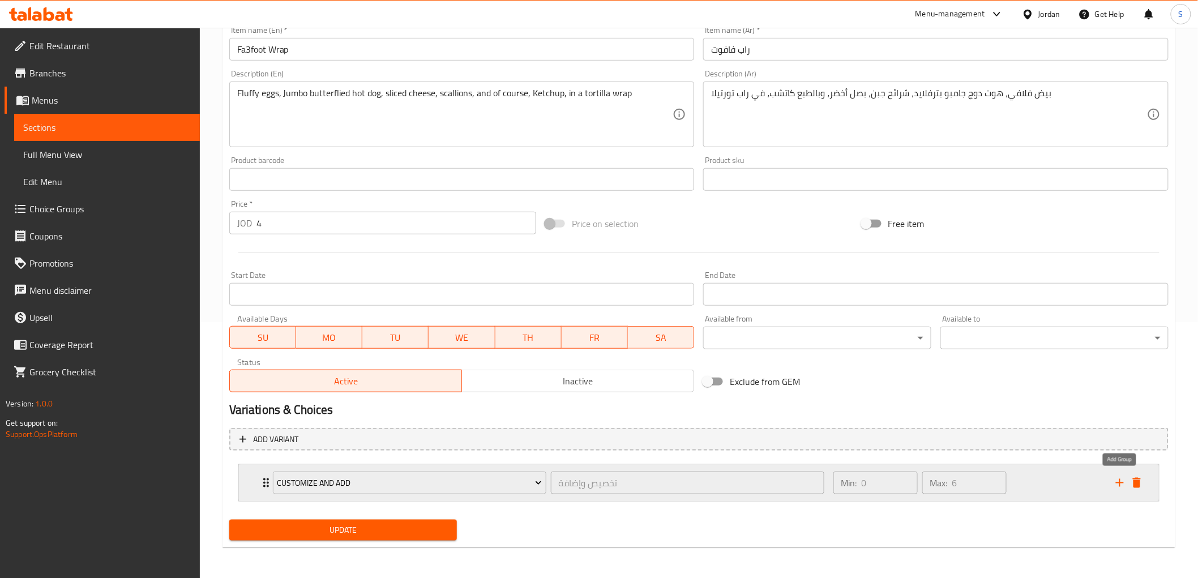
click at [914, 484] on icon "add" at bounding box center [1121, 483] width 14 height 14
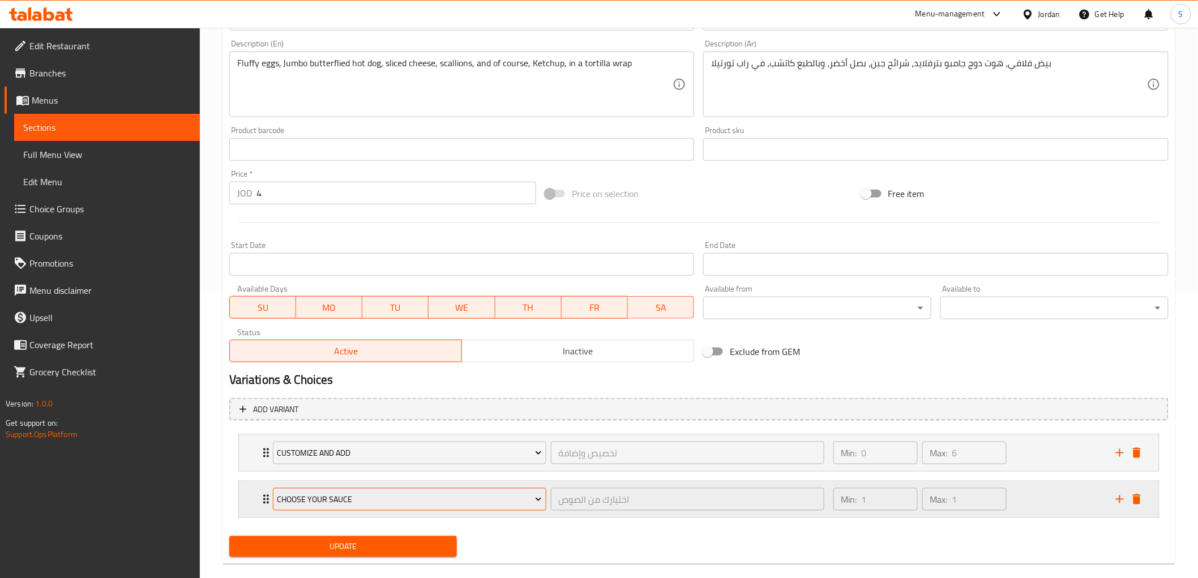
scroll to position [302, 0]
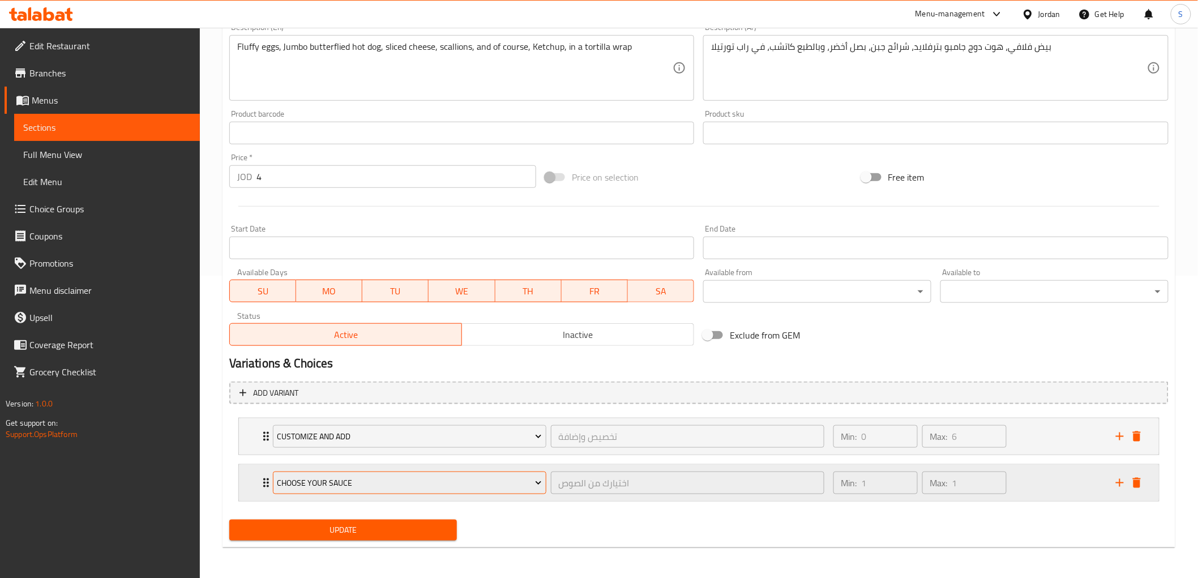
click at [296, 484] on span "Choose Your Sauce" at bounding box center [409, 483] width 265 height 14
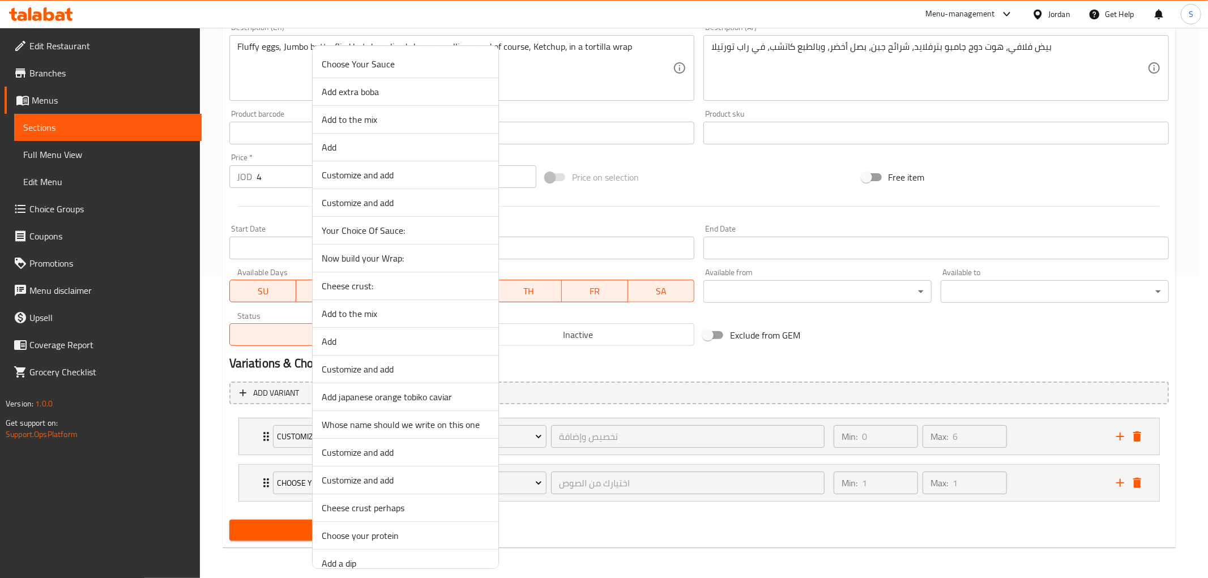
click at [351, 502] on span "Cheese crust perhaps" at bounding box center [406, 508] width 168 height 14
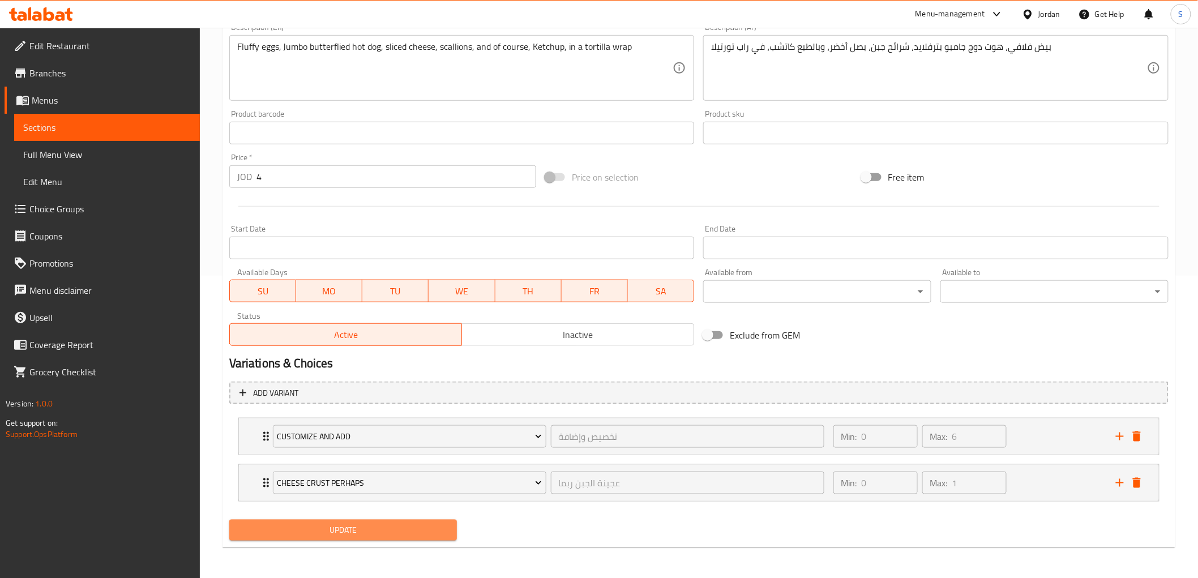
click at [304, 502] on span "Update" at bounding box center [343, 530] width 210 height 14
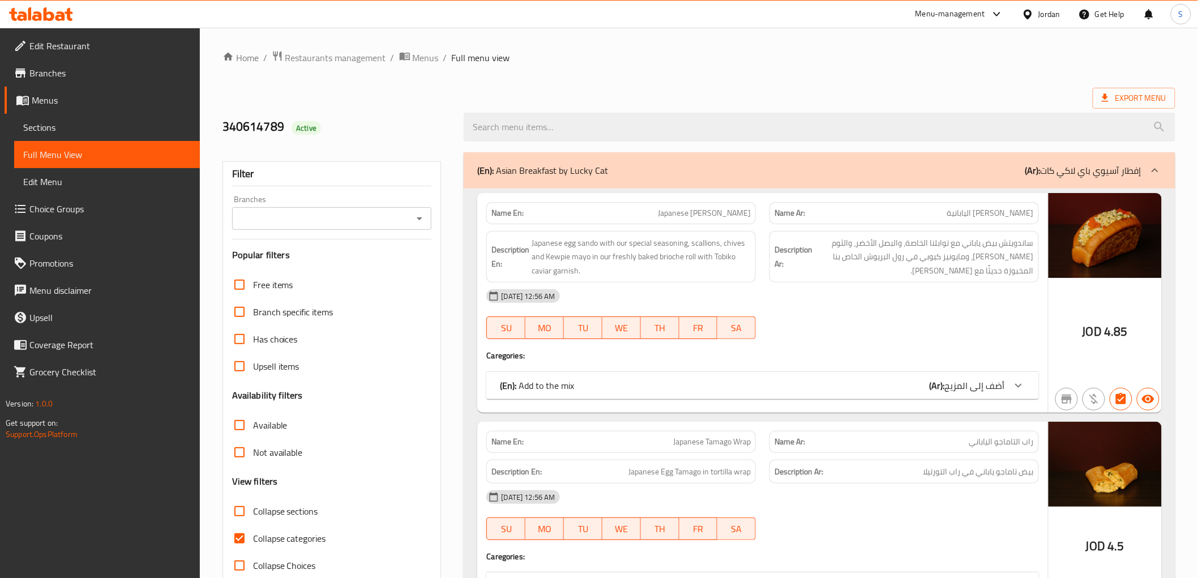
scroll to position [126, 0]
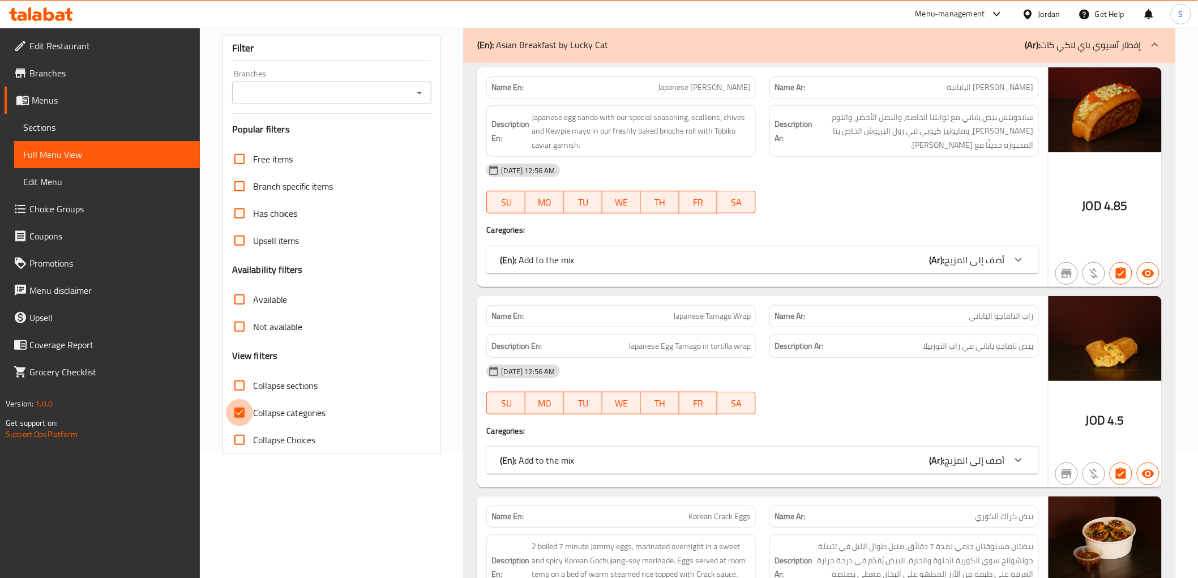
click at [238, 412] on input "Collapse categories" at bounding box center [239, 412] width 27 height 27
checkbox input "false"
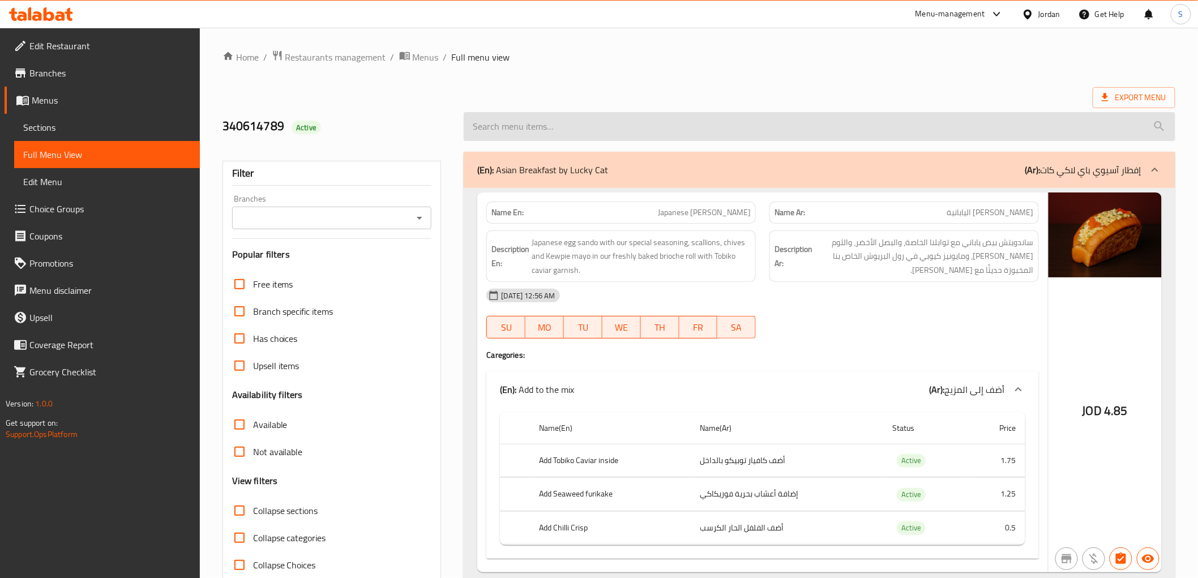
scroll to position [0, 0]
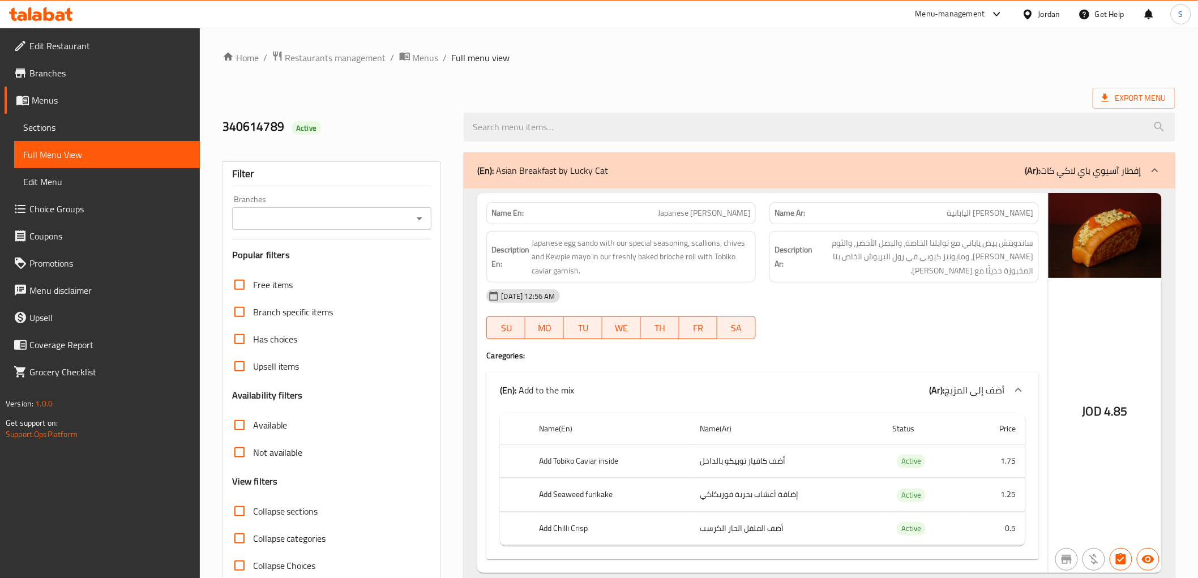
click at [672, 179] on div "(En): Asian Breakfast by Lucky Cat (Ar): إفطار آسيوي باي لاكي كات" at bounding box center [819, 170] width 711 height 36
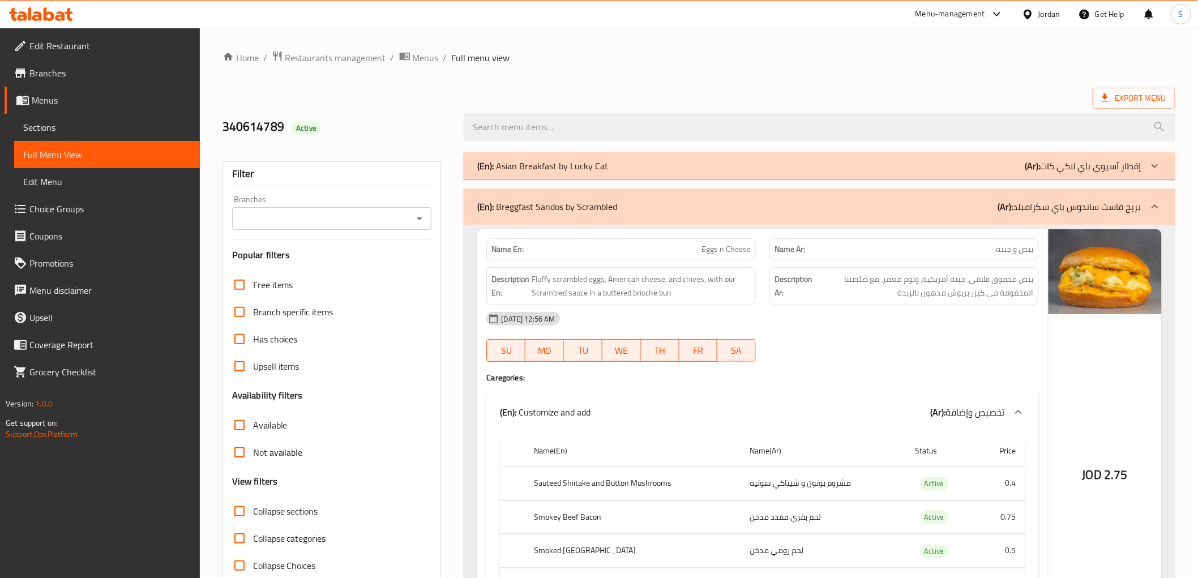
click at [643, 218] on div "(En): Breggfast Sandos by Scrambled (Ar): بريج فاست ساندوس باي سكرامبلد" at bounding box center [819, 207] width 711 height 36
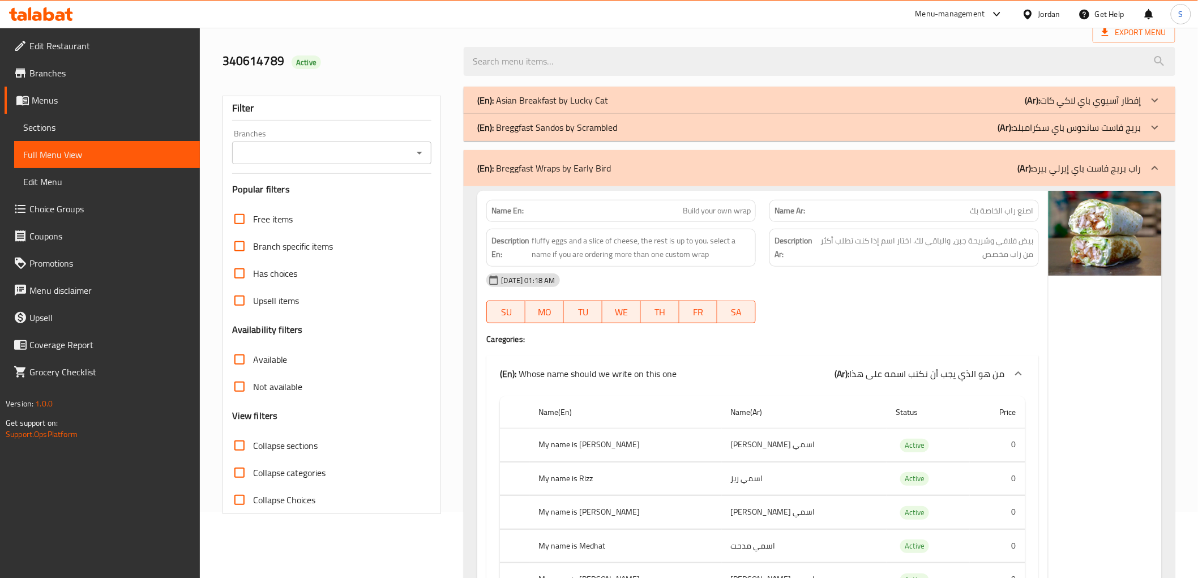
scroll to position [251, 0]
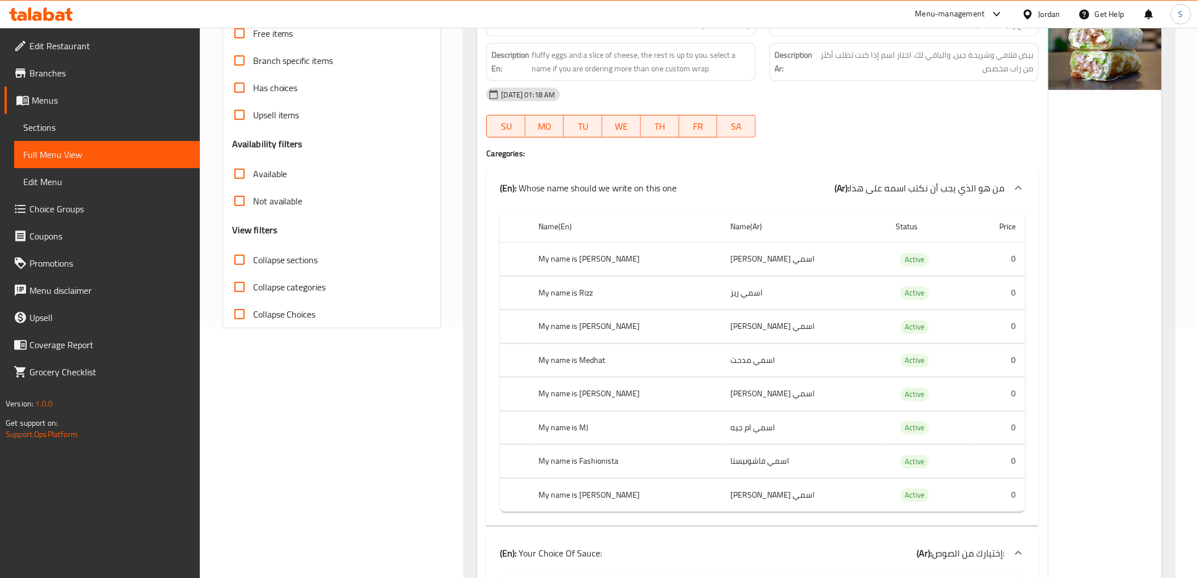
click at [950, 180] on span "من هو الذي يجب أن نكتب اسمه على هذا" at bounding box center [927, 188] width 155 height 17
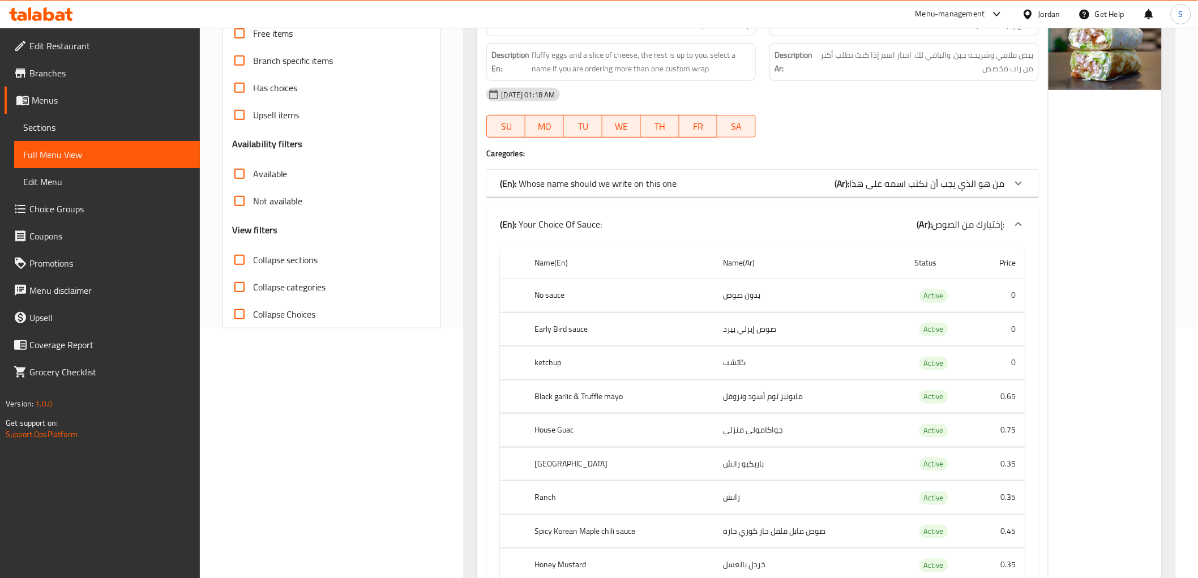
click at [982, 214] on div "(En): Your Choice Of Sauce: (Ar): إختيارك من الصوص:" at bounding box center [763, 224] width 552 height 36
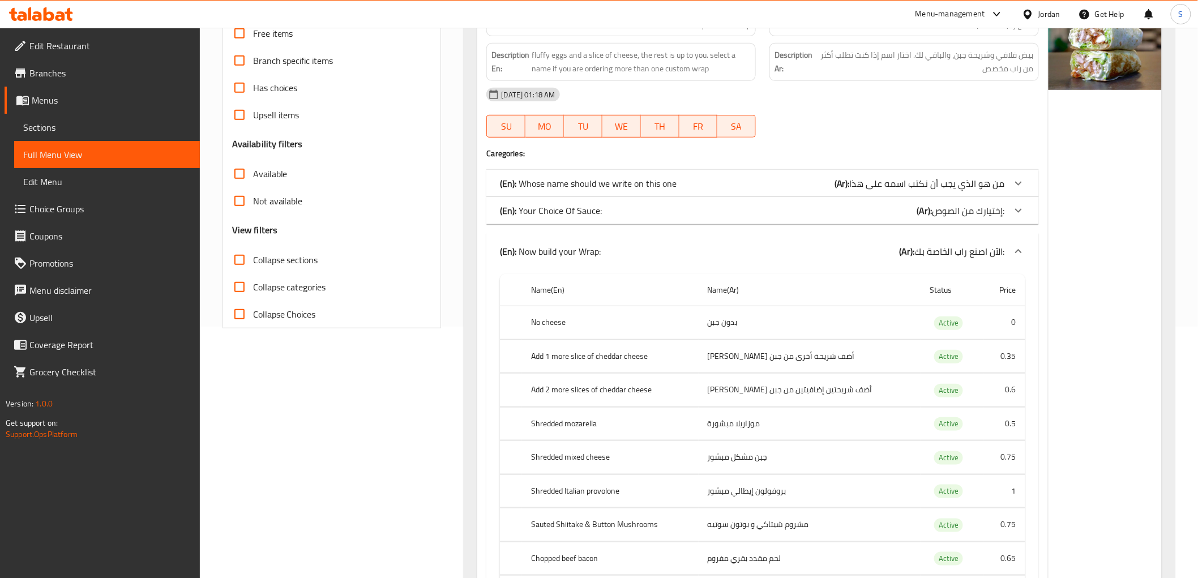
click at [949, 250] on span "الآن اصنع راب الخاصة بك:" at bounding box center [960, 251] width 90 height 17
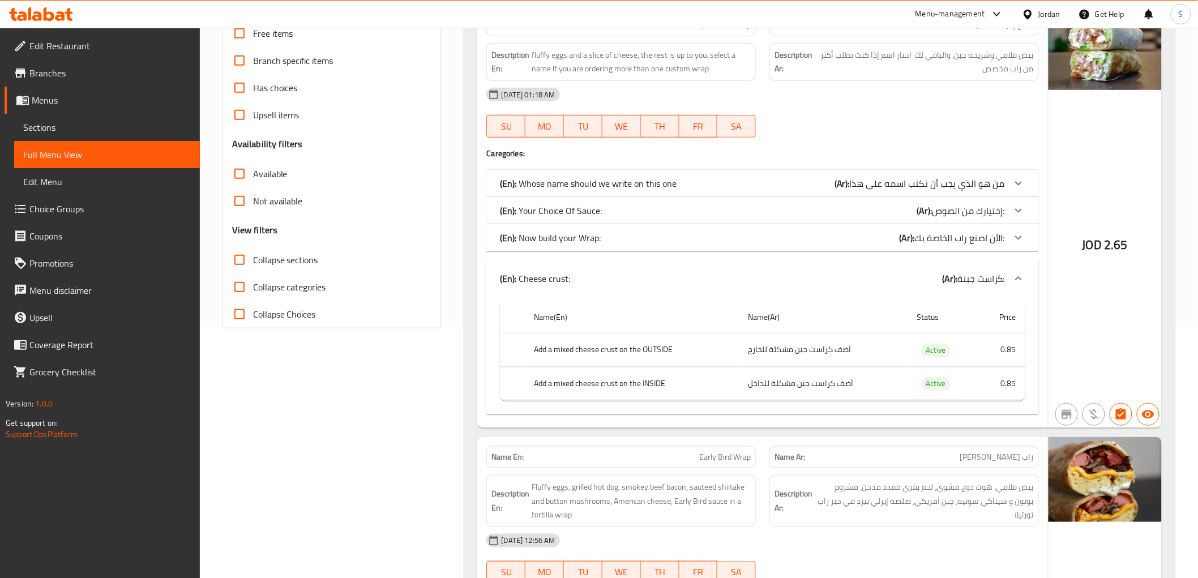
click at [947, 275] on b "(Ar):" at bounding box center [950, 278] width 15 height 17
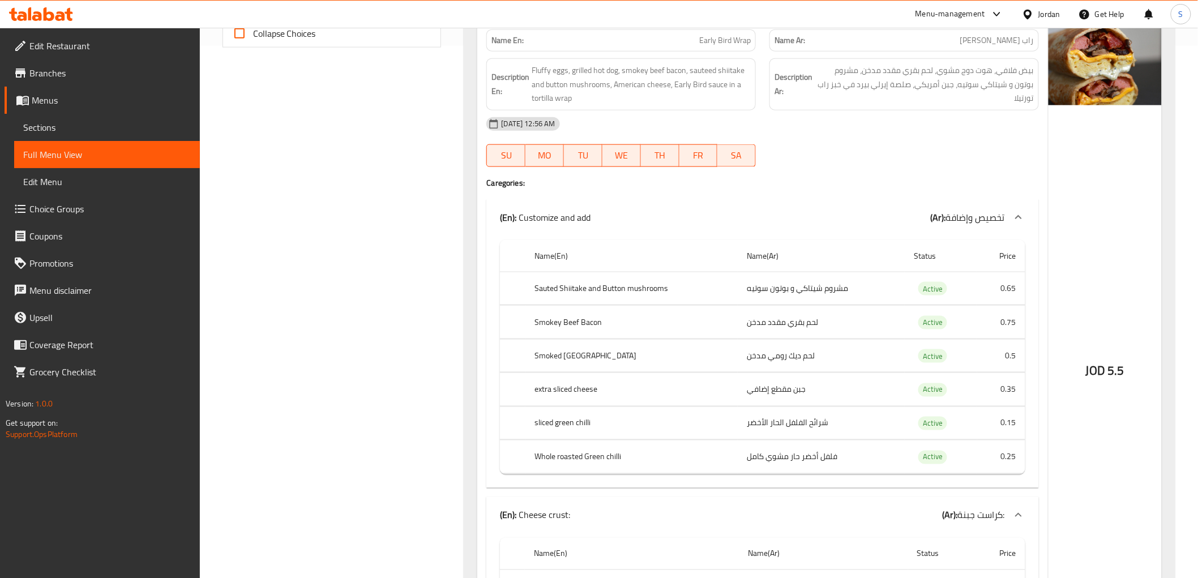
scroll to position [566, 0]
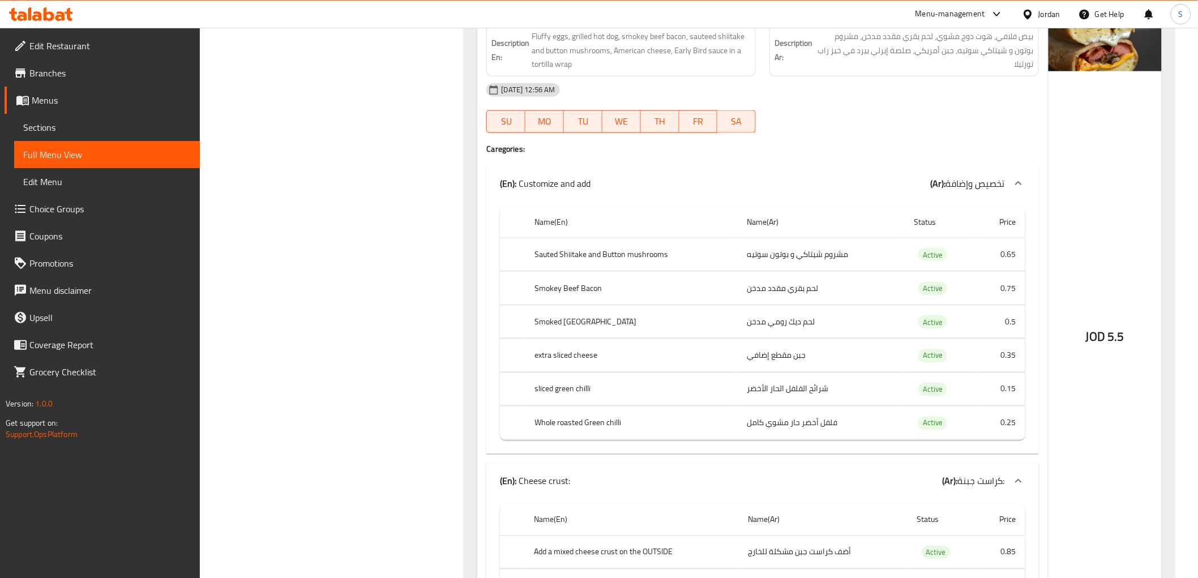
click at [965, 187] on span "تخصيص وإضافة" at bounding box center [975, 183] width 59 height 17
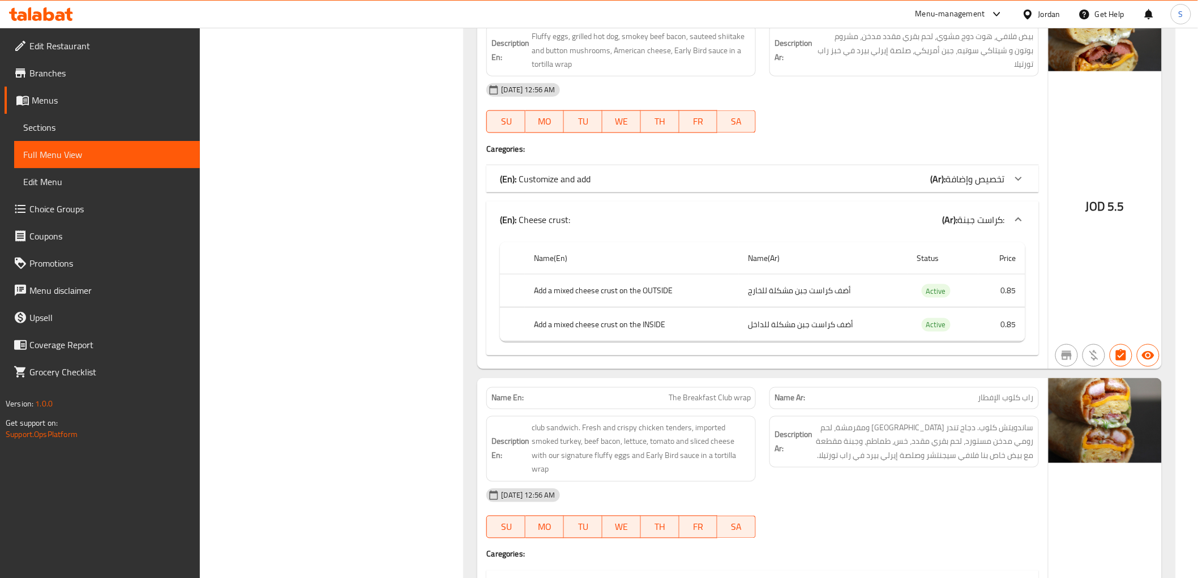
click at [960, 219] on span "كراست جبنة:" at bounding box center [981, 219] width 47 height 17
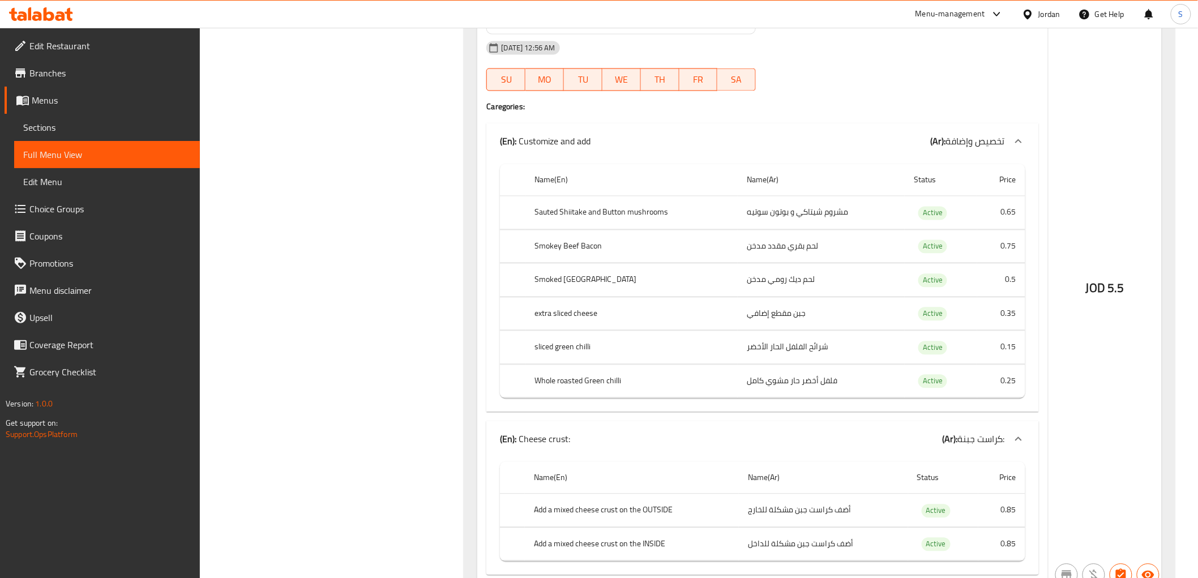
scroll to position [881, 0]
click at [959, 143] on span "تخصيص وإضافة" at bounding box center [975, 138] width 59 height 17
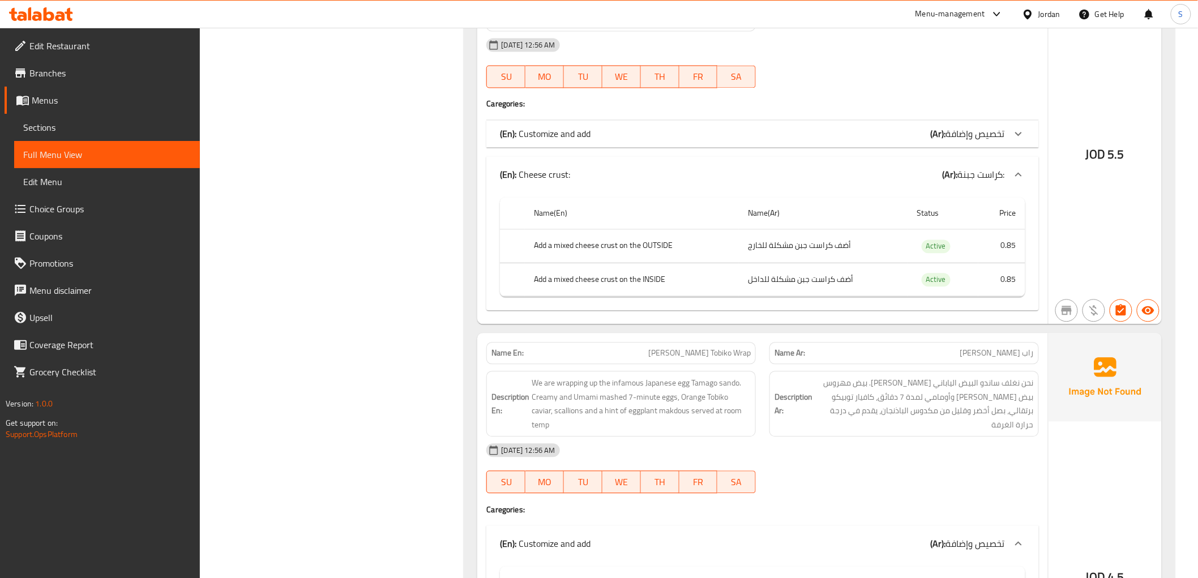
click at [980, 182] on span "كراست جبنة:" at bounding box center [981, 175] width 47 height 17
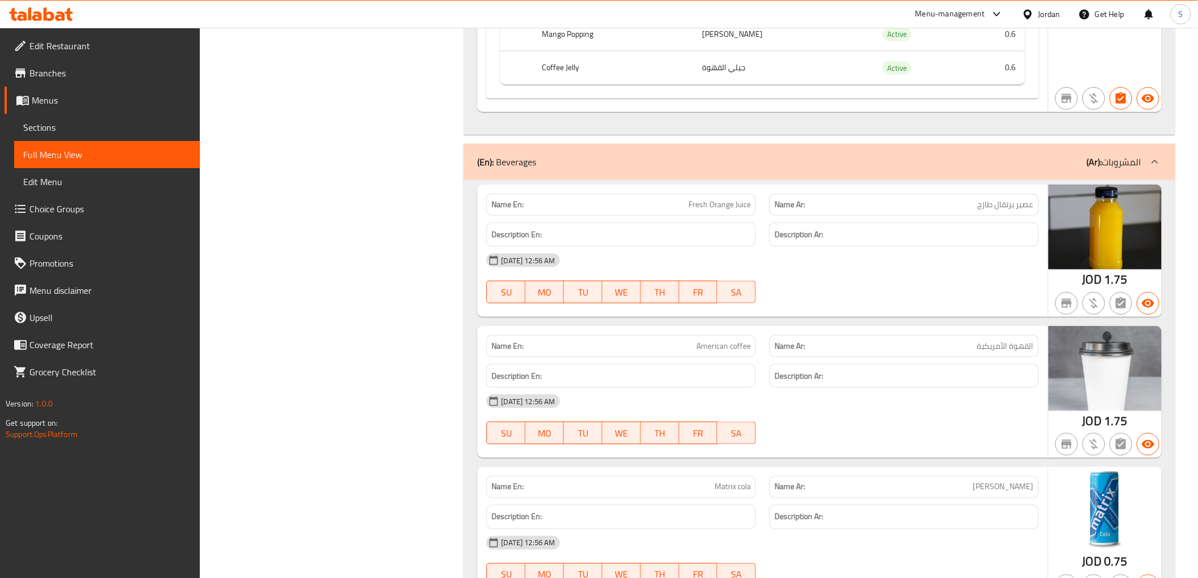
scroll to position [19847, 0]
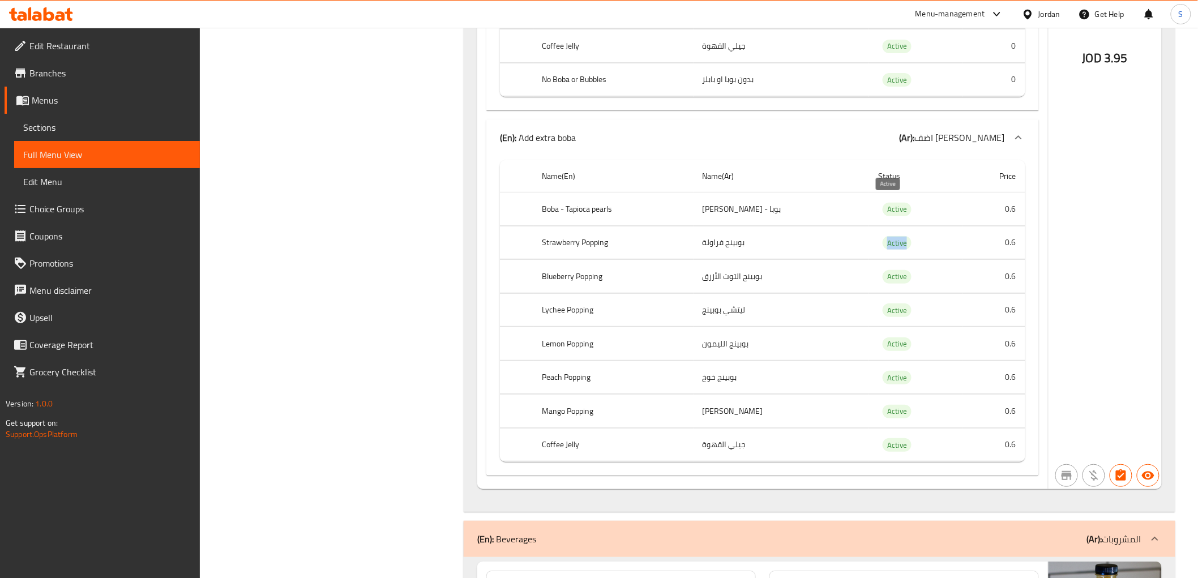
copy span "Active"
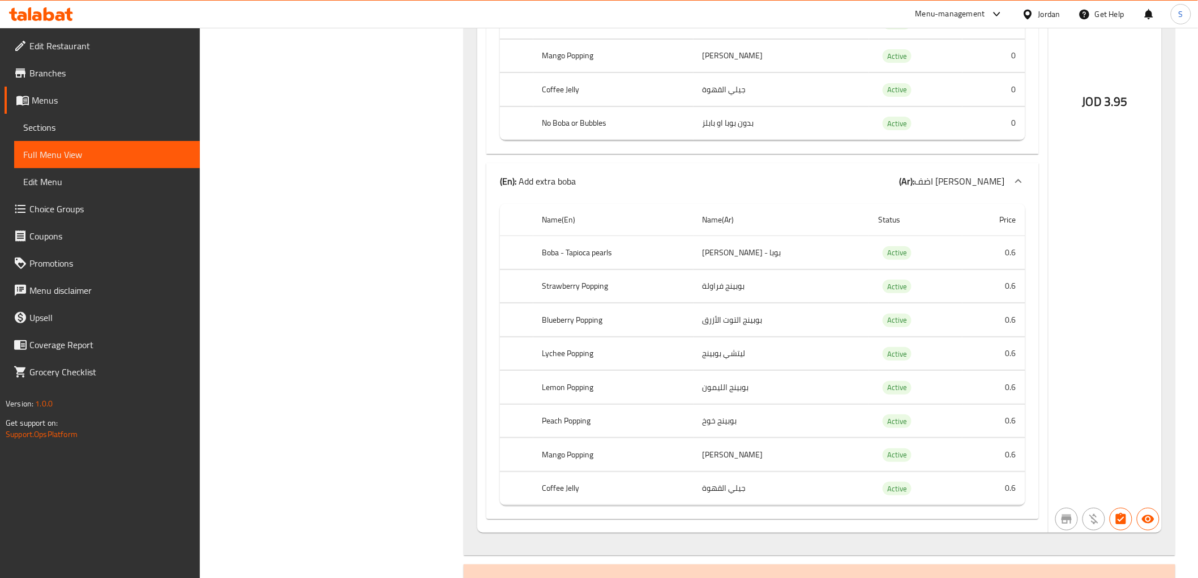
scroll to position [19658, 0]
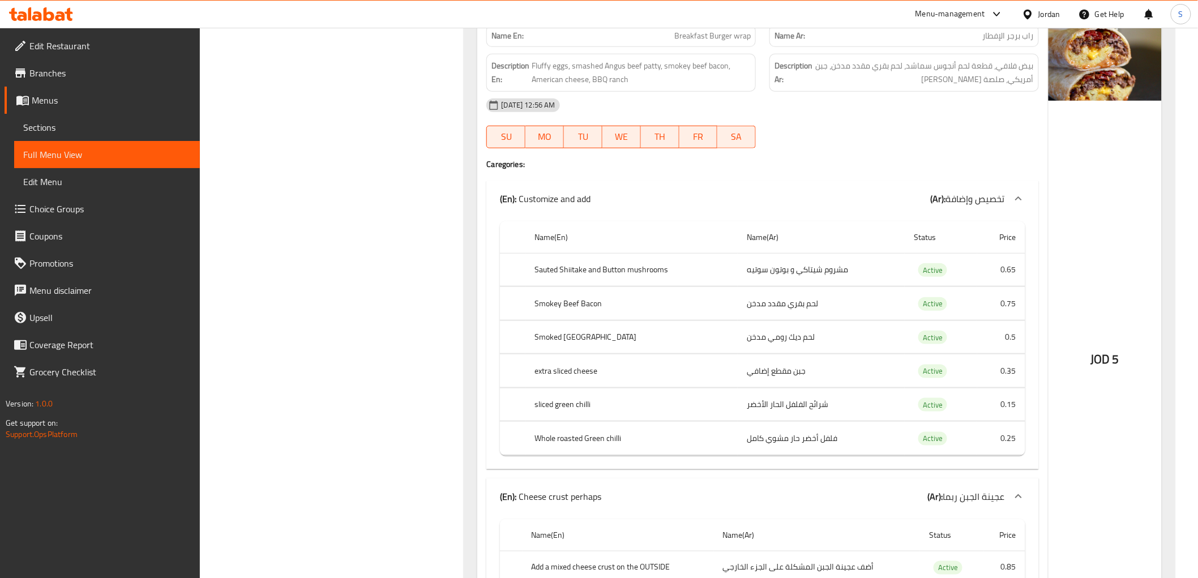
scroll to position [2391, 0]
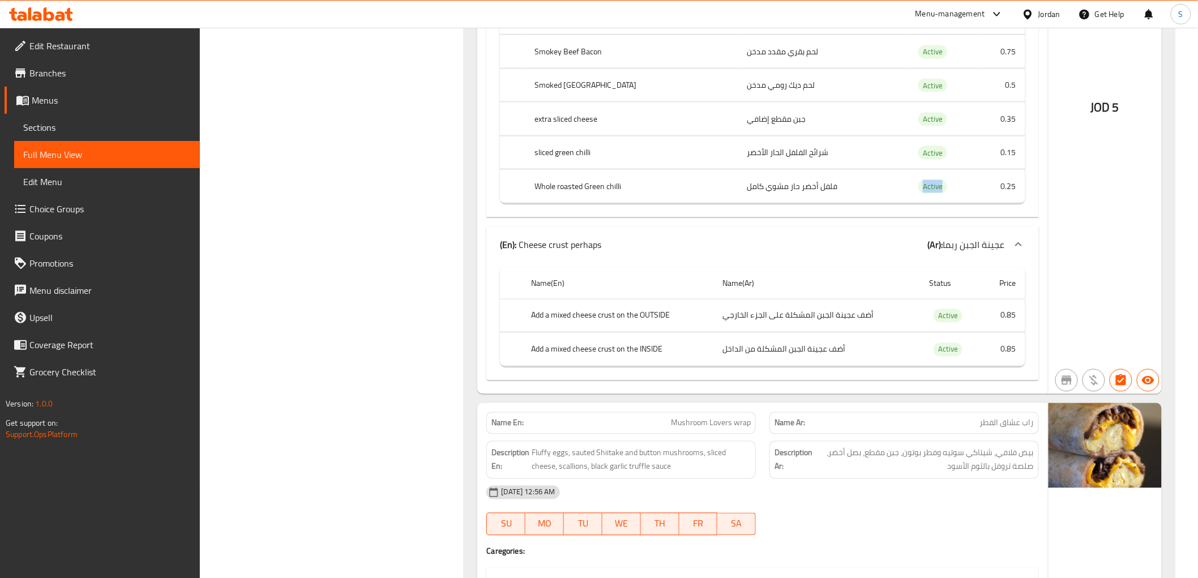
drag, startPoint x: 913, startPoint y: 172, endPoint x: 982, endPoint y: 169, distance: 68.6
copy span "Active"
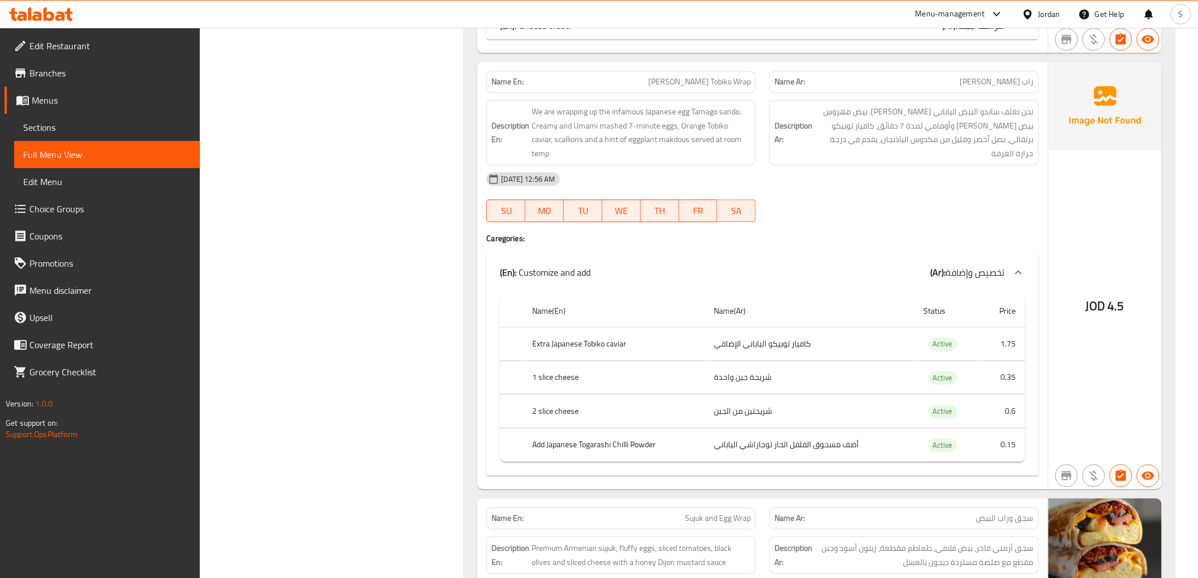
scroll to position [1006, 0]
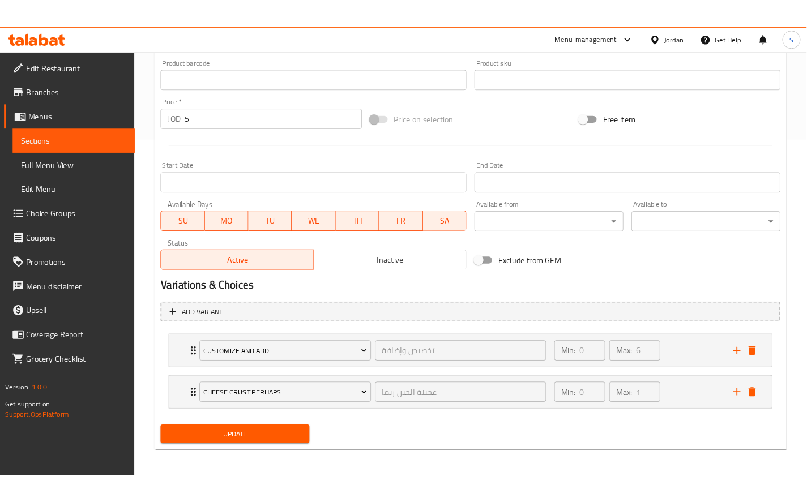
scroll to position [378, 0]
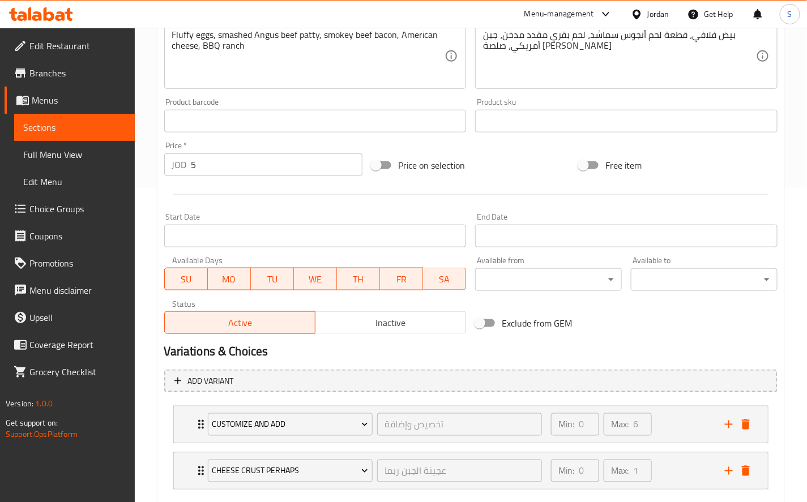
scroll to position [378, 0]
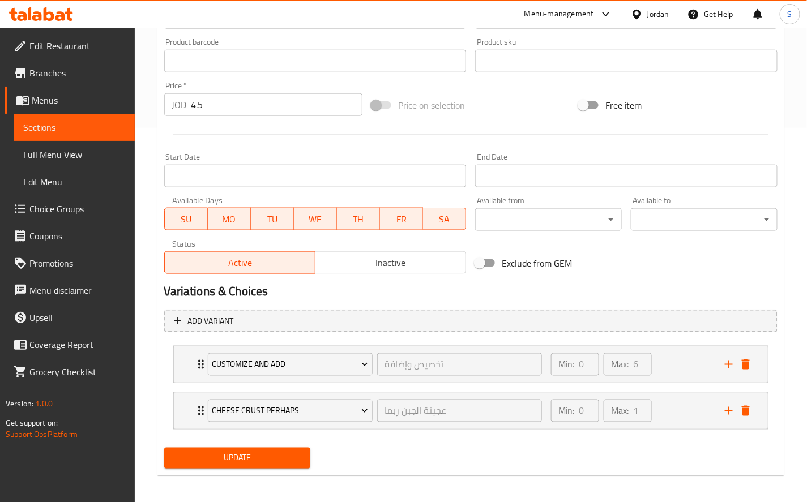
scroll to position [378, 0]
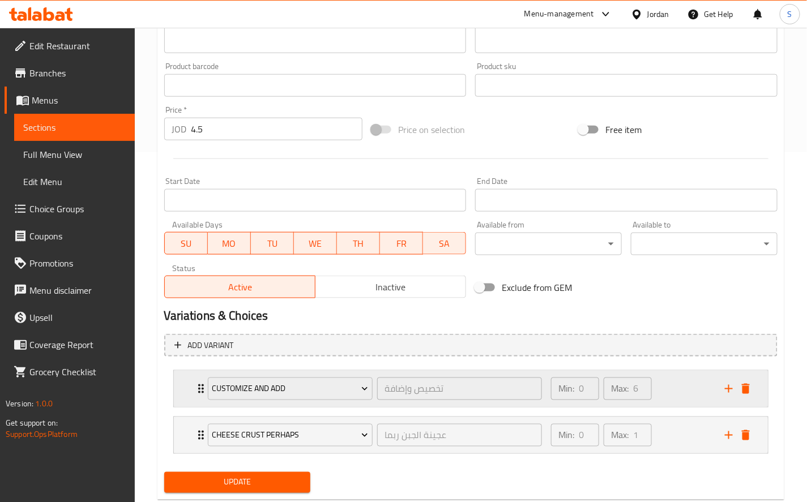
scroll to position [378, 0]
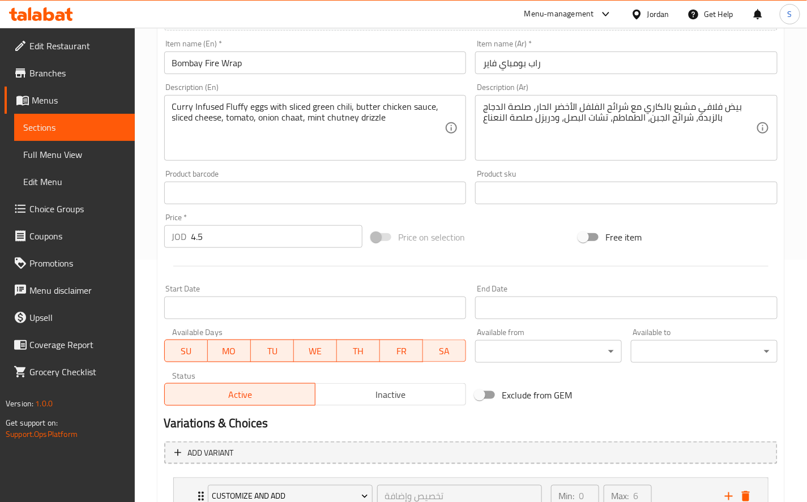
scroll to position [331, 0]
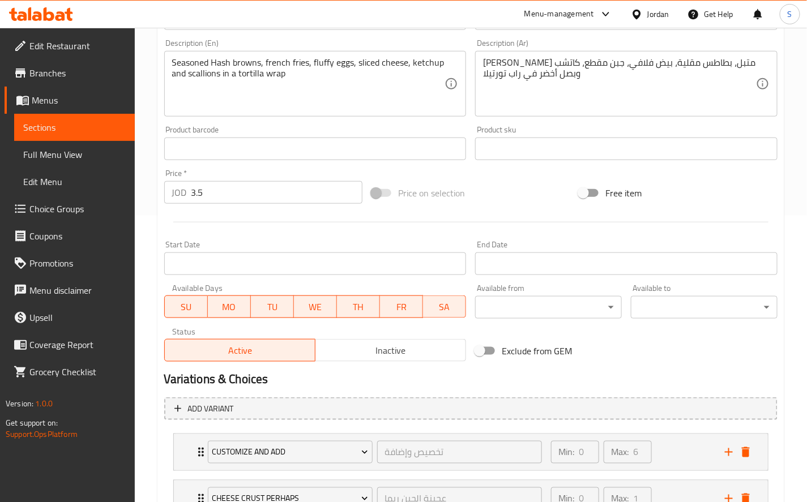
scroll to position [378, 0]
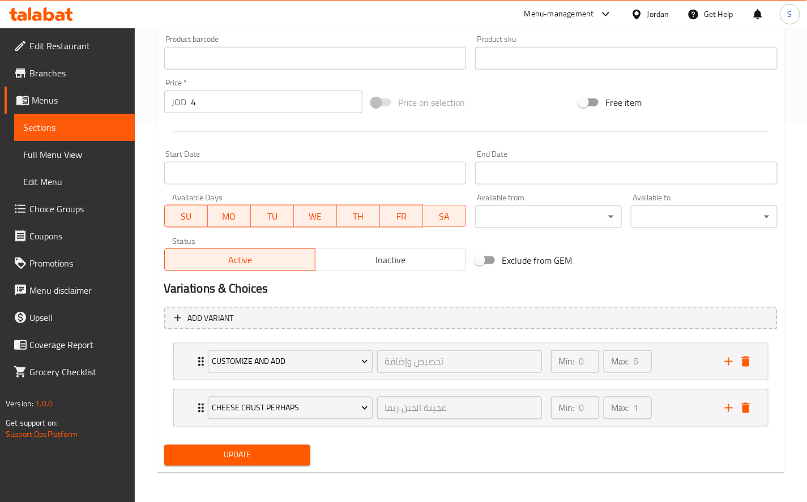
scroll to position [378, 0]
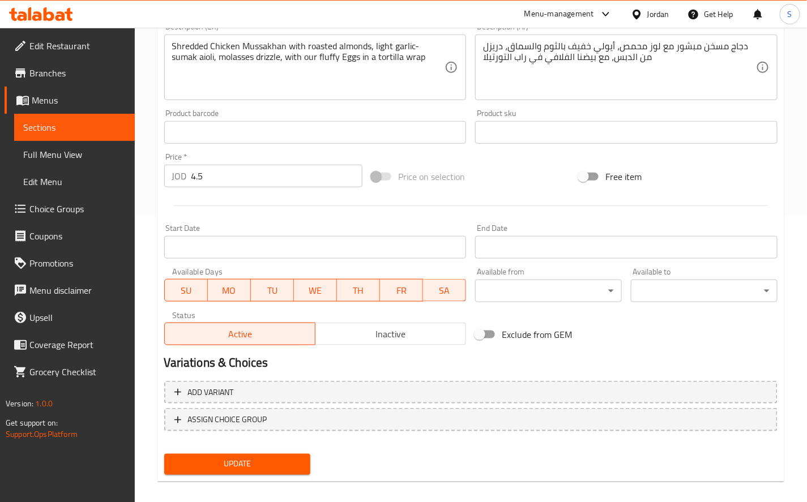
scroll to position [296, 0]
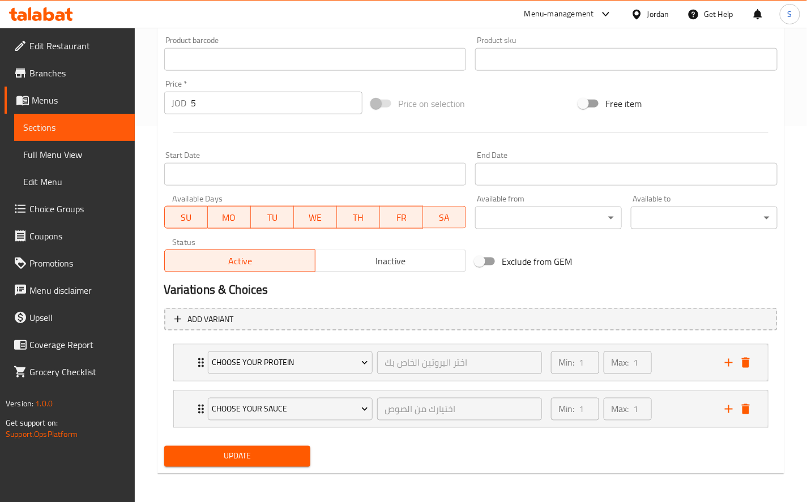
scroll to position [378, 0]
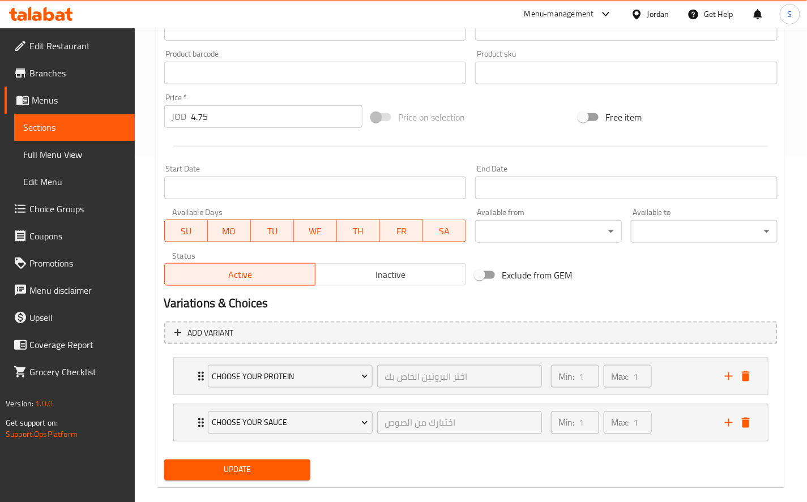
scroll to position [361, 0]
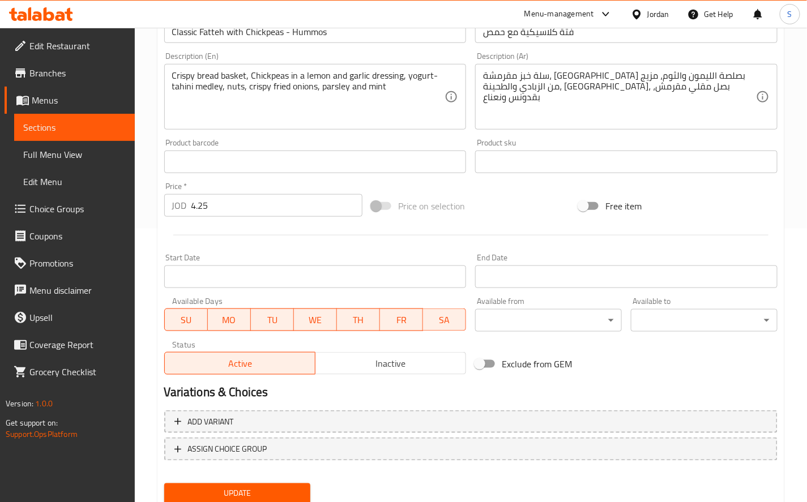
scroll to position [312, 0]
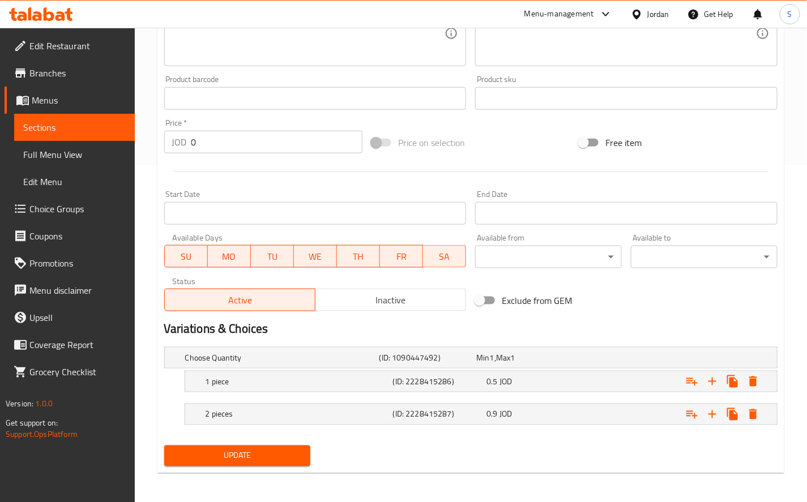
scroll to position [339, 0]
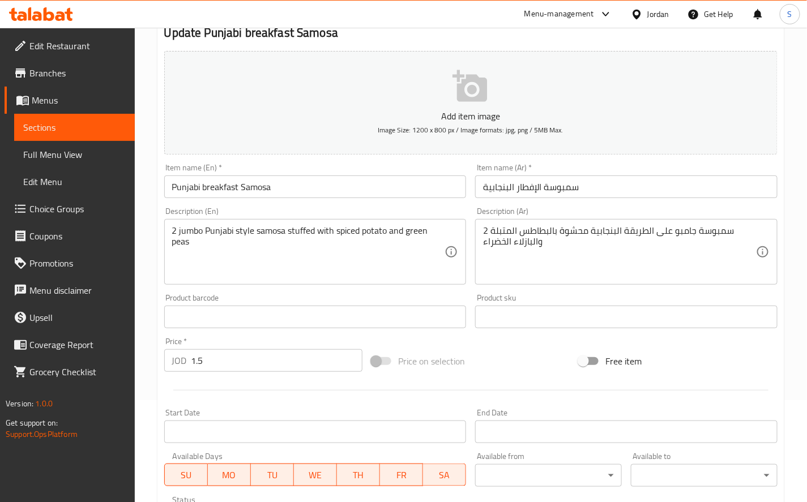
scroll to position [315, 0]
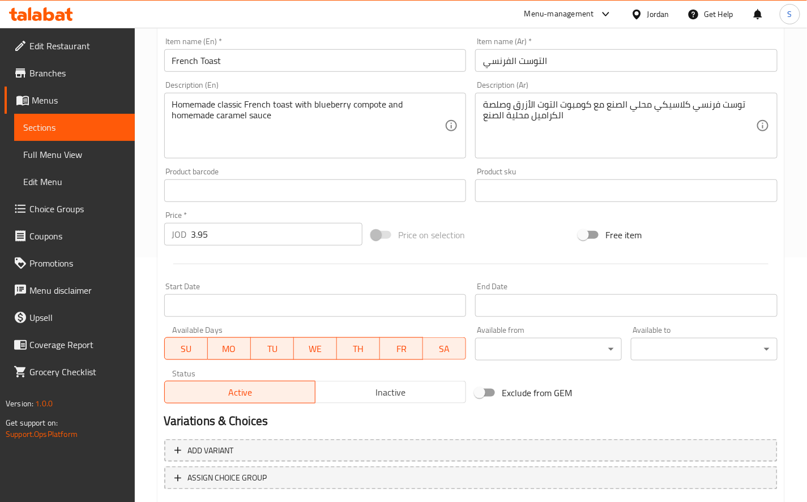
scroll to position [251, 0]
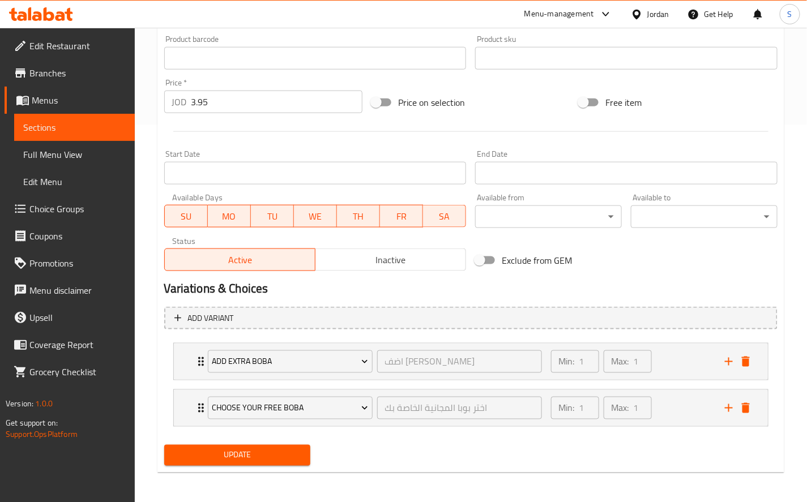
scroll to position [378, 0]
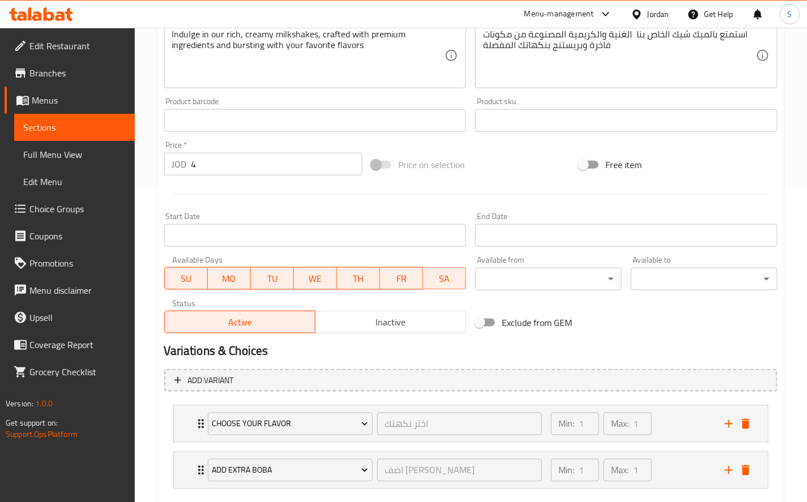
scroll to position [378, 0]
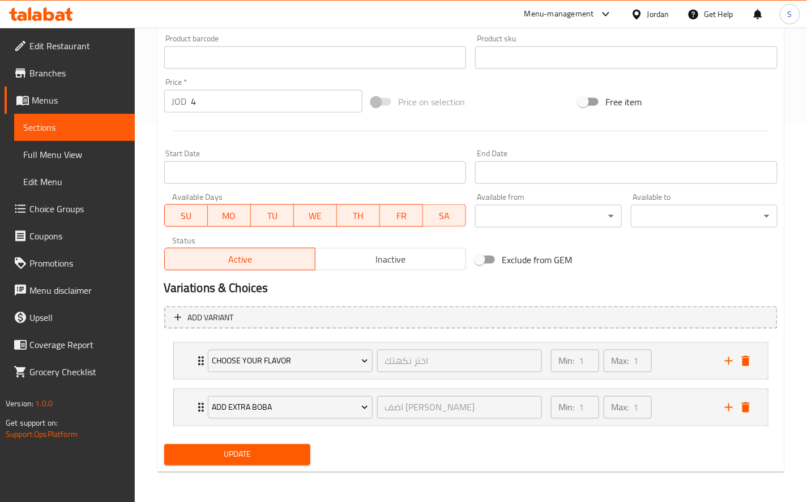
click at [59, 214] on span "Choice Groups" at bounding box center [77, 209] width 96 height 14
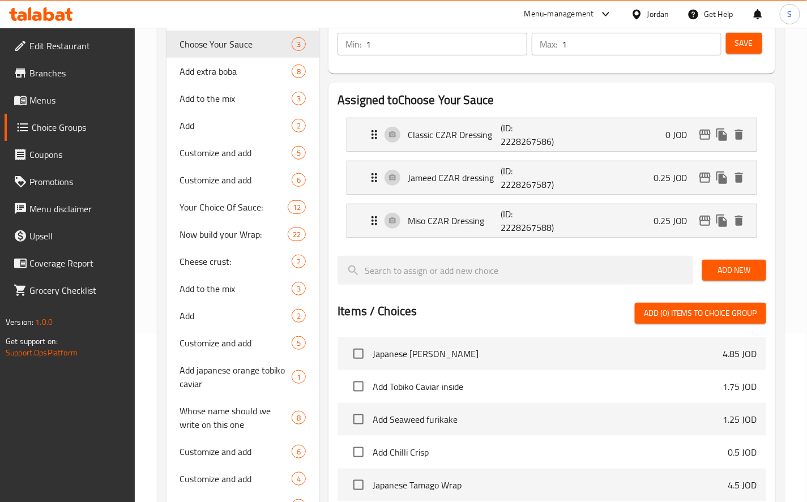
scroll to position [251, 0]
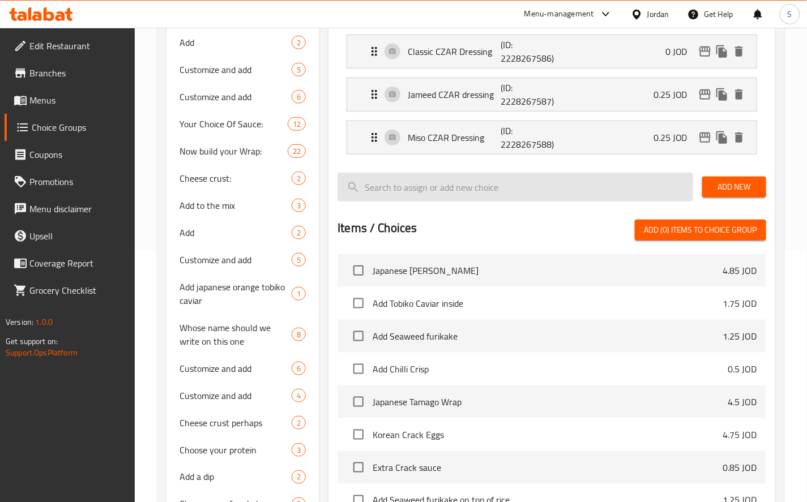
click at [548, 191] on input "search" at bounding box center [516, 187] width 356 height 29
click at [560, 189] on input "search" at bounding box center [516, 187] width 356 height 29
click at [435, 193] on input "search" at bounding box center [516, 187] width 356 height 29
paste input "Add extra boba"
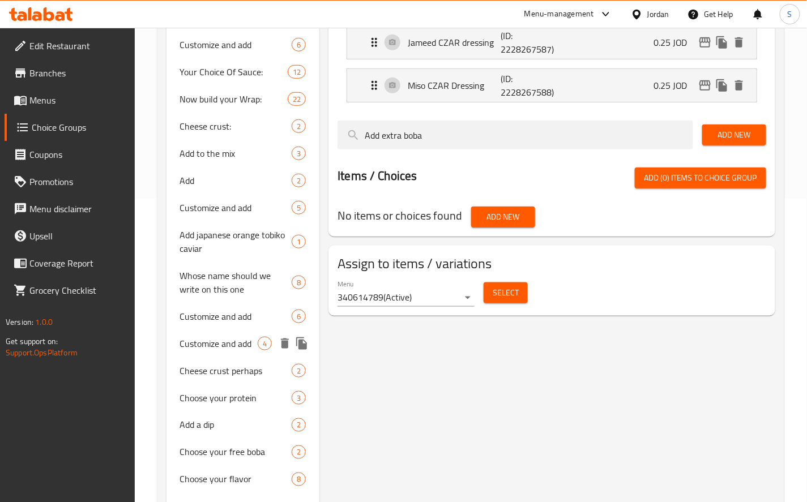
scroll to position [370, 0]
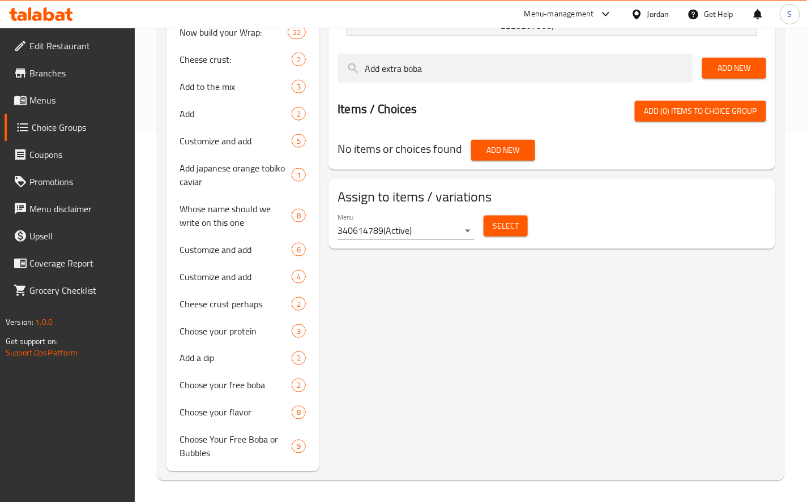
type input "Add extra boba"
click at [93, 106] on span "Menus" at bounding box center [77, 100] width 96 height 14
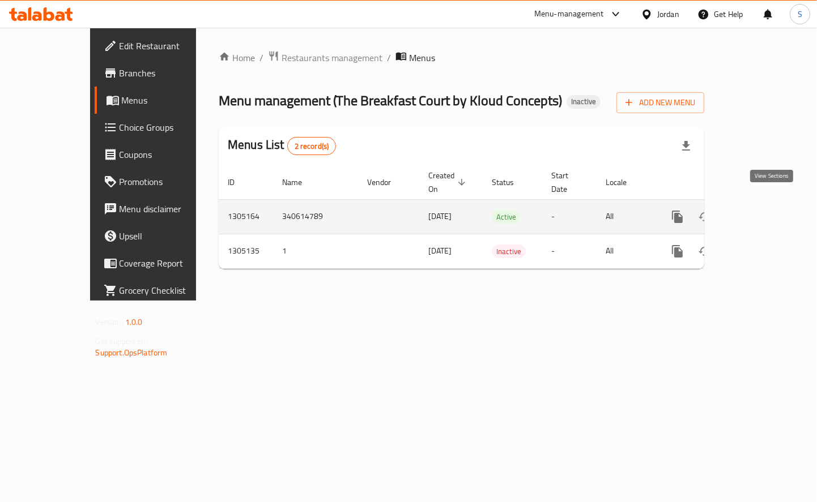
click at [768, 203] on link "enhanced table" at bounding box center [758, 216] width 27 height 27
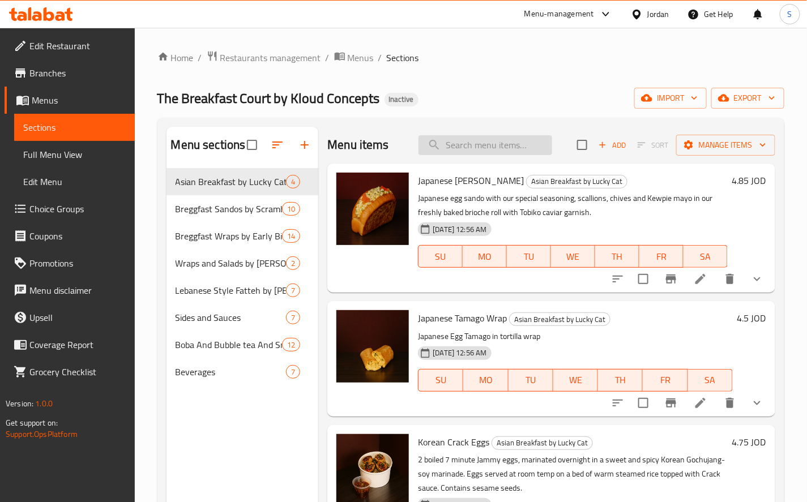
click at [483, 144] on input "search" at bounding box center [486, 145] width 134 height 20
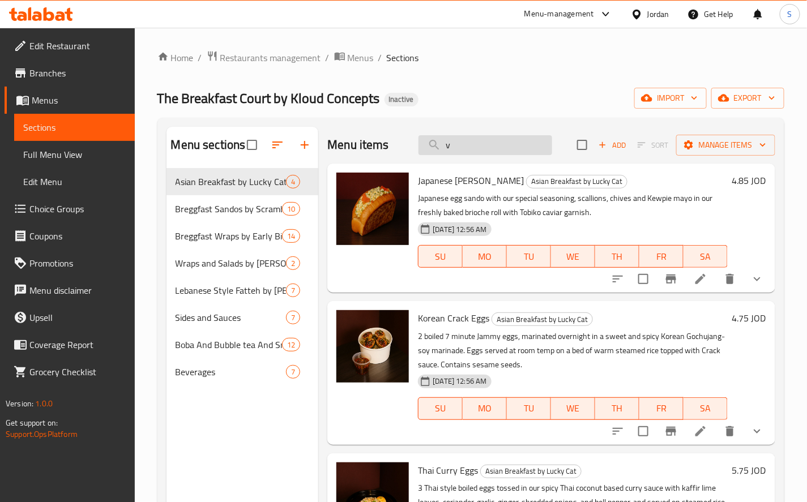
click at [468, 151] on input "v" at bounding box center [486, 145] width 134 height 20
paste input "Strawberry Melon smoothie"
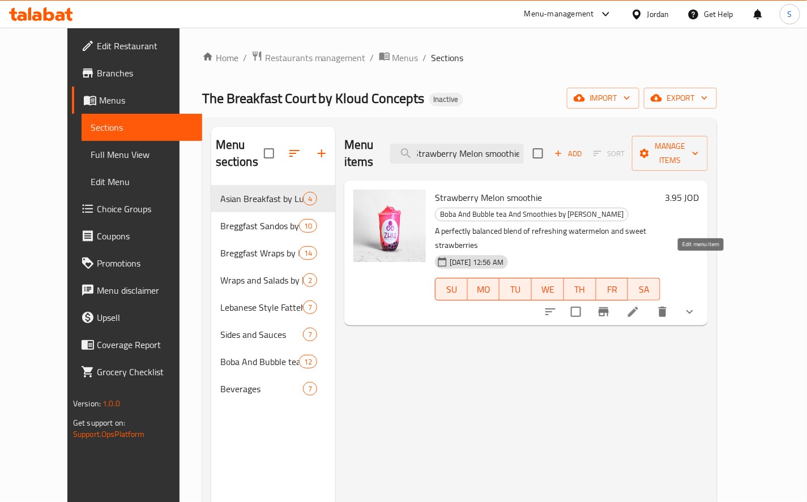
type input "Strawberry Melon smoothie"
click at [82, 173] on link "Edit Menu" at bounding box center [142, 181] width 121 height 27
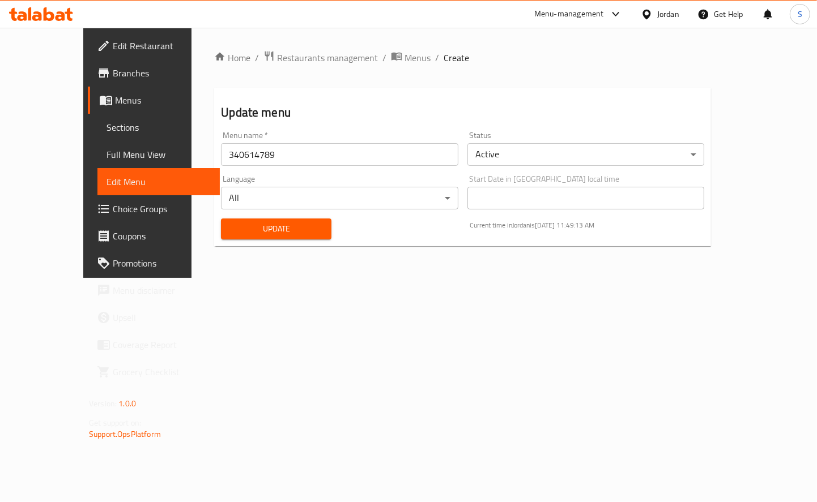
click at [113, 208] on span "Choice Groups" at bounding box center [162, 209] width 98 height 14
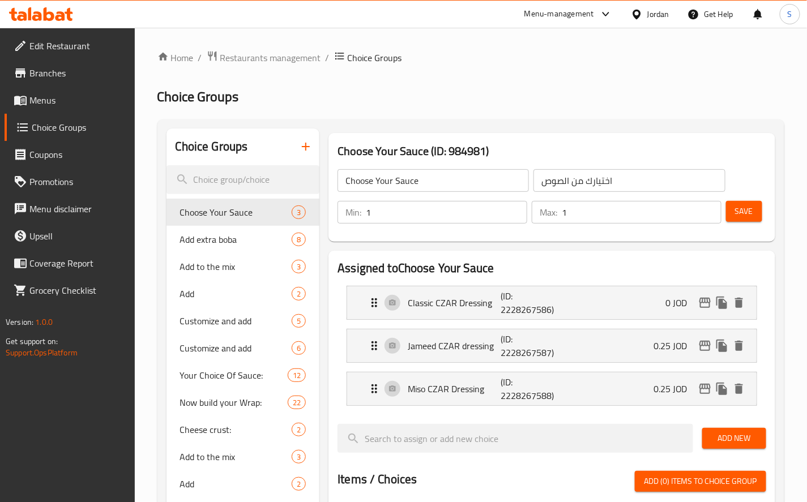
scroll to position [425, 0]
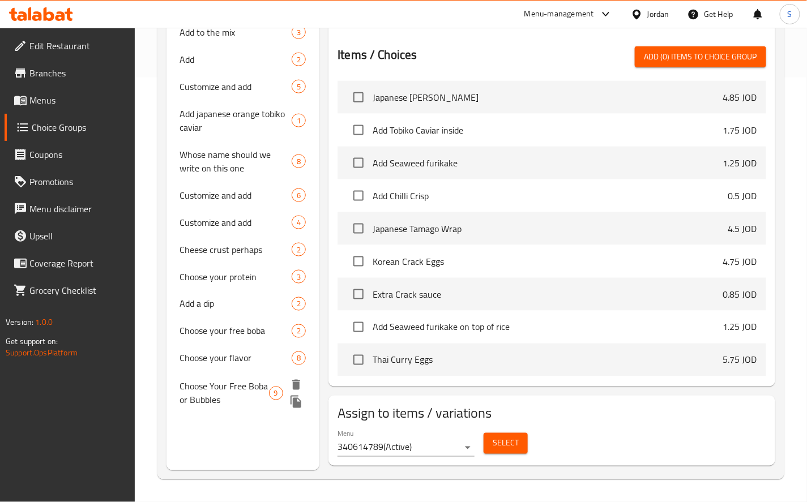
click at [216, 397] on span "Choose Your Free Boba or Bubbles" at bounding box center [224, 393] width 89 height 27
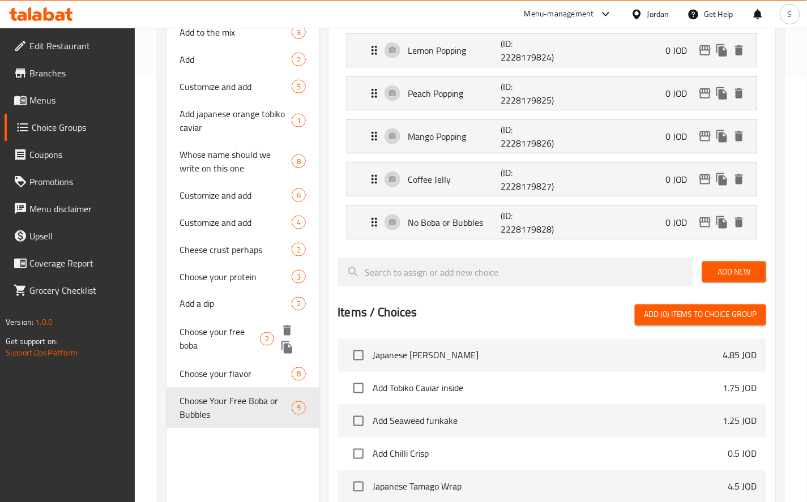
type input "Choose Your Free Boba or Bubbles"
type input "[PERSON_NAME] أو بابلز مجانية"
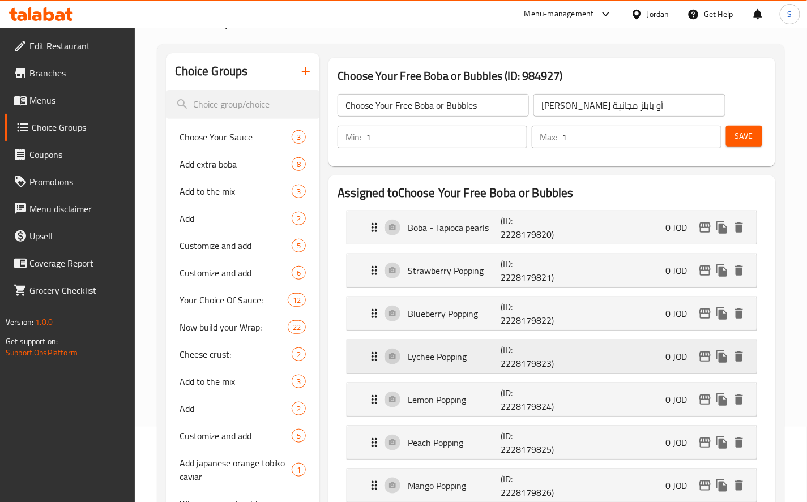
scroll to position [0, 0]
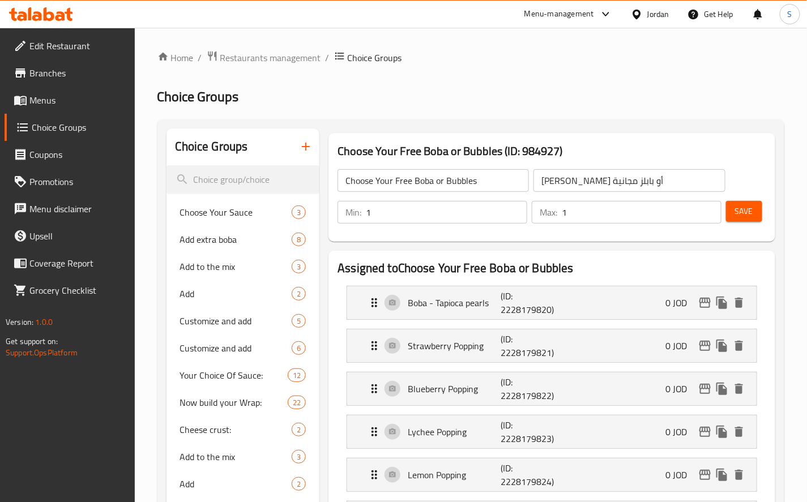
click at [72, 101] on span "Menus" at bounding box center [77, 100] width 96 height 14
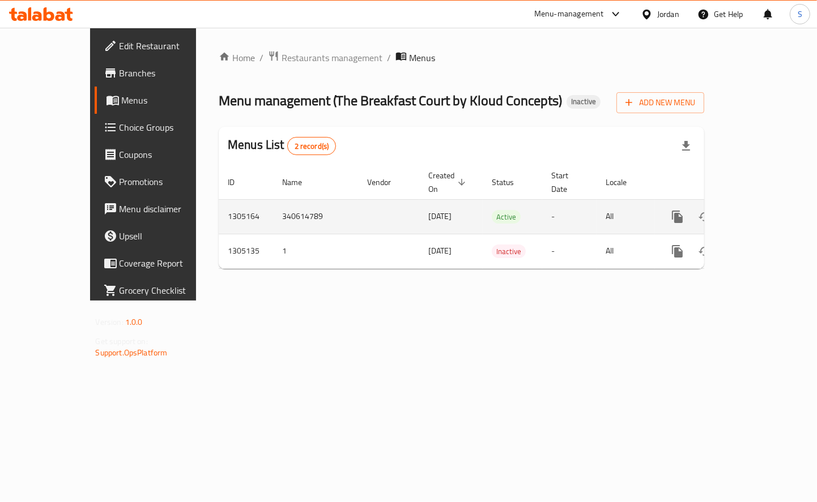
click at [765, 210] on icon "enhanced table" at bounding box center [759, 217] width 14 height 14
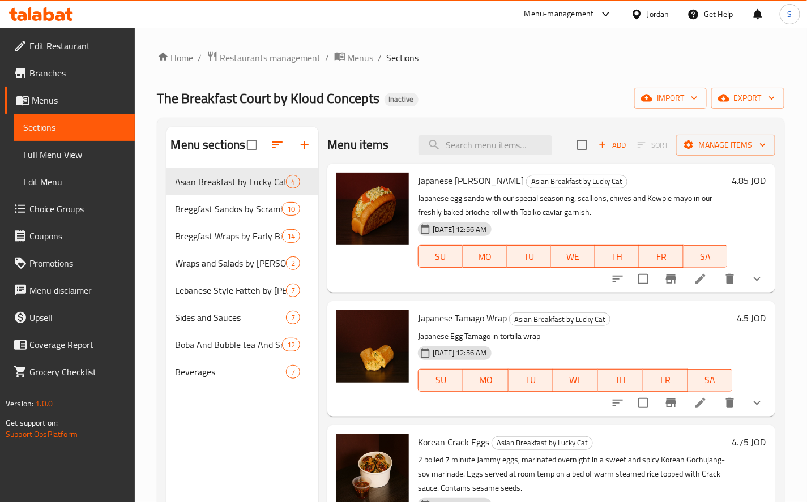
click at [69, 212] on span "Choice Groups" at bounding box center [77, 209] width 96 height 14
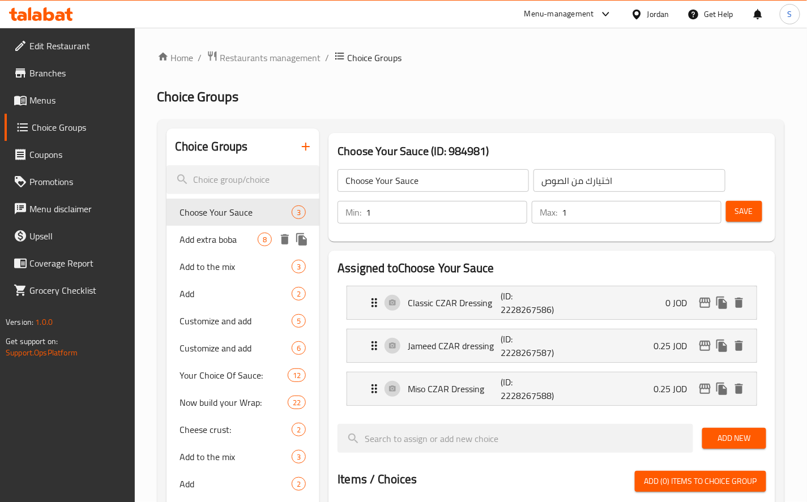
click at [204, 242] on span "Add extra boba" at bounding box center [219, 240] width 78 height 14
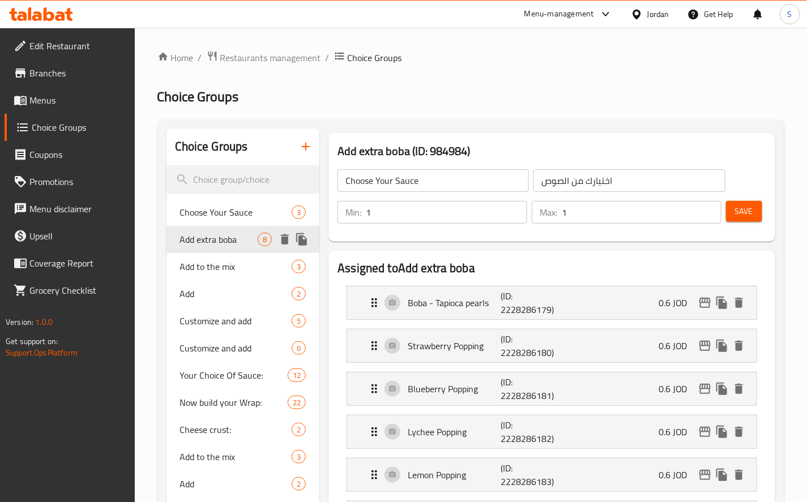
type input "Add extra boba"
type input "اضف [PERSON_NAME]"
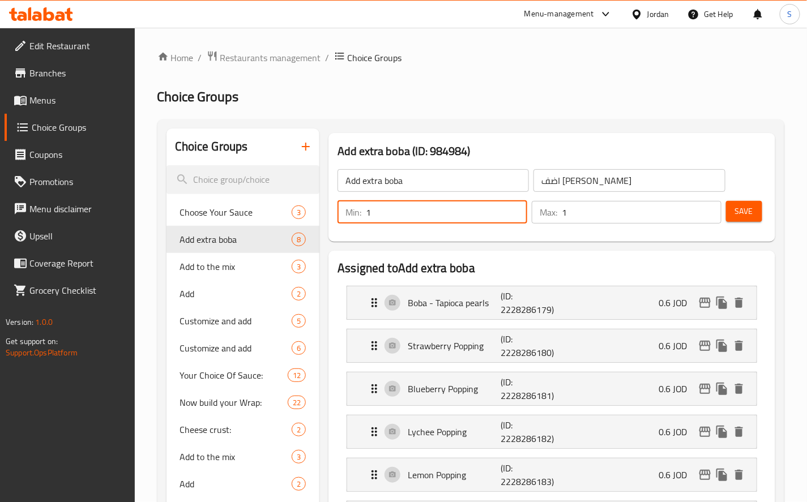
click at [385, 210] on input "1" at bounding box center [446, 212] width 161 height 23
type input "0"
click at [602, 216] on input "1" at bounding box center [642, 212] width 160 height 23
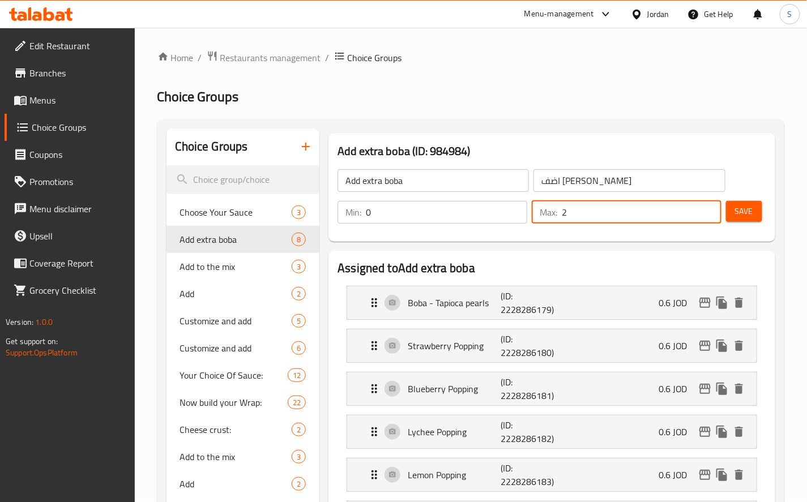
type input "2"
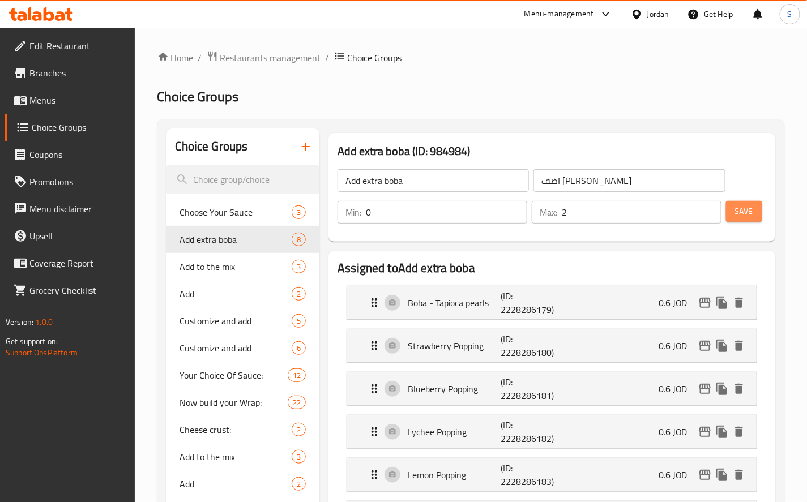
click at [757, 211] on button "Save" at bounding box center [744, 211] width 36 height 21
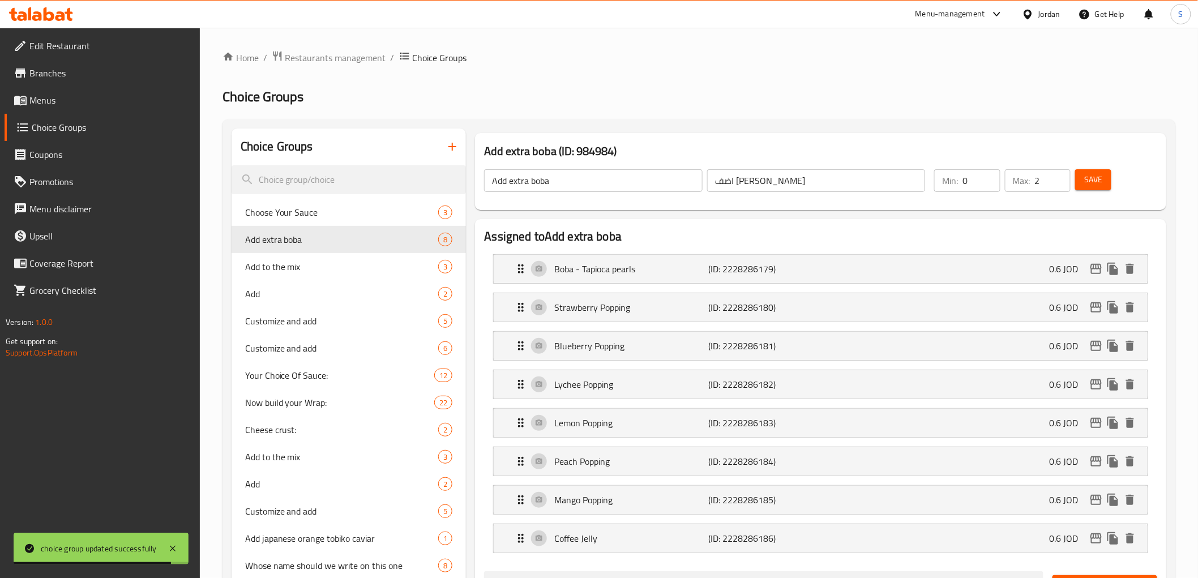
click at [69, 105] on span "Menus" at bounding box center [109, 100] width 161 height 14
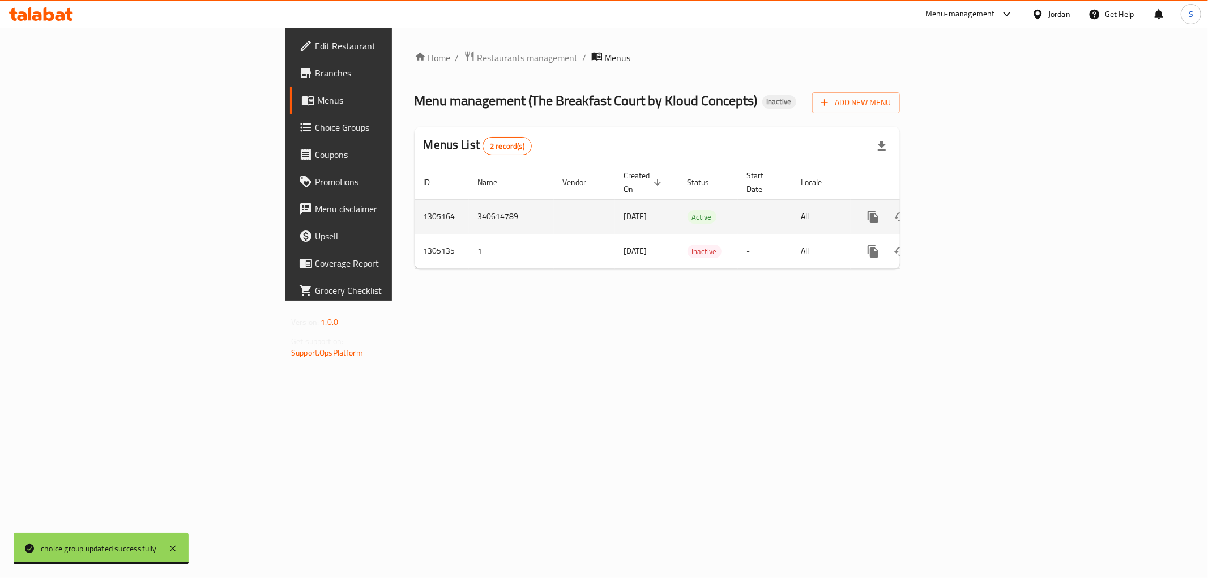
click at [816, 206] on link "enhanced table" at bounding box center [954, 216] width 27 height 27
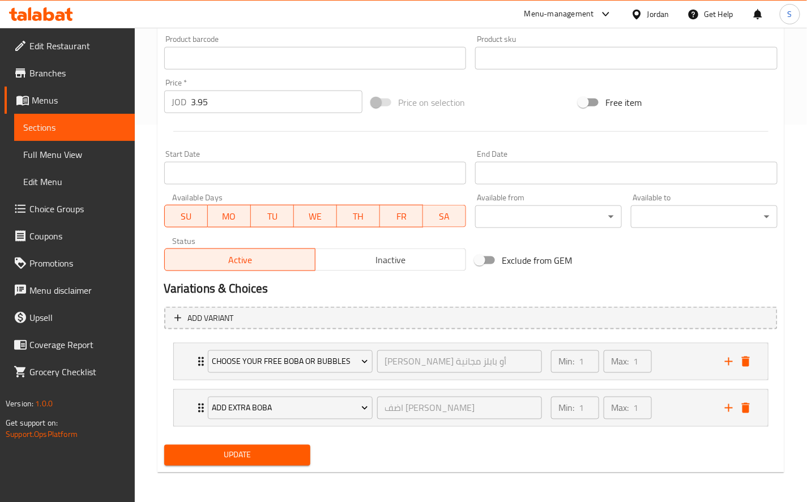
scroll to position [378, 0]
